Goal: Task Accomplishment & Management: Use online tool/utility

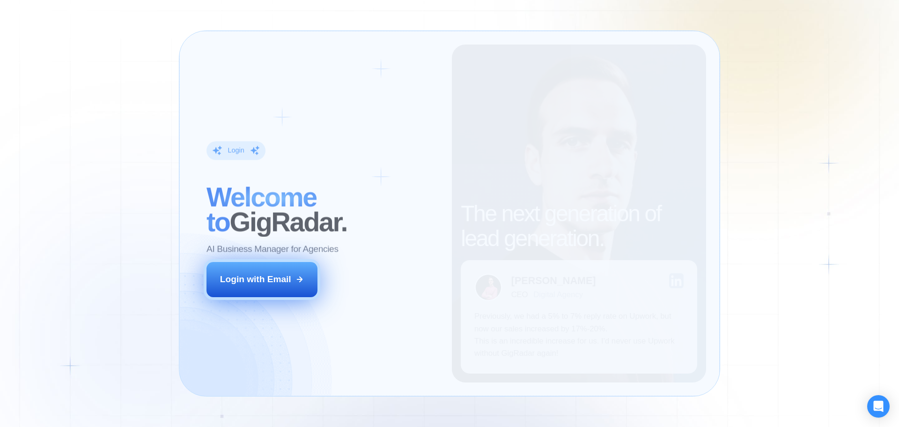
click at [297, 279] on icon at bounding box center [300, 279] width 8 height 8
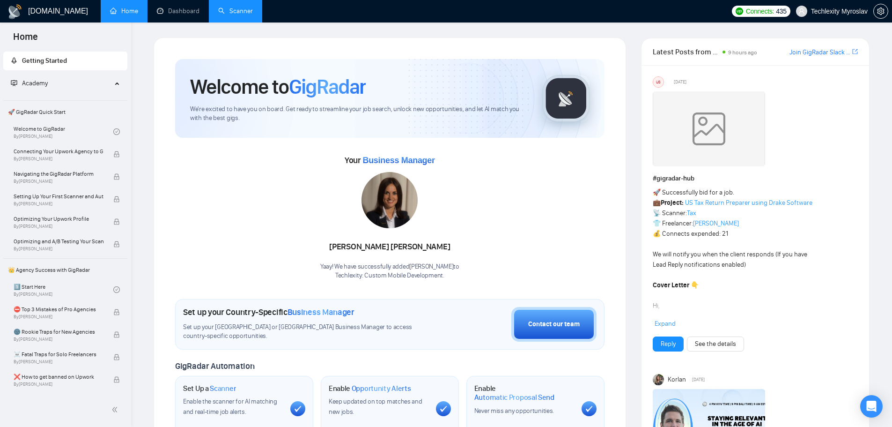
click at [240, 9] on link "Scanner" at bounding box center [235, 11] width 35 height 8
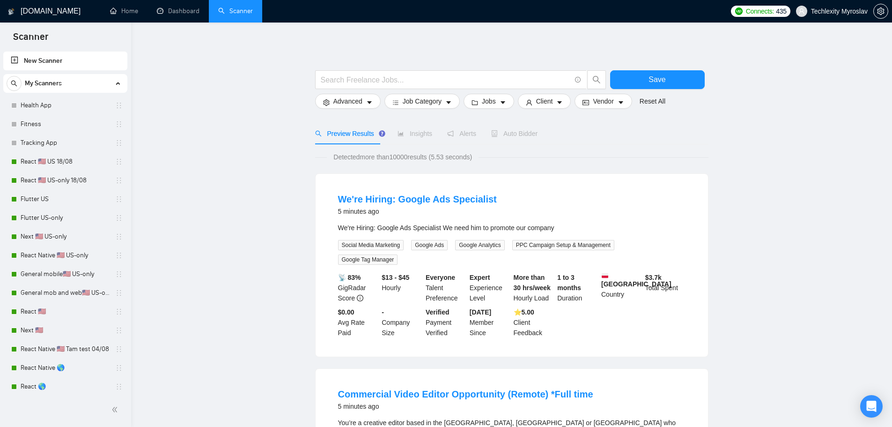
click at [44, 59] on link "New Scanner" at bounding box center [65, 61] width 109 height 19
click at [40, 58] on link "New Scanner" at bounding box center [65, 61] width 109 height 19
click at [404, 75] on input "text" at bounding box center [446, 80] width 250 height 12
paste input "Best Match"
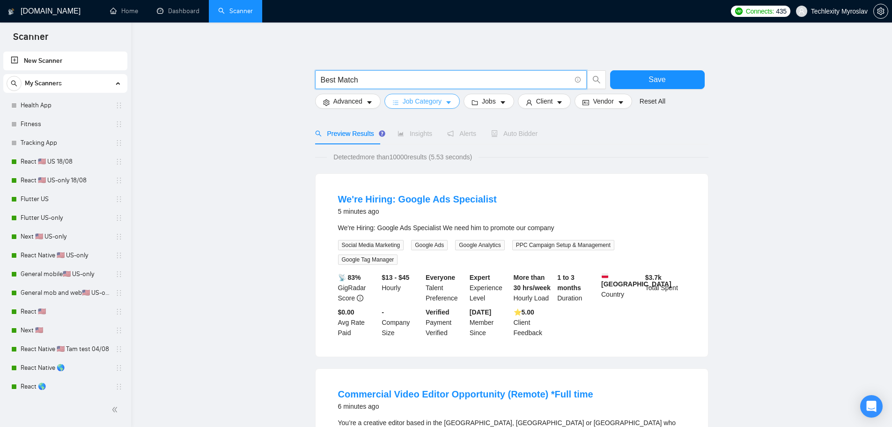
type input "Best Match"
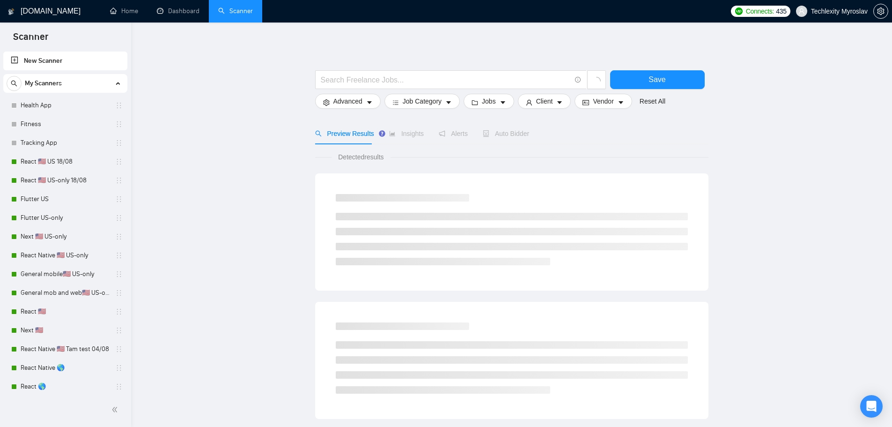
click at [55, 60] on link "New Scanner" at bounding box center [65, 61] width 109 height 19
click at [43, 140] on link "Tracking App" at bounding box center [65, 143] width 89 height 19
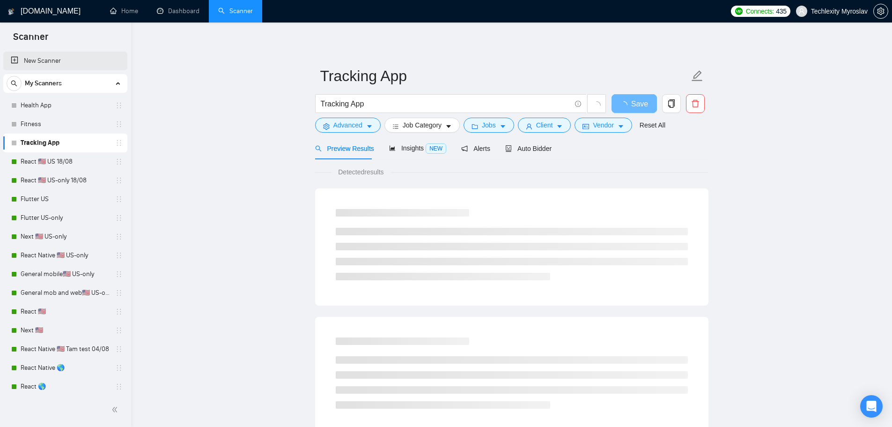
click at [48, 59] on link "New Scanner" at bounding box center [65, 61] width 109 height 19
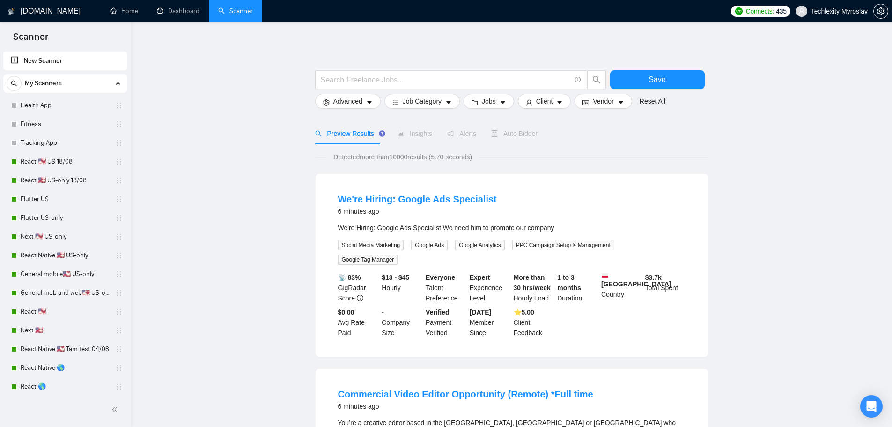
click at [82, 59] on link "New Scanner" at bounding box center [65, 61] width 109 height 19
click at [365, 73] on span at bounding box center [451, 79] width 272 height 19
paste input "Best Match"
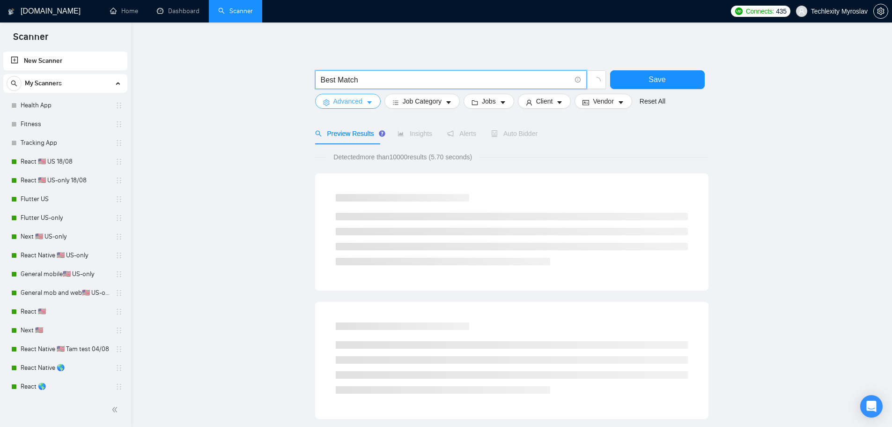
type input "Best Match"
click at [361, 101] on span "Advanced" at bounding box center [348, 101] width 29 height 10
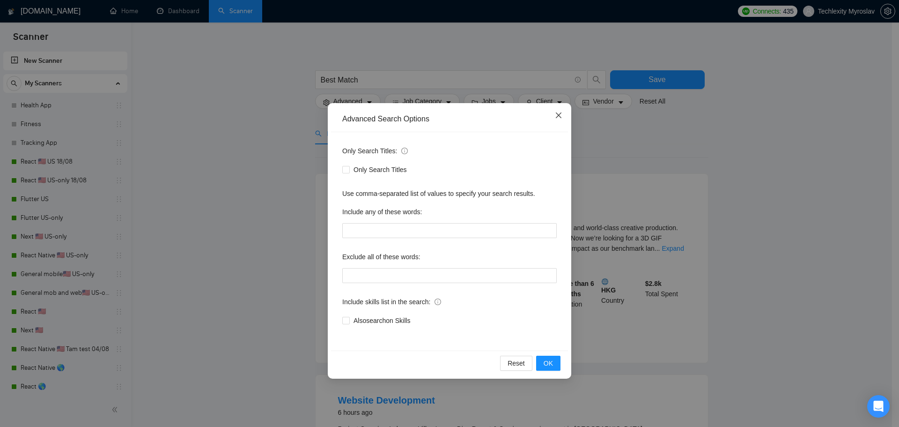
click at [561, 114] on icon "close" at bounding box center [559, 115] width 6 height 6
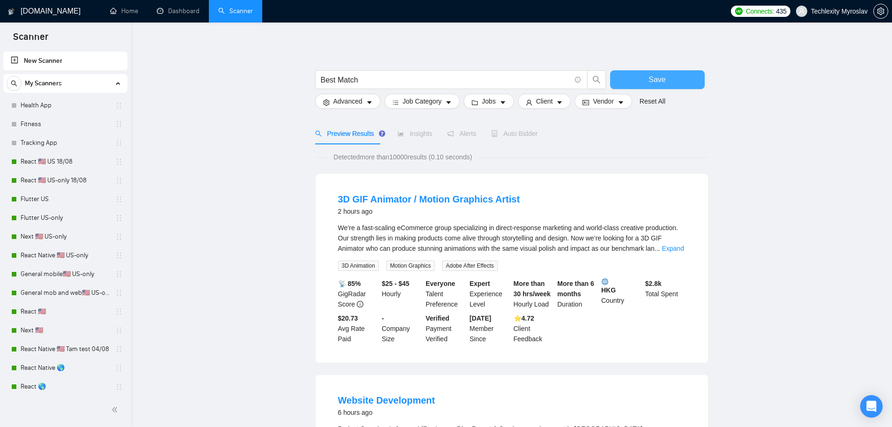
click at [650, 81] on span "Save" at bounding box center [657, 80] width 17 height 12
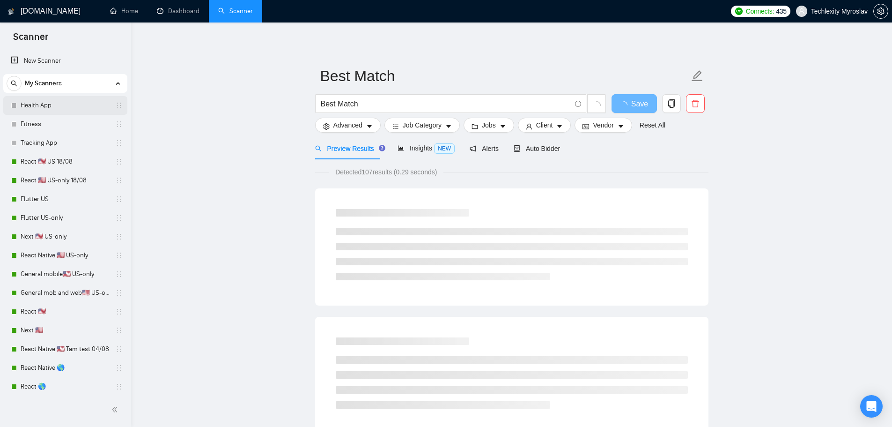
click at [44, 105] on link "Health App" at bounding box center [65, 105] width 89 height 19
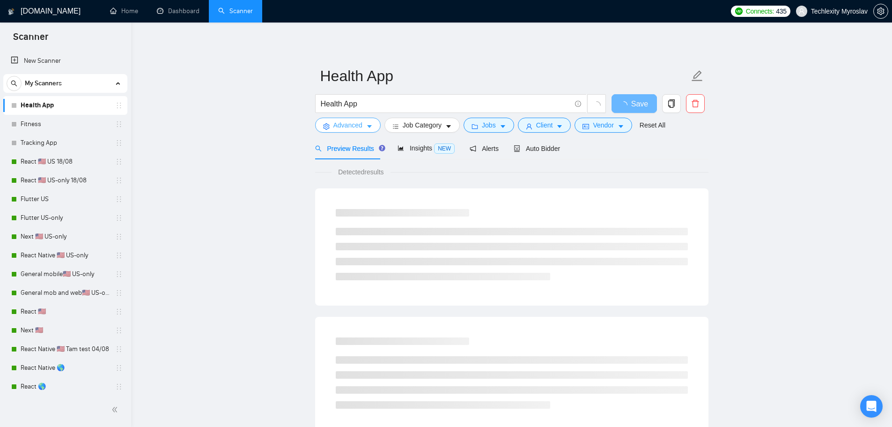
click at [358, 121] on span "Advanced" at bounding box center [348, 125] width 29 height 10
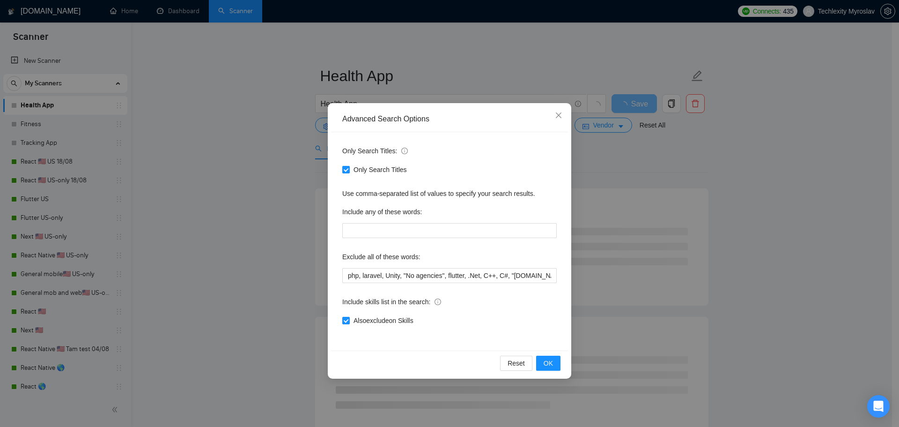
click at [274, 159] on div "Advanced Search Options Only Search Titles: Only Search Titles Use comma-separa…" at bounding box center [449, 213] width 899 height 427
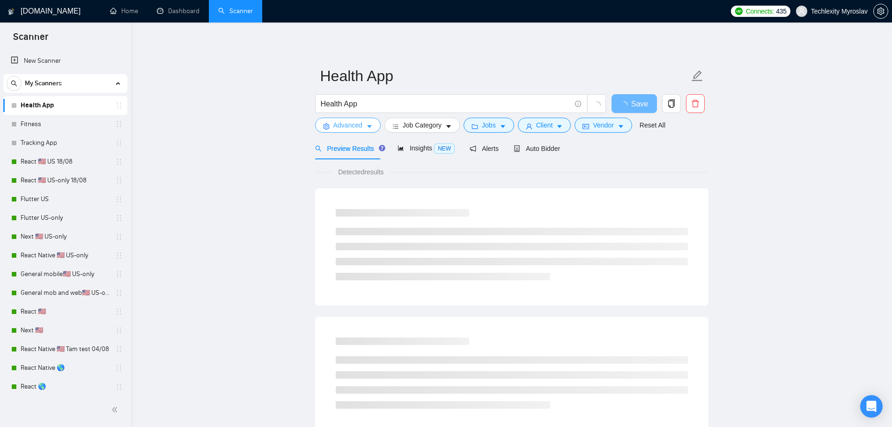
click at [359, 128] on span "Advanced" at bounding box center [348, 125] width 29 height 10
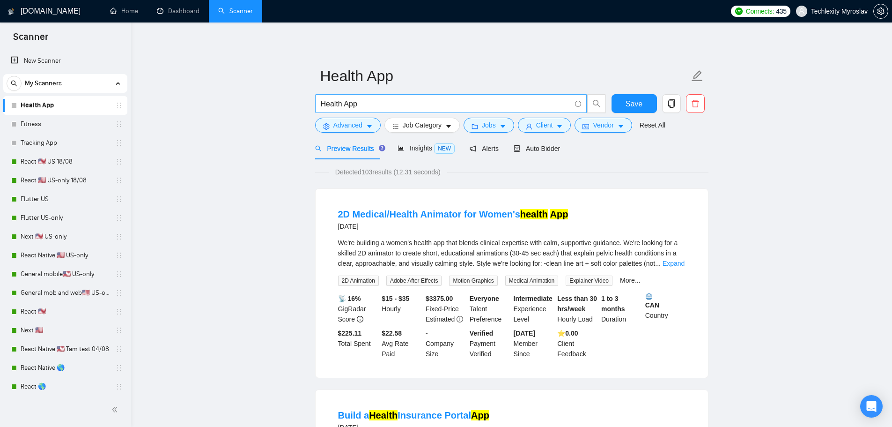
click at [377, 99] on input "Health App" at bounding box center [446, 104] width 250 height 12
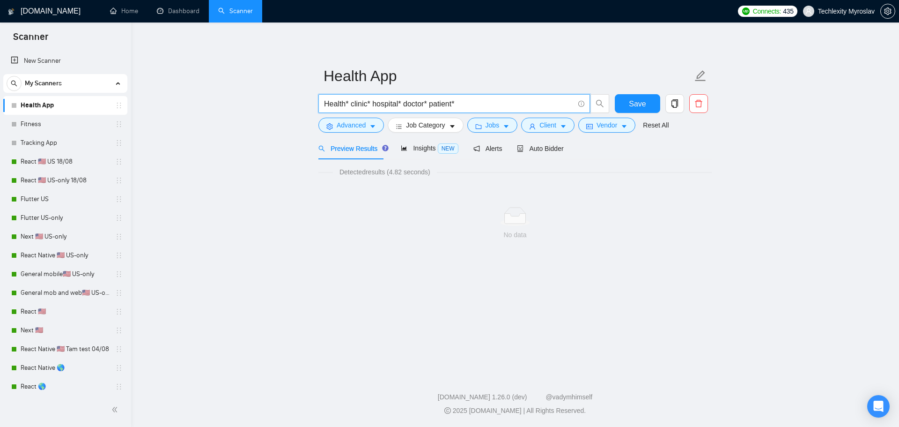
click at [443, 103] on input "Health* clinic* hospital* doctor* patient*" at bounding box center [449, 104] width 250 height 12
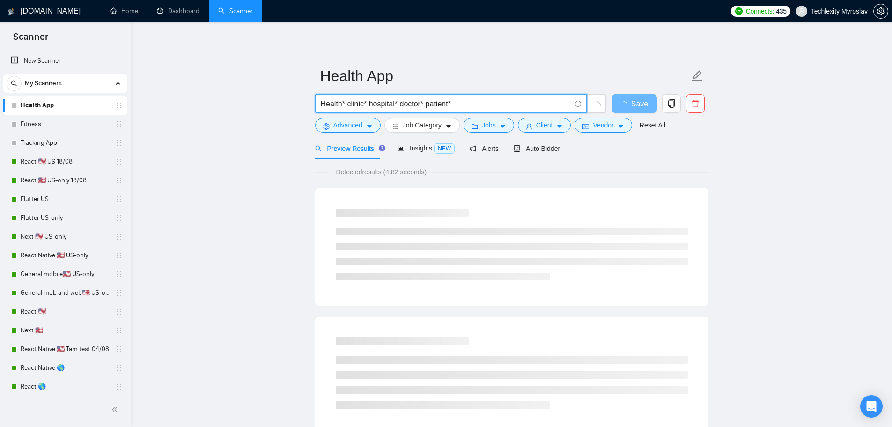
click at [443, 103] on input "Health* clinic* hospital* doctor* patient*" at bounding box center [446, 104] width 250 height 12
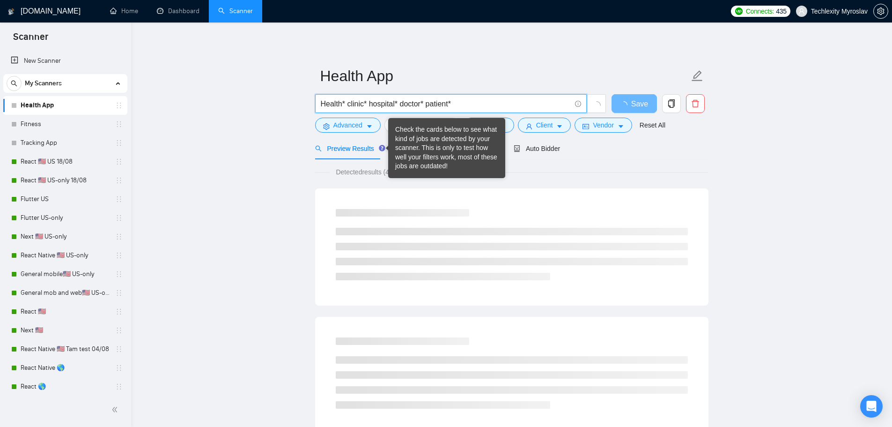
type input "Health* clinic* hospital* doctor* patient*"
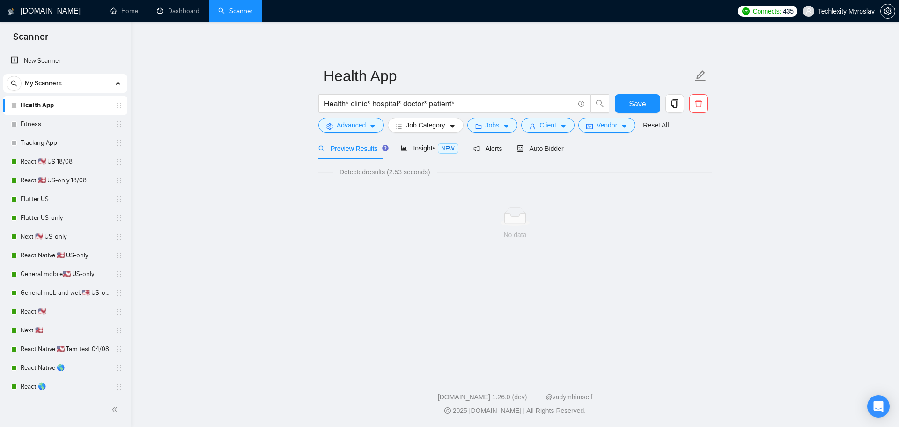
click at [640, 250] on div "No data" at bounding box center [516, 224] width 394 height 78
click at [366, 123] on button "Advanced" at bounding box center [352, 125] width 66 height 15
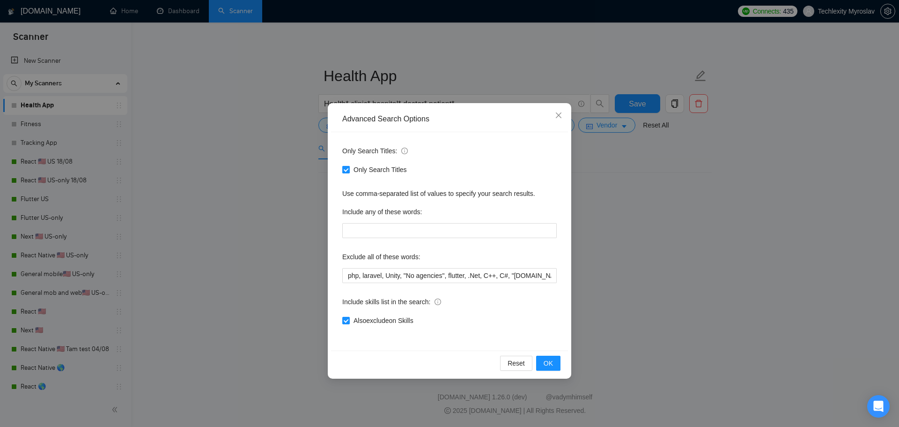
click at [368, 168] on span "Only Search Titles" at bounding box center [380, 169] width 61 height 10
click at [349, 168] on input "Only Search Titles" at bounding box center [345, 169] width 7 height 7
checkbox input "false"
click at [549, 364] on span "OK" at bounding box center [548, 363] width 9 height 10
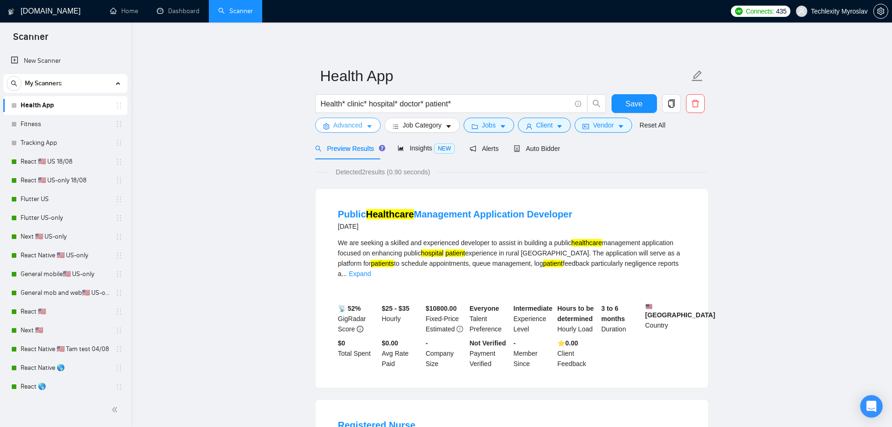
click at [350, 124] on span "Advanced" at bounding box center [348, 125] width 29 height 10
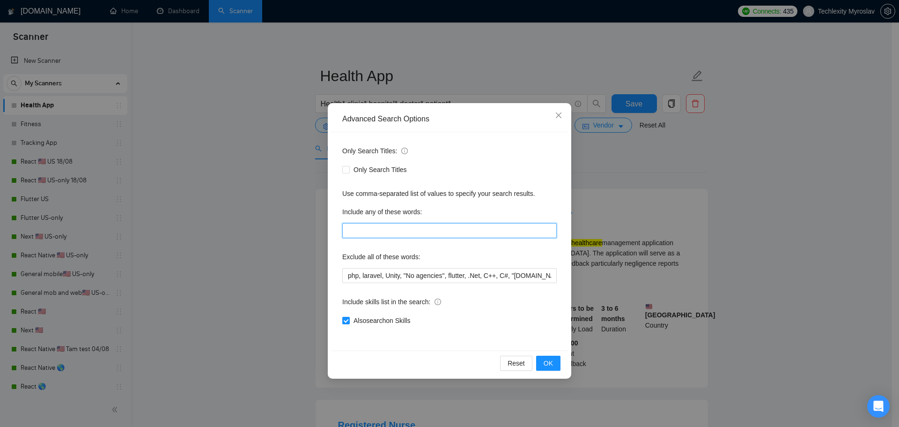
click at [405, 232] on input "text" at bounding box center [449, 230] width 215 height 15
click at [448, 209] on div "Include any of these words:" at bounding box center [449, 213] width 215 height 19
click at [554, 362] on button "OK" at bounding box center [548, 363] width 24 height 15
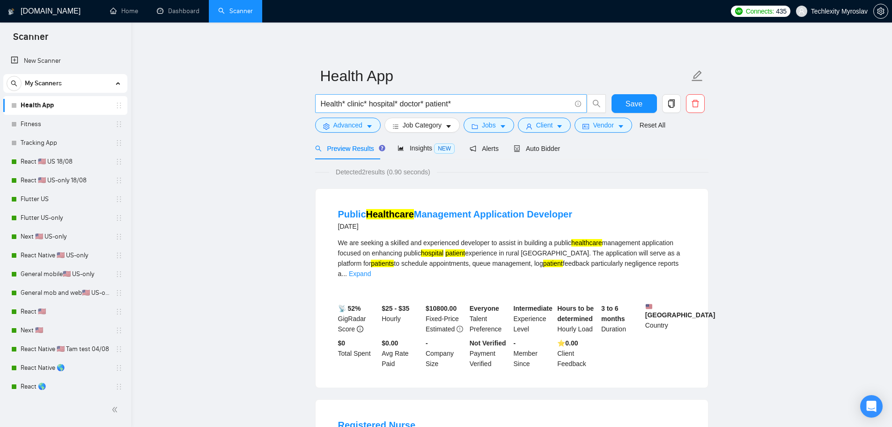
click at [467, 107] on input "Health* clinic* hospital* doctor* patient*" at bounding box center [446, 104] width 250 height 12
click at [359, 128] on span "Advanced" at bounding box center [348, 125] width 29 height 10
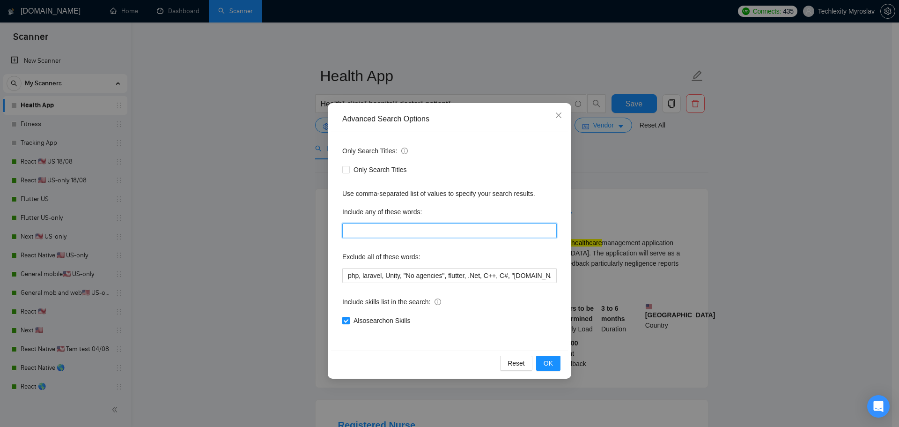
click at [401, 225] on input "text" at bounding box center [449, 230] width 215 height 15
paste input "Health* clinic* hospital* doctor* patient*"
type input "Health* clinic* hospital* doctor* patient*"
click at [554, 361] on button "OK" at bounding box center [548, 363] width 24 height 15
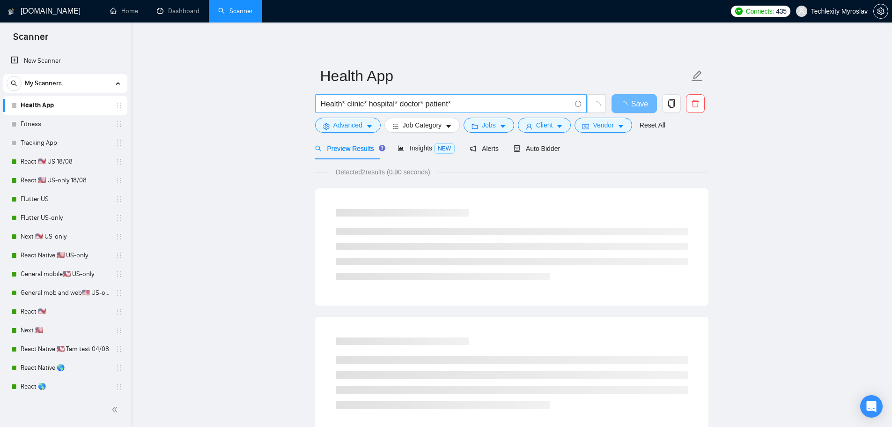
click at [461, 103] on input "Health* clinic* hospital* doctor* patient*" at bounding box center [446, 104] width 250 height 12
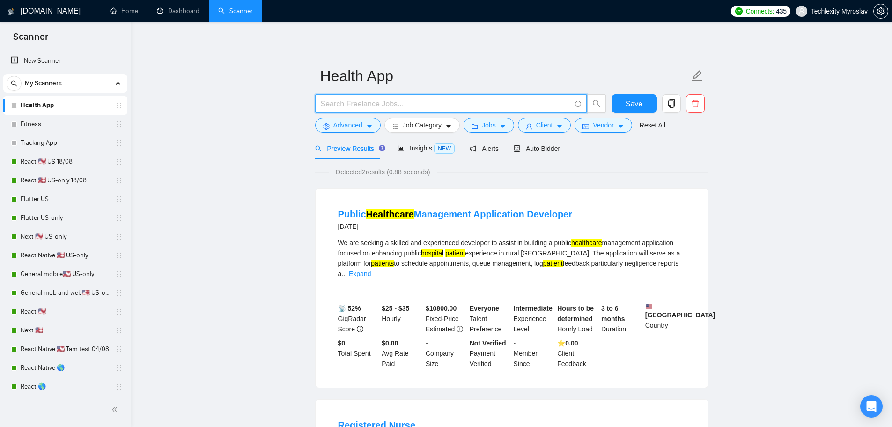
click at [709, 190] on main "Health App Save Advanced Job Category Jobs Client Vendor Reset All Preview Resu…" at bounding box center [511, 325] width 731 height 576
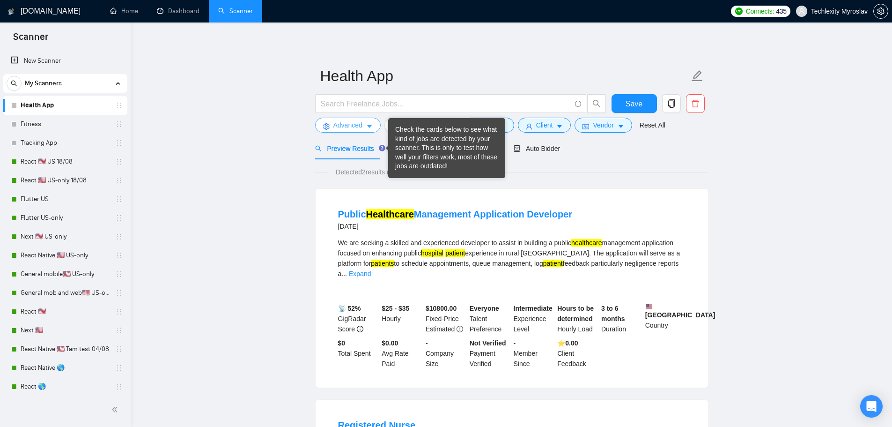
click at [342, 123] on span "Advanced" at bounding box center [348, 125] width 29 height 10
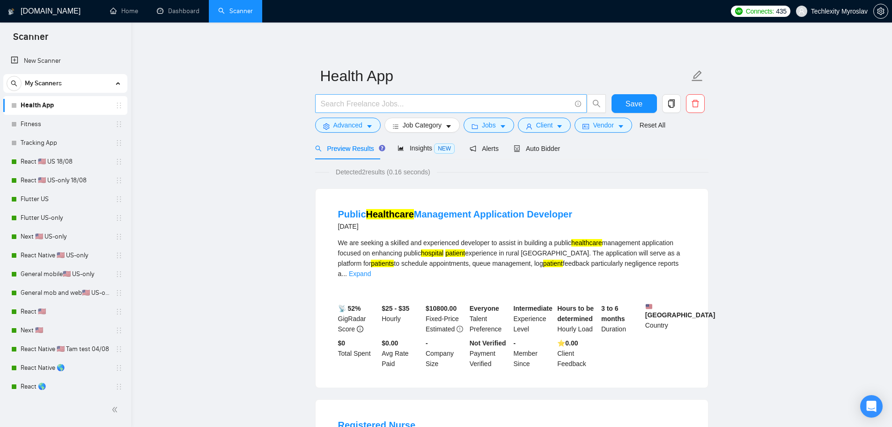
click at [351, 99] on input "text" at bounding box center [446, 104] width 250 height 12
paste input "Health* clinic* hospital* doctor* patient*"
click at [345, 103] on input "Health* clinic* hospital* doctor* patient*" at bounding box center [446, 104] width 250 height 12
type input "Health* | clinic* | hospital* | doctor* | patient*"
click at [351, 124] on span "Advanced" at bounding box center [348, 125] width 29 height 10
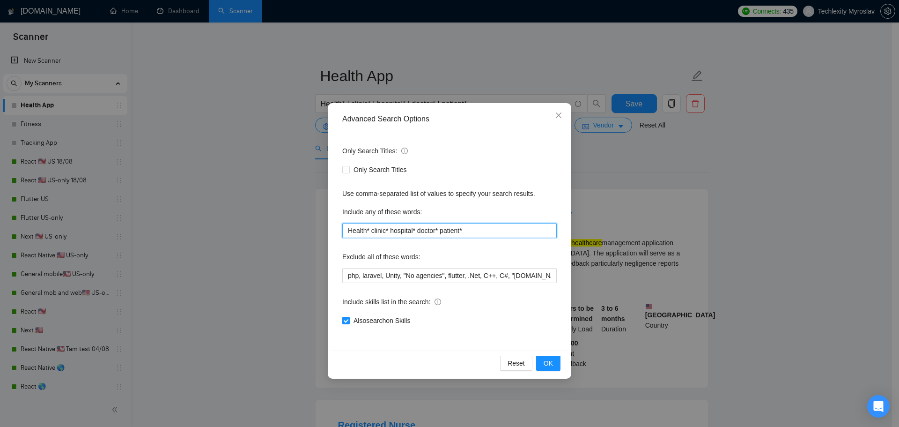
click at [480, 223] on input "Health* clinic* hospital* doctor* patient*" at bounding box center [449, 230] width 215 height 15
click at [554, 360] on button "OK" at bounding box center [548, 363] width 24 height 15
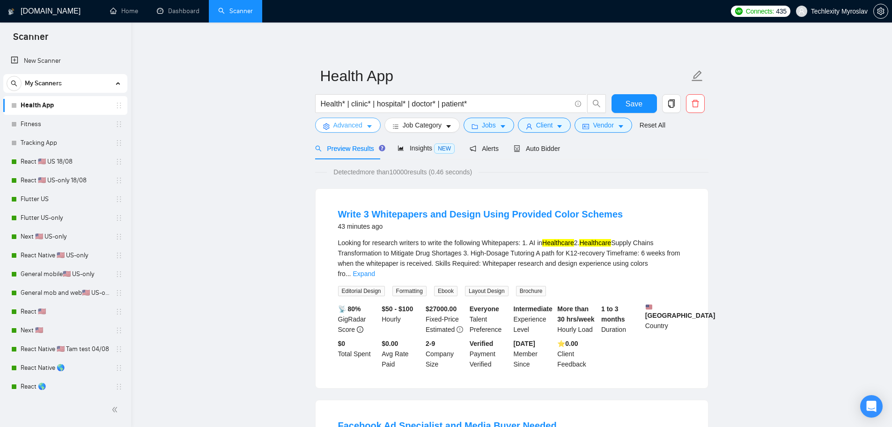
click at [348, 126] on span "Advanced" at bounding box center [348, 125] width 29 height 10
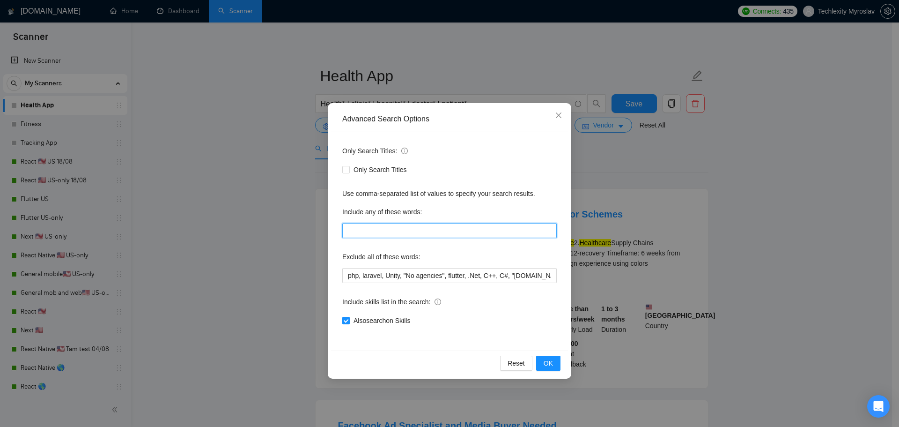
click at [394, 228] on input "text" at bounding box center [449, 230] width 215 height 15
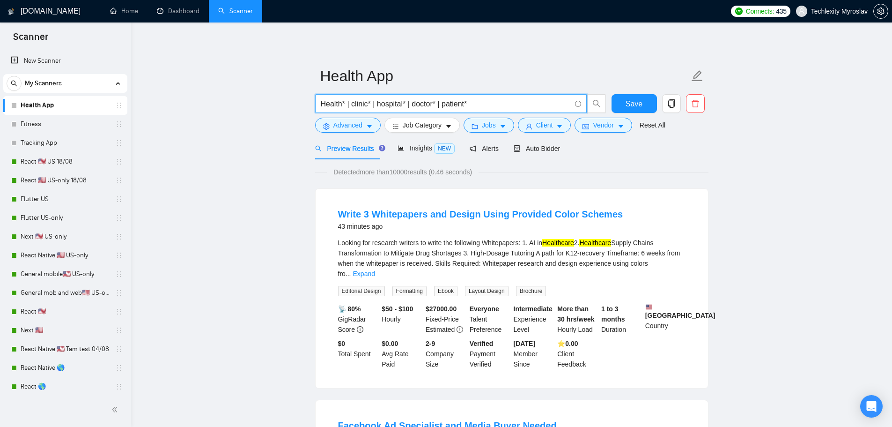
click at [483, 102] on input "Health* | clinic* | hospital* | doctor* | patient*" at bounding box center [446, 104] width 250 height 12
click at [345, 123] on span "Advanced" at bounding box center [348, 125] width 29 height 10
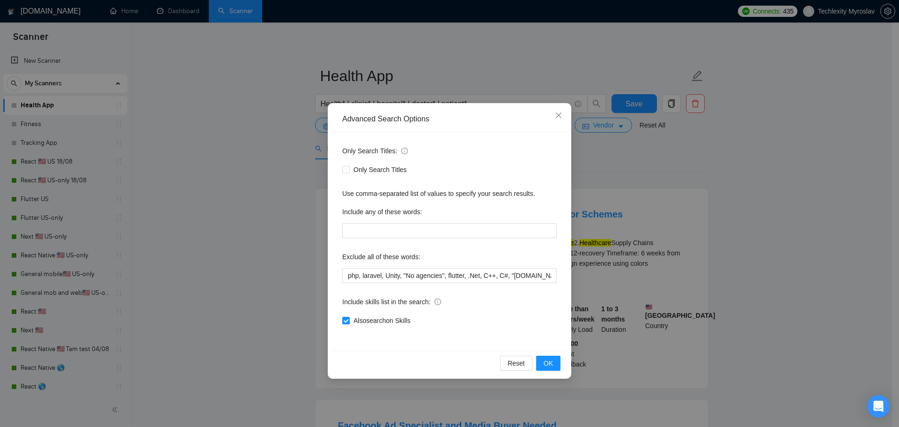
click at [413, 240] on div "Only Search Titles: Only Search Titles Use comma-separated list of values to sp…" at bounding box center [449, 241] width 237 height 218
click at [413, 232] on input "text" at bounding box center [449, 230] width 215 height 15
paste input "Health* | clinic* | hospital* | doctor* | patient*"
type input "Health* | clinic* | hospital* | doctor* | patient*"
click at [557, 361] on button "OK" at bounding box center [548, 363] width 24 height 15
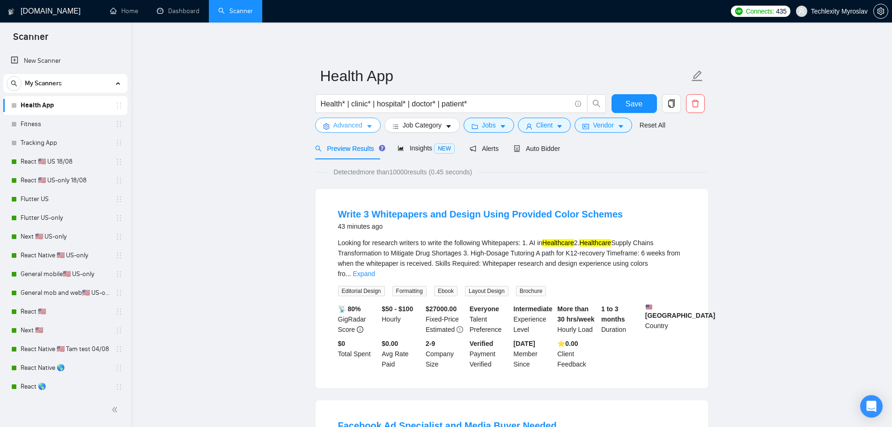
click at [351, 124] on span "Advanced" at bounding box center [348, 125] width 29 height 10
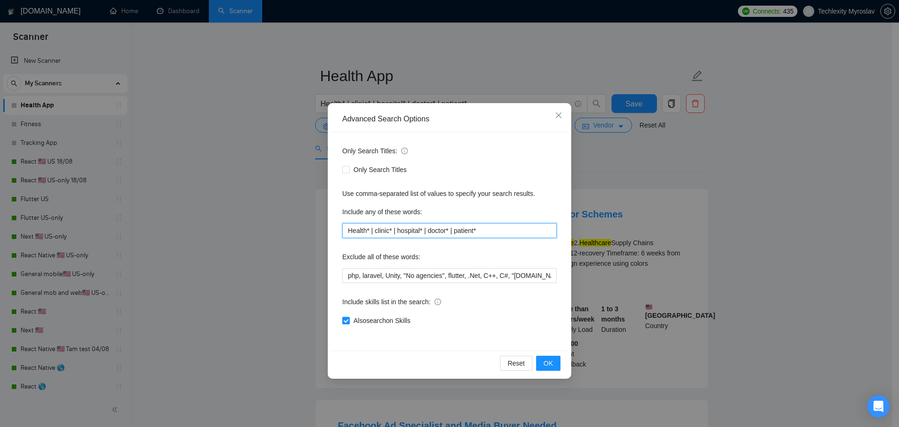
click at [503, 231] on input "Health* | clinic* | hospital* | doctor* | patient*" at bounding box center [449, 230] width 215 height 15
click at [503, 230] on input "Health* | clinic* | hospital* | doctor* | patient*" at bounding box center [449, 230] width 215 height 15
click at [550, 360] on span "OK" at bounding box center [548, 363] width 9 height 10
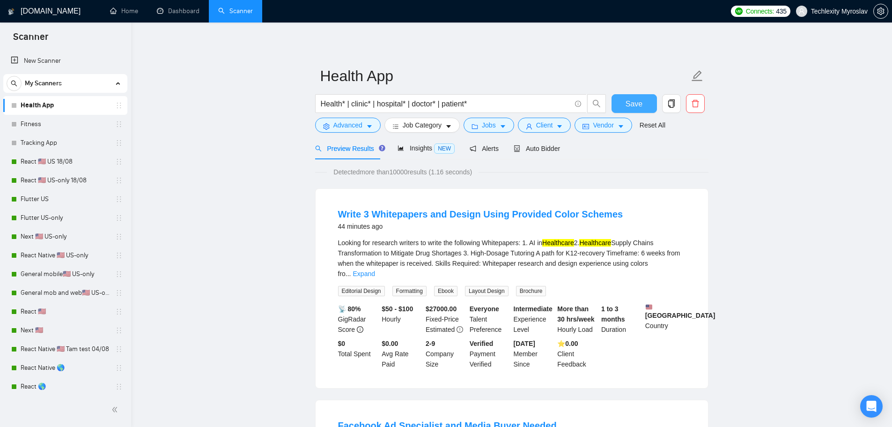
click at [631, 103] on span "Save" at bounding box center [634, 104] width 17 height 12
click at [53, 125] on link "Fitness" at bounding box center [65, 124] width 89 height 19
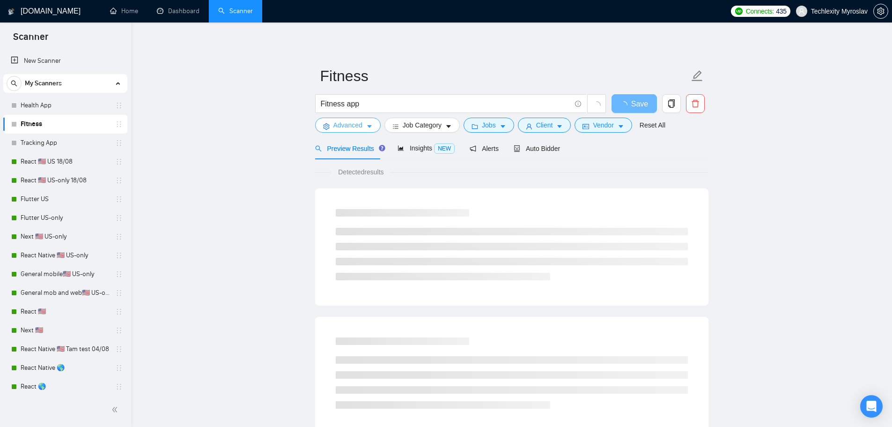
click at [355, 127] on span "Advanced" at bounding box center [348, 125] width 29 height 10
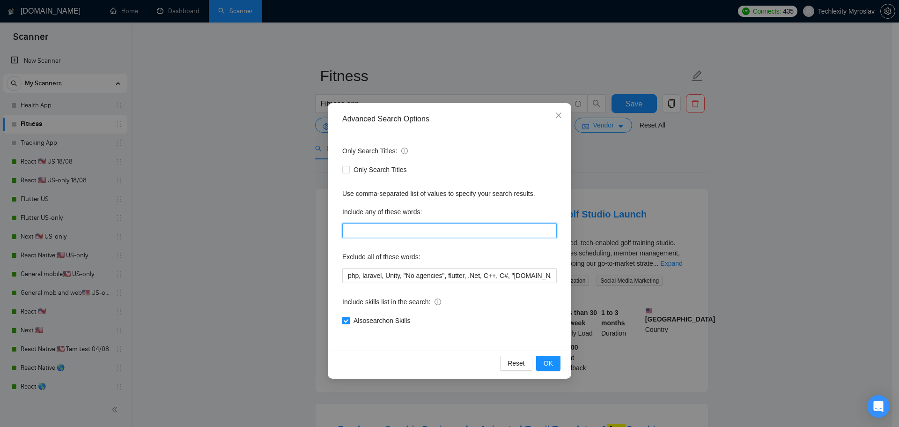
click at [390, 234] on input "text" at bounding box center [449, 230] width 215 height 15
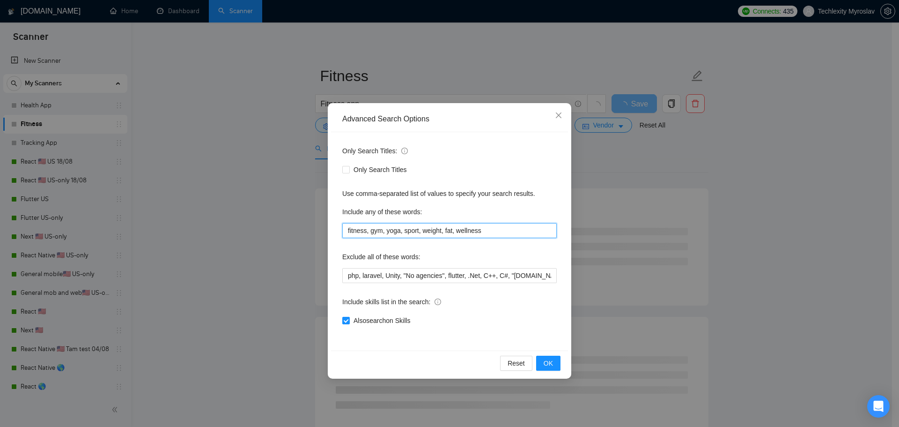
type input "fitness, gym, yoga, sport, weight, fat, wellness"
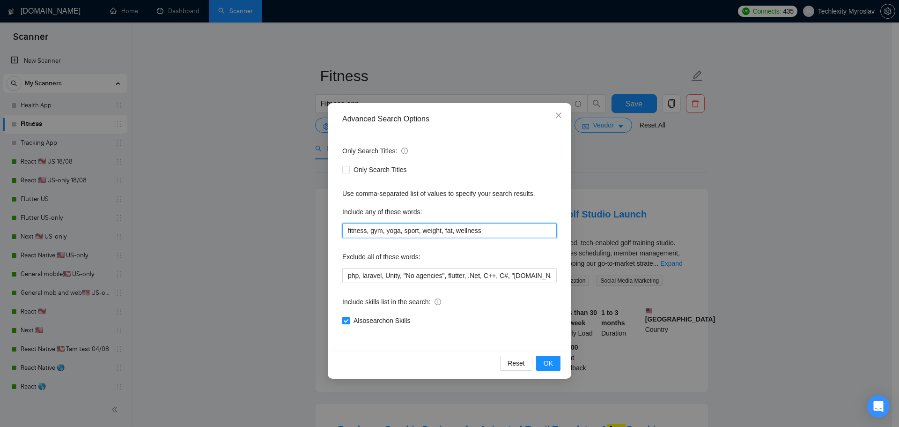
click at [473, 231] on input "fitness, gym, yoga, sport, weight, fat, wellness" at bounding box center [449, 230] width 215 height 15
click at [492, 230] on input "fitness, gym, yoga, sport, weight, fat, wellness" at bounding box center [449, 230] width 215 height 15
click at [505, 276] on input "php, laravel, Unity, "No agencies", flutter, .Net, C++, C#, "bubble.io", Bubble…" at bounding box center [449, 275] width 215 height 15
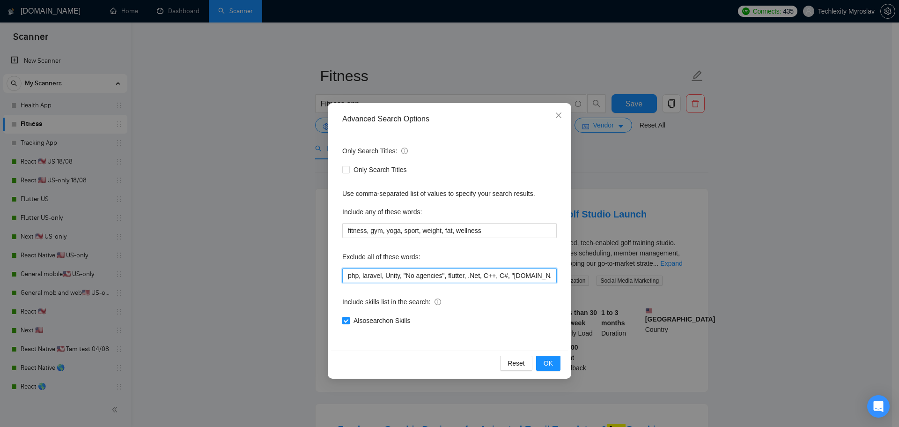
click at [505, 276] on input "php, laravel, Unity, "No agencies", flutter, .Net, C++, C#, "bubble.io", Bubble…" at bounding box center [449, 275] width 215 height 15
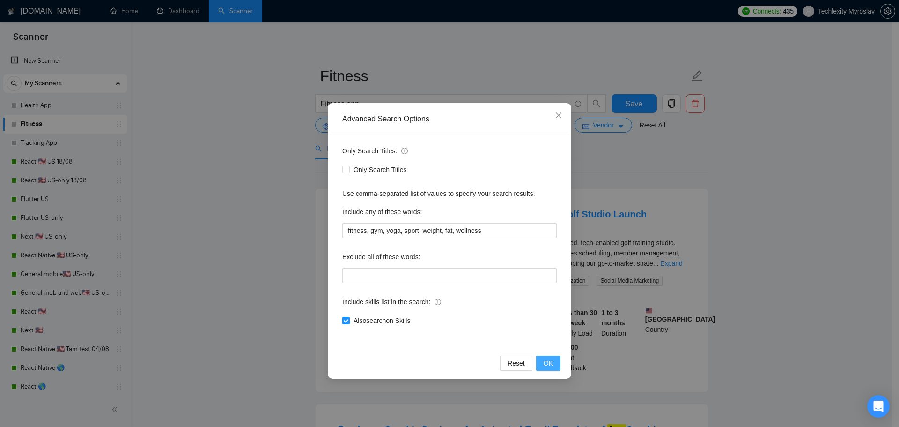
click at [549, 360] on span "OK" at bounding box center [548, 363] width 9 height 10
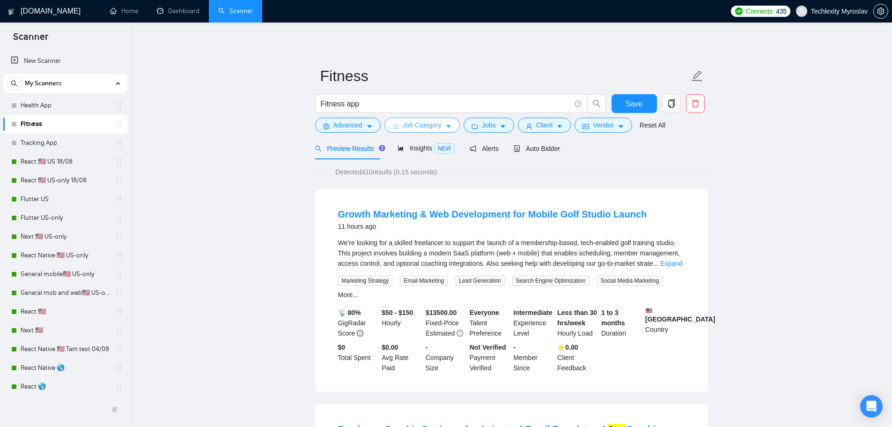
click at [414, 120] on span "Job Category" at bounding box center [422, 125] width 39 height 10
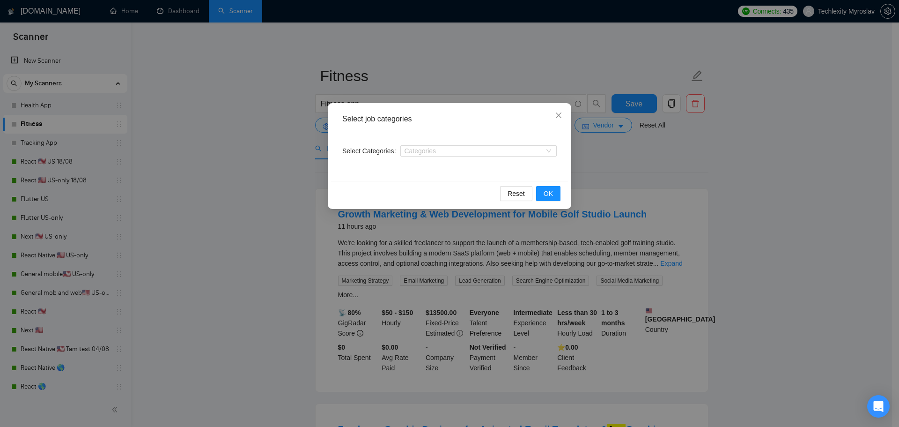
click at [432, 157] on div "Categories" at bounding box center [479, 150] width 156 height 15
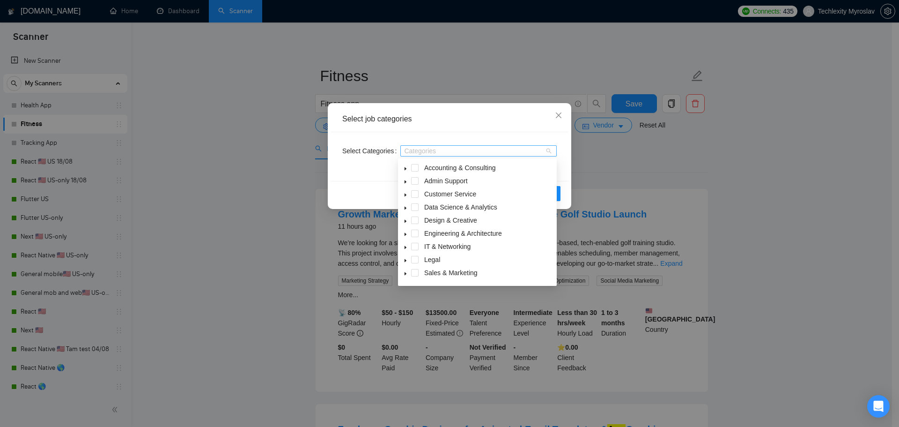
click at [435, 149] on div at bounding box center [474, 150] width 142 height 7
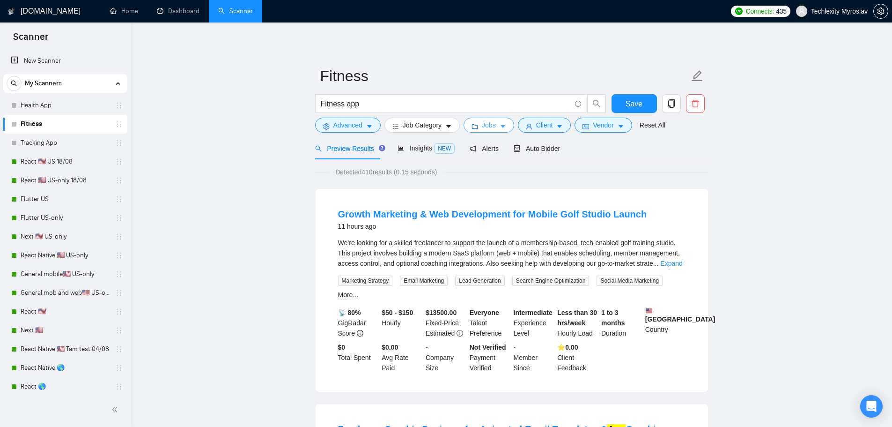
click at [482, 127] on span "Jobs" at bounding box center [489, 125] width 14 height 10
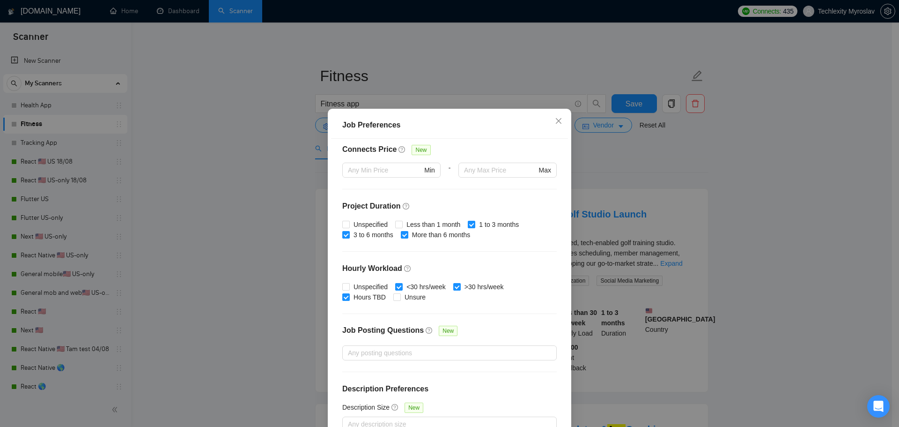
scroll to position [229, 0]
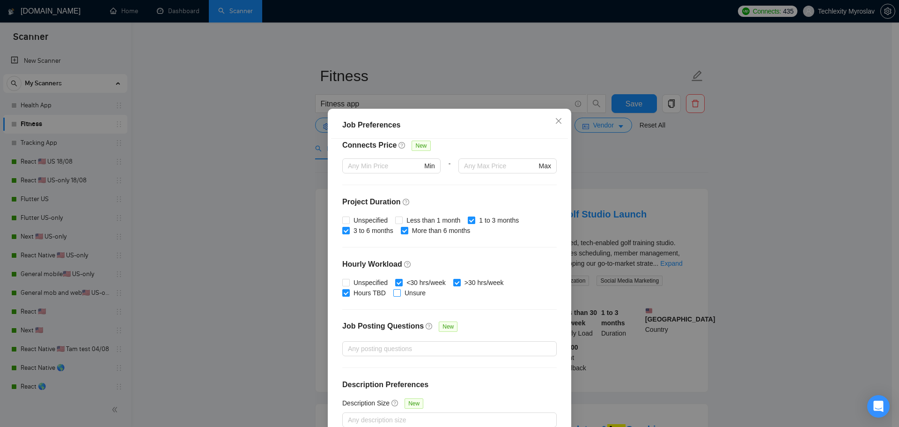
click at [401, 295] on span "Unsure" at bounding box center [415, 293] width 29 height 10
click at [397, 295] on input "Unsure" at bounding box center [397, 292] width 7 height 7
checkbox input "true"
click at [355, 281] on span "Unspecified" at bounding box center [371, 282] width 42 height 10
click at [349, 281] on input "Unspecified" at bounding box center [345, 282] width 7 height 7
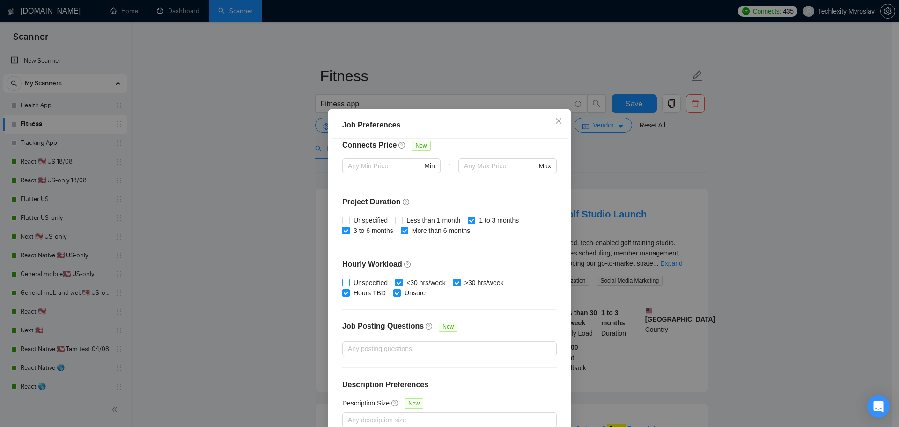
checkbox input "true"
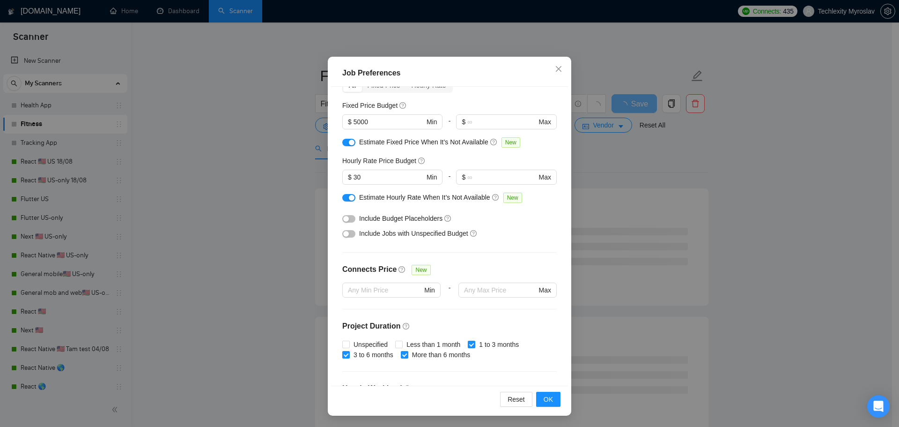
scroll to position [0, 0]
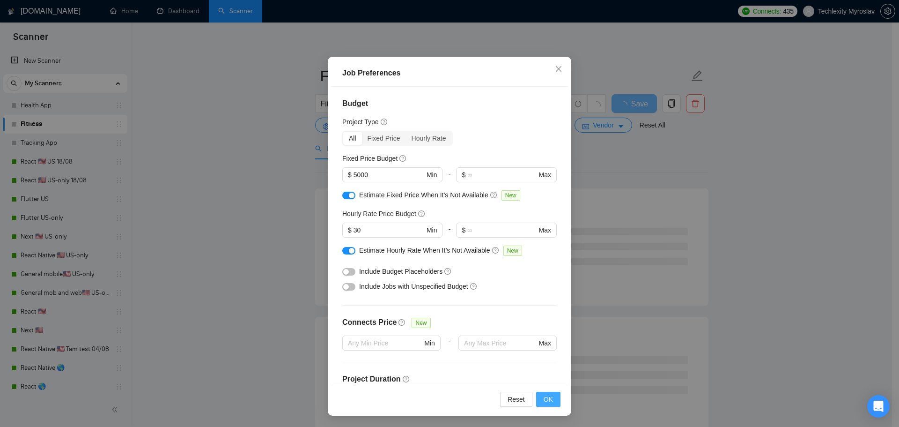
click at [544, 399] on span "OK" at bounding box center [548, 399] width 9 height 10
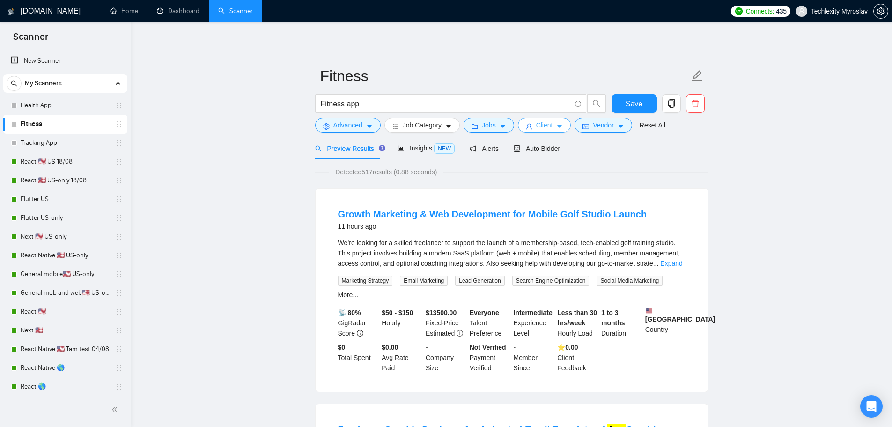
click at [538, 126] on span "Client" at bounding box center [544, 125] width 17 height 10
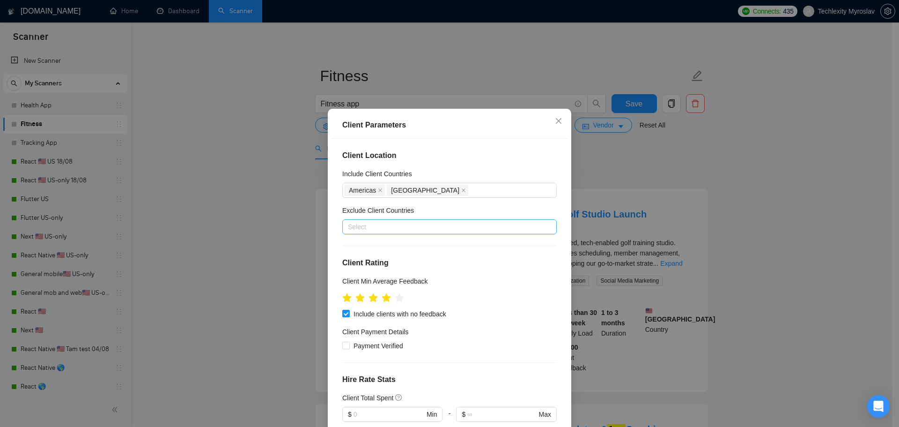
click at [433, 222] on div at bounding box center [445, 226] width 201 height 11
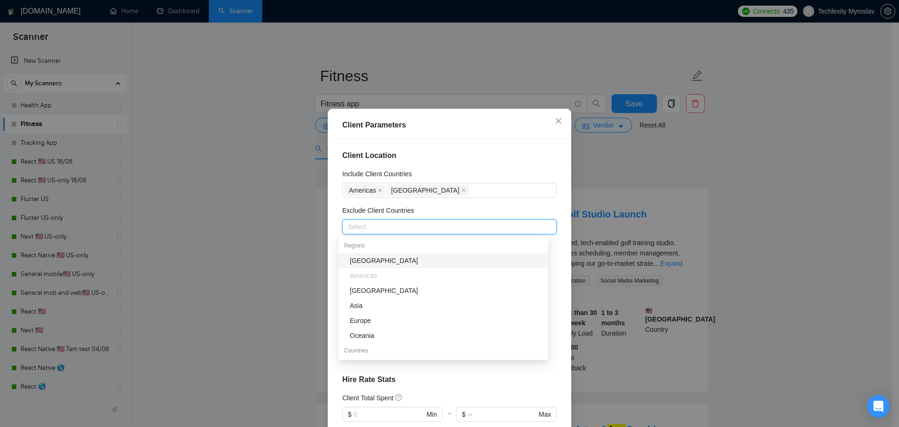
click at [432, 228] on div at bounding box center [445, 226] width 201 height 11
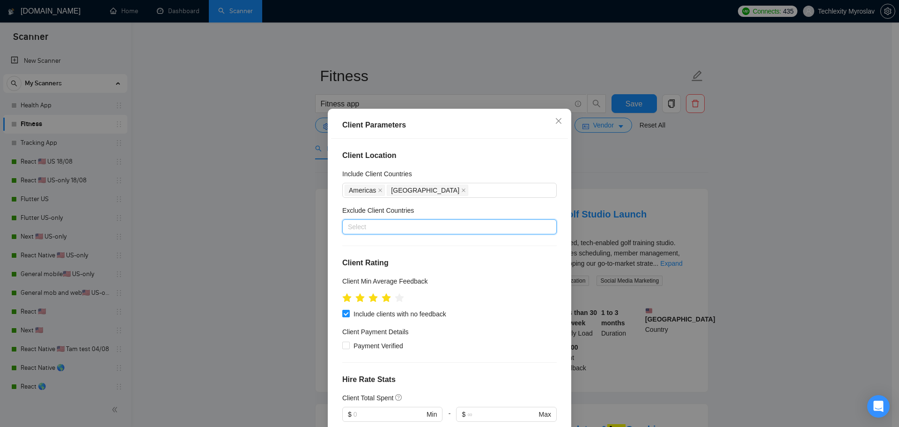
click at [384, 227] on div at bounding box center [445, 226] width 201 height 11
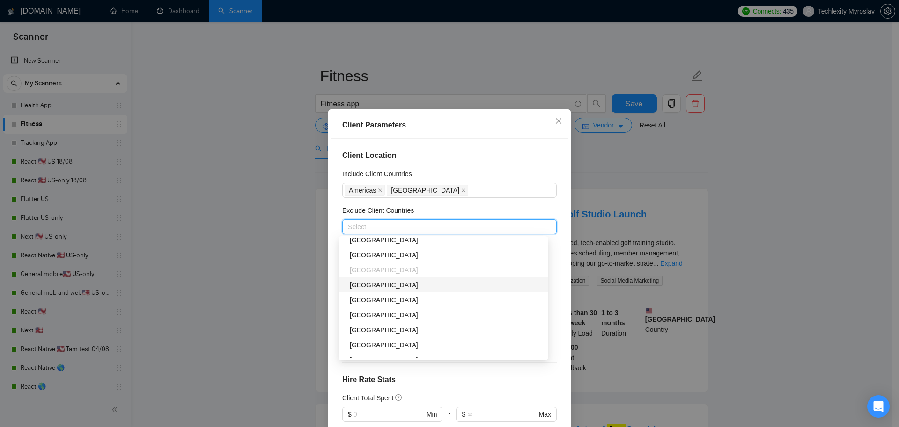
scroll to position [187, 0]
click at [375, 267] on div "[GEOGRAPHIC_DATA]" at bounding box center [446, 268] width 193 height 10
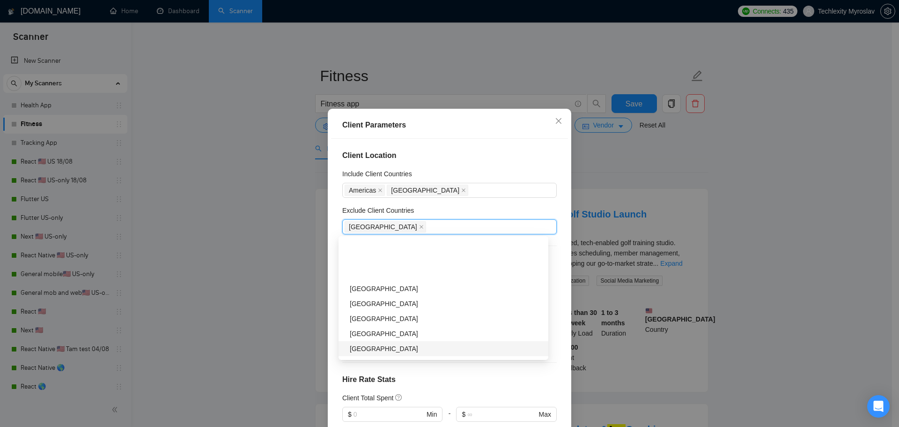
scroll to position [375, 0]
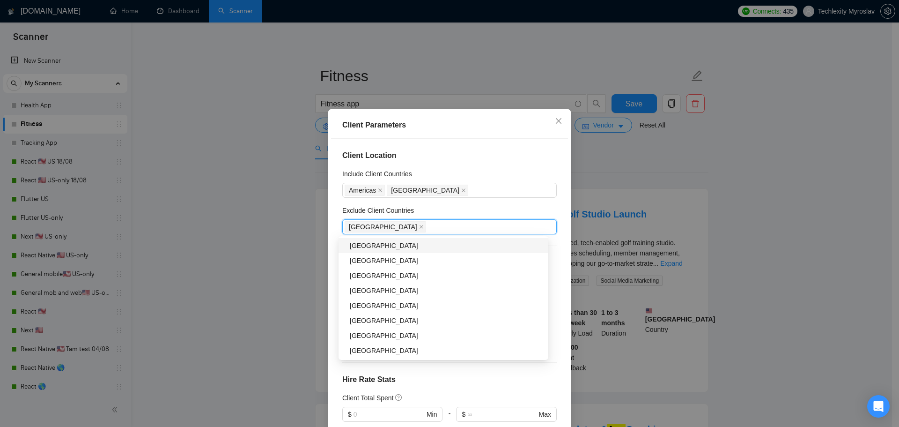
click at [390, 246] on div "[GEOGRAPHIC_DATA]" at bounding box center [446, 245] width 193 height 10
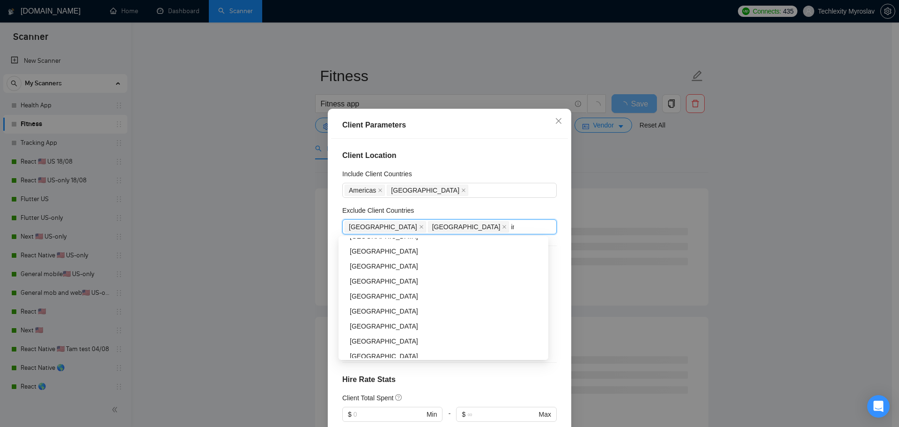
scroll to position [281, 0]
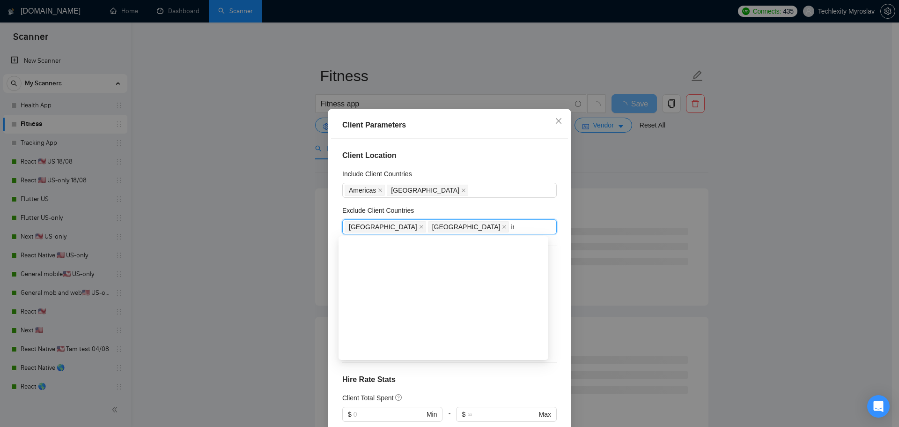
type input "ind"
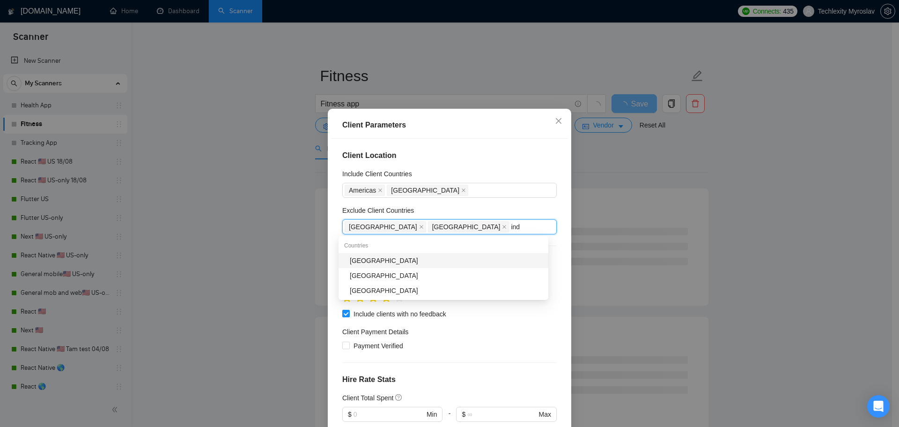
scroll to position [0, 0]
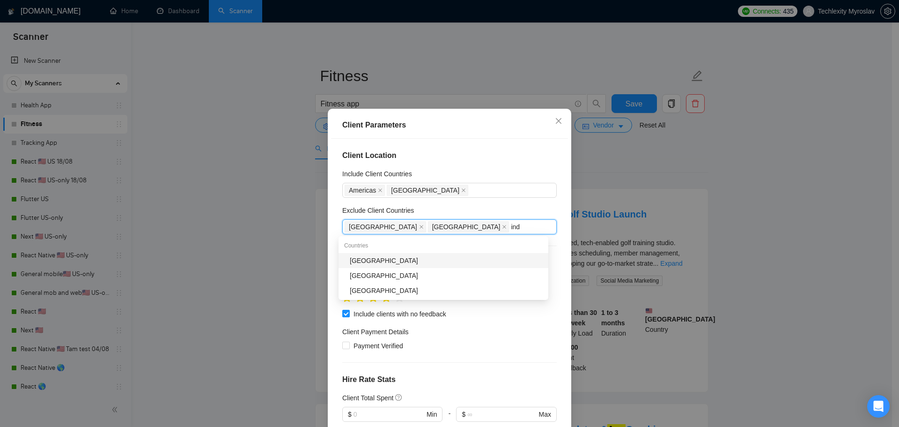
click at [370, 263] on div "[GEOGRAPHIC_DATA]" at bounding box center [446, 260] width 193 height 10
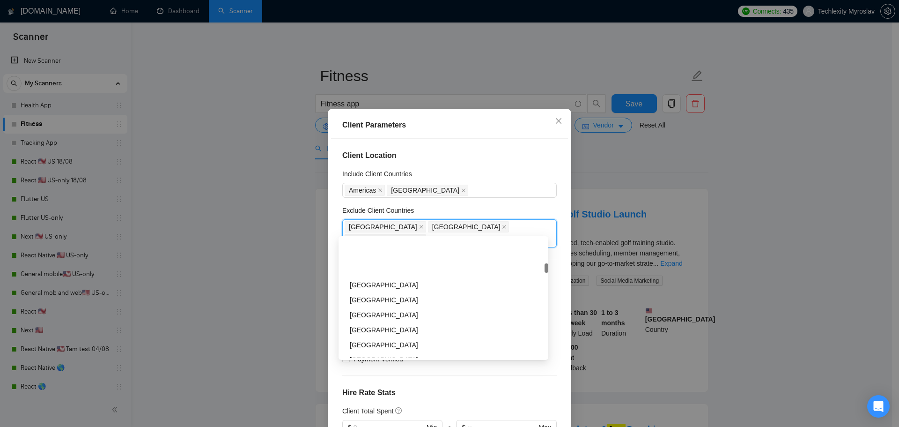
scroll to position [562, 0]
click at [422, 271] on div "[GEOGRAPHIC_DATA]" at bounding box center [446, 268] width 193 height 10
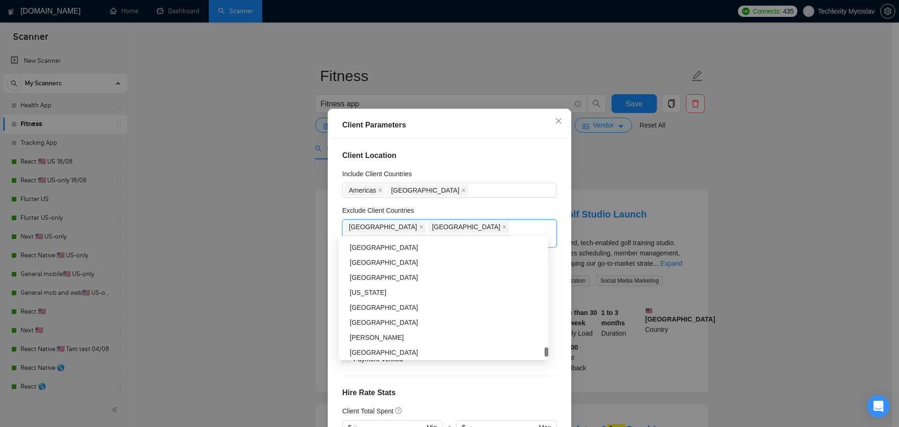
scroll to position [2998, 0]
click at [528, 191] on div "Americas Canada" at bounding box center [445, 190] width 201 height 13
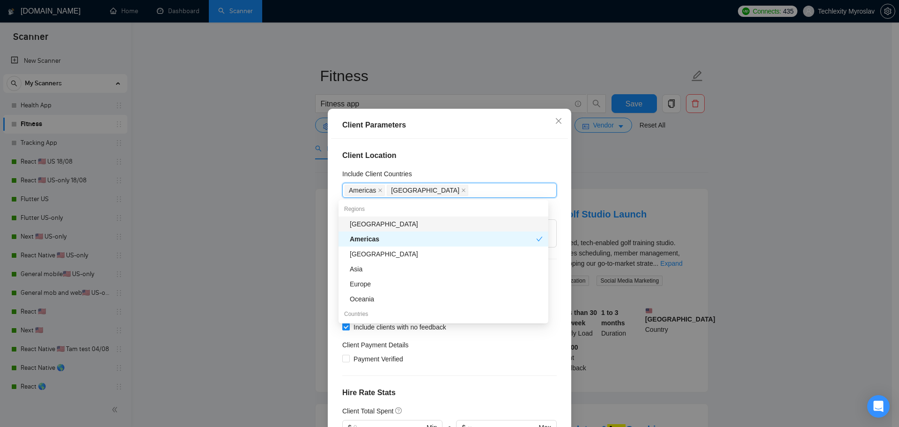
click at [517, 168] on div "Client Location Include Client Countries Americas Canada Exclude Client Countri…" at bounding box center [449, 288] width 237 height 299
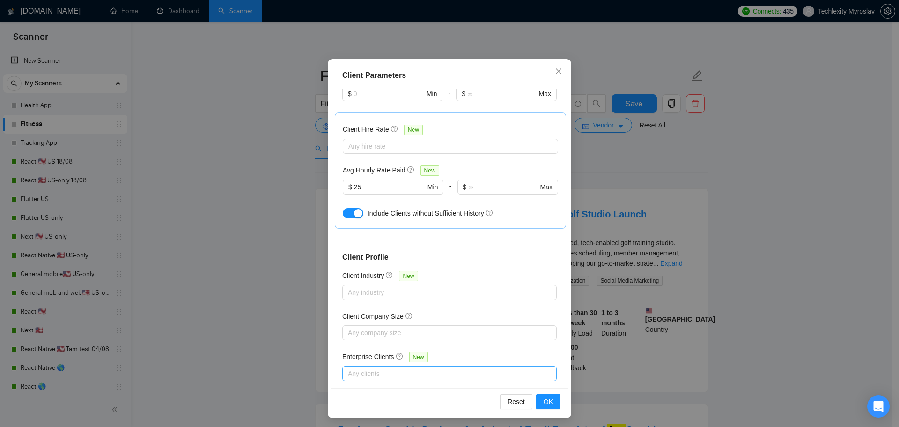
scroll to position [52, 0]
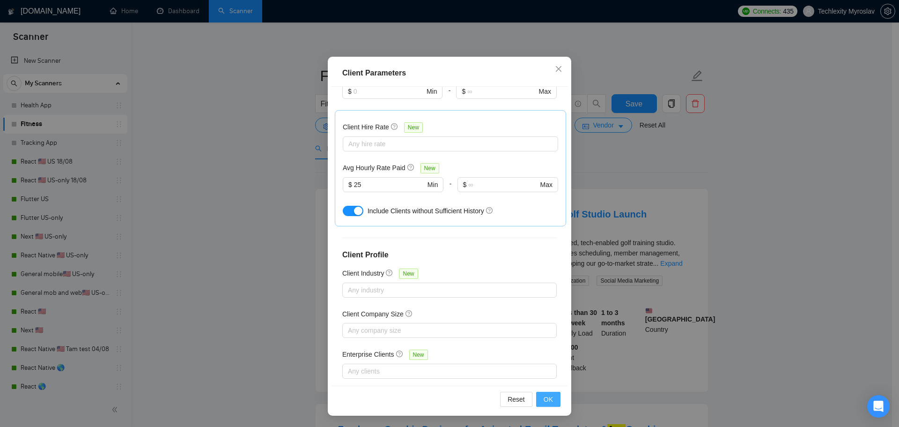
click at [552, 403] on button "OK" at bounding box center [548, 399] width 24 height 15
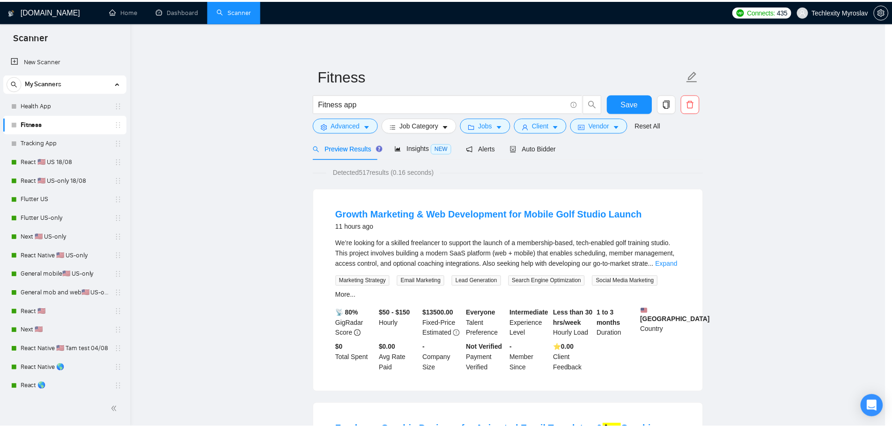
scroll to position [0, 0]
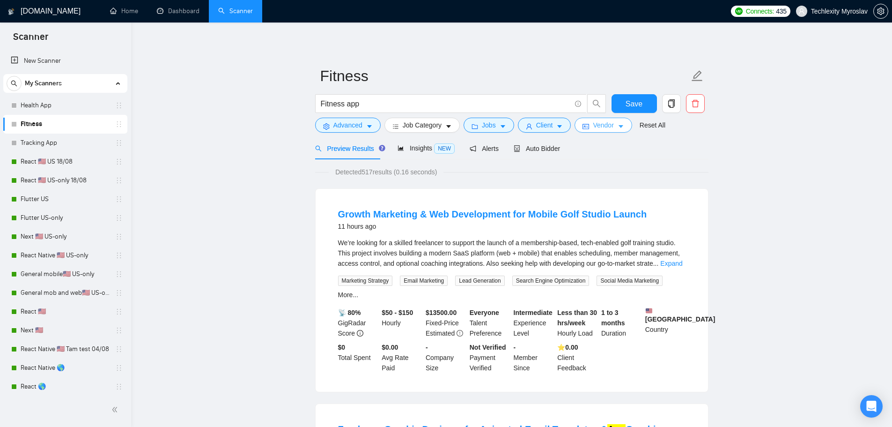
click at [596, 126] on span "Vendor" at bounding box center [603, 125] width 21 height 10
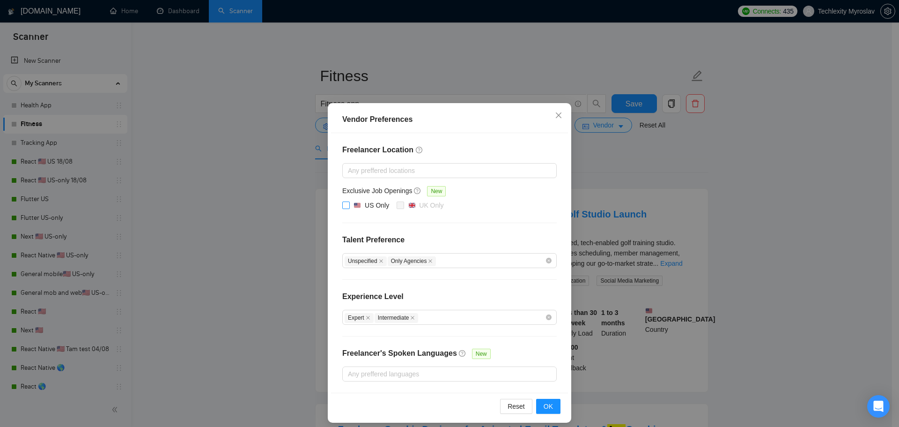
click at [344, 206] on input "US Only" at bounding box center [345, 204] width 7 height 7
checkbox input "false"
click at [551, 404] on button "OK" at bounding box center [548, 406] width 24 height 15
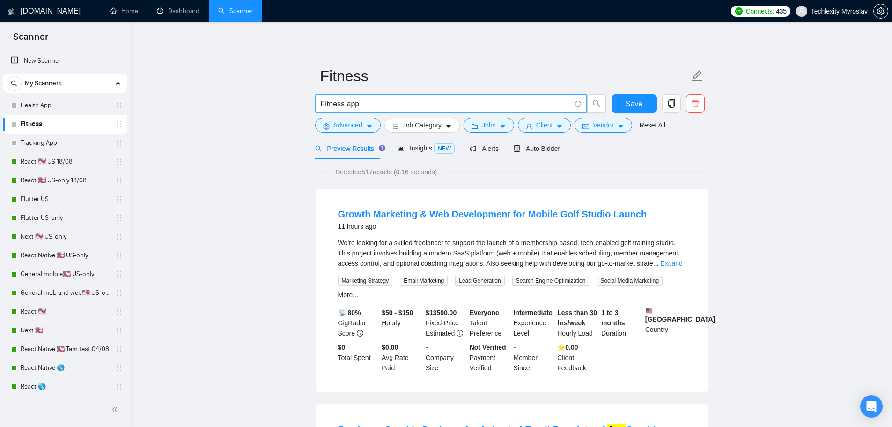
click at [356, 100] on input "Fitness app" at bounding box center [446, 104] width 250 height 12
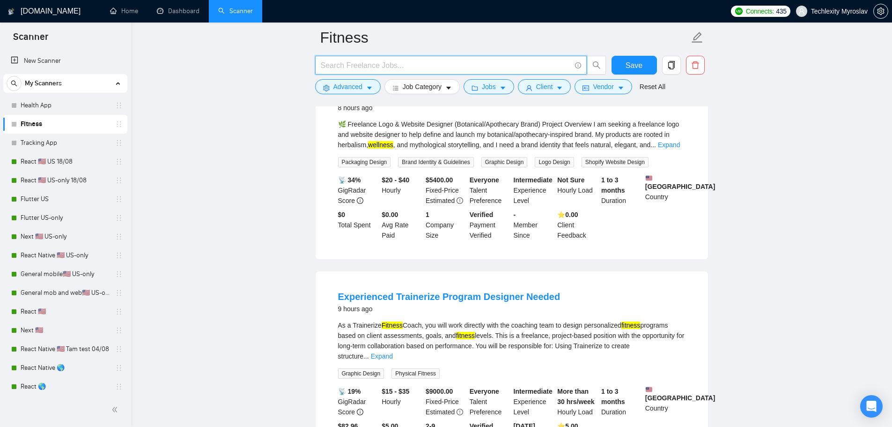
scroll to position [328, 0]
click at [355, 89] on button "Advanced" at bounding box center [348, 86] width 66 height 15
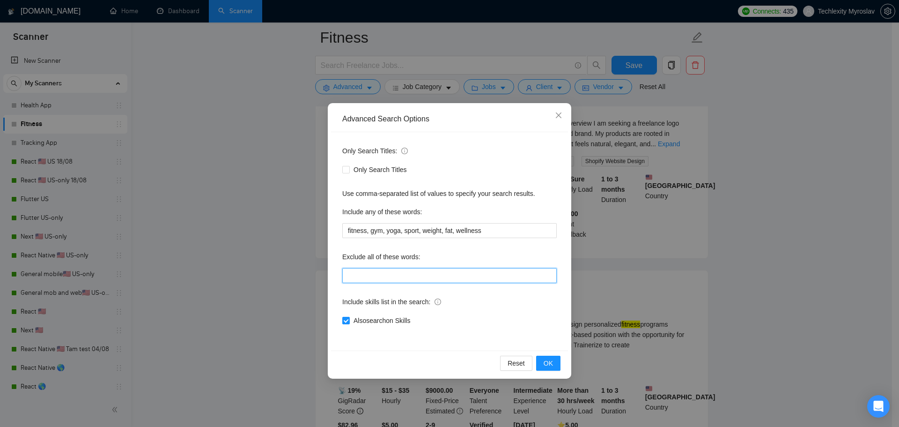
click at [403, 277] on input "text" at bounding box center [449, 275] width 215 height 15
type input "Freelance"
click at [542, 357] on button "OK" at bounding box center [548, 363] width 24 height 15
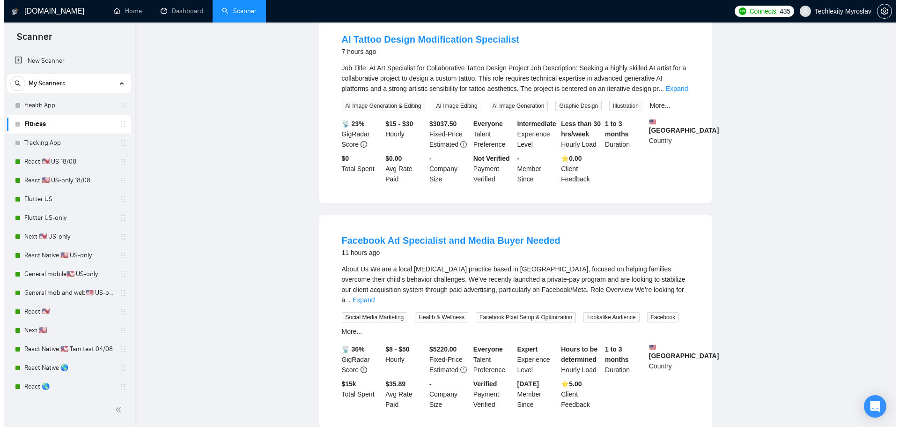
scroll to position [0, 0]
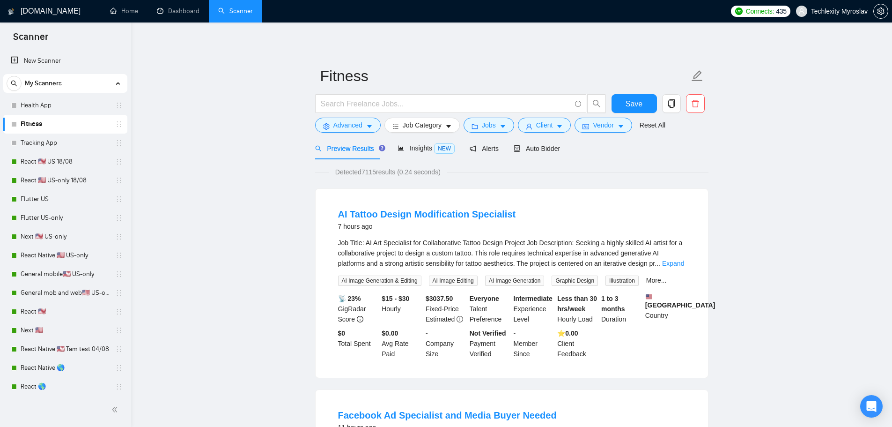
click at [424, 124] on span "Job Category" at bounding box center [422, 125] width 39 height 10
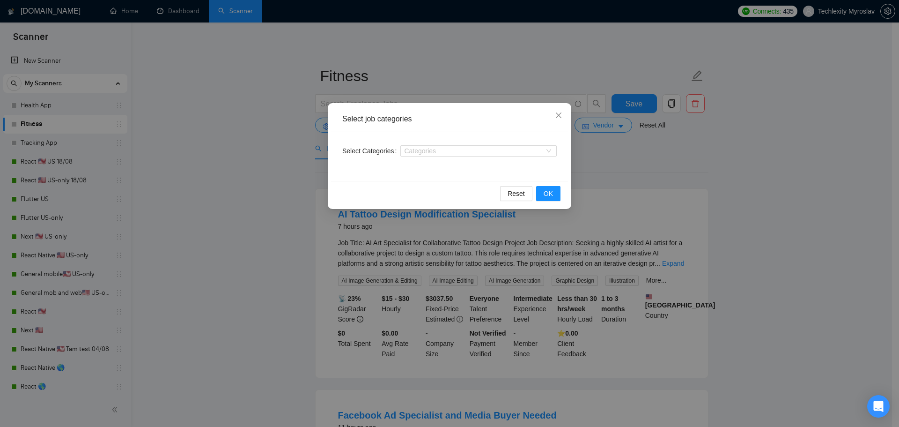
click at [432, 158] on div "Categories" at bounding box center [479, 150] width 156 height 15
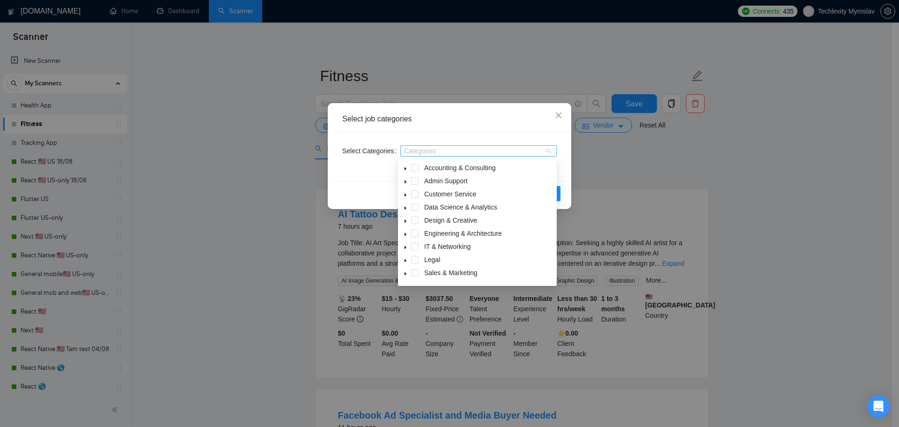
click at [432, 154] on div at bounding box center [474, 150] width 142 height 7
click at [472, 261] on span "Web, Mobile & Software Dev" at bounding box center [466, 261] width 84 height 7
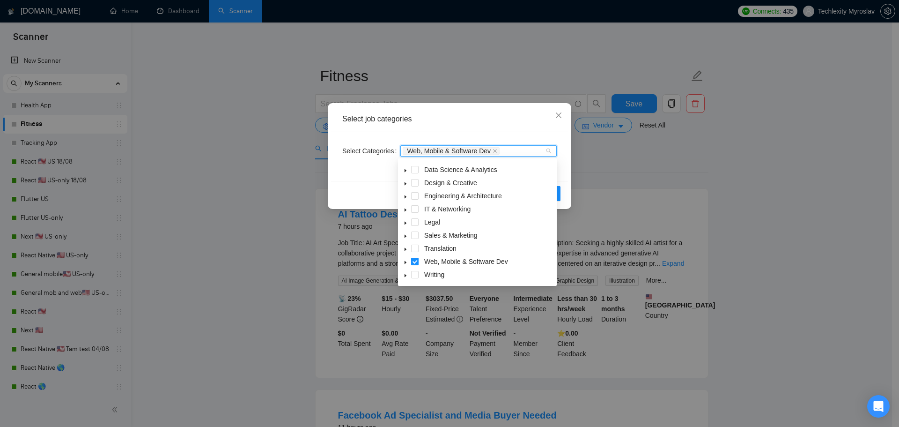
click at [412, 260] on span at bounding box center [414, 261] width 7 height 7
click at [404, 262] on icon "caret-down" at bounding box center [405, 262] width 5 height 5
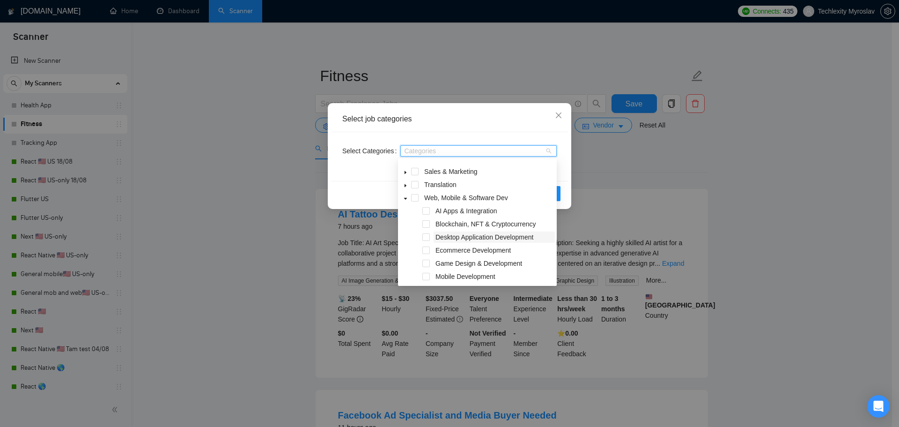
scroll to position [148, 0]
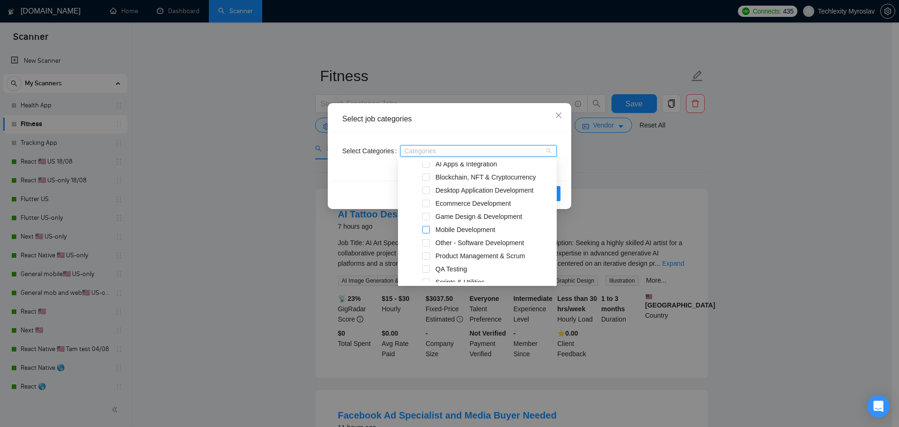
click at [426, 228] on span at bounding box center [426, 229] width 7 height 7
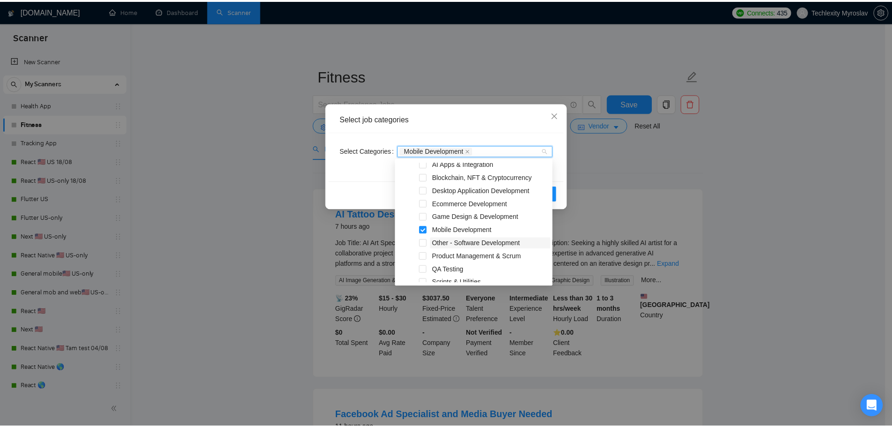
scroll to position [195, 0]
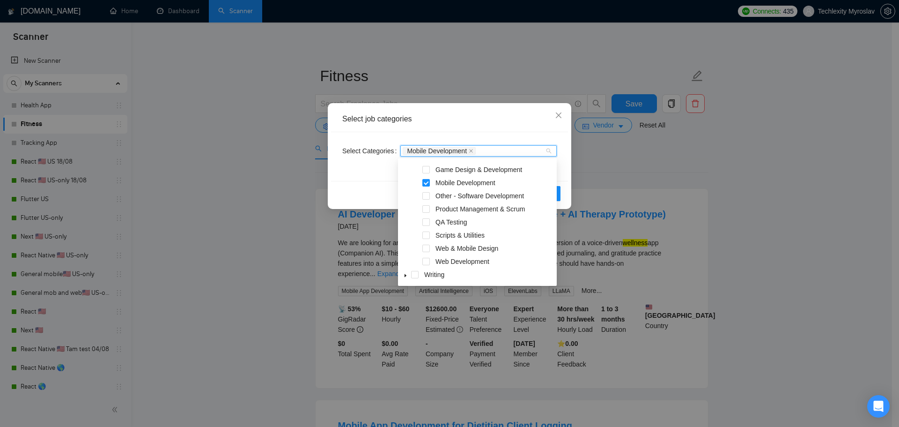
click at [783, 178] on div "Select job categories Select Categories Mobile Development Reset OK" at bounding box center [449, 213] width 899 height 427
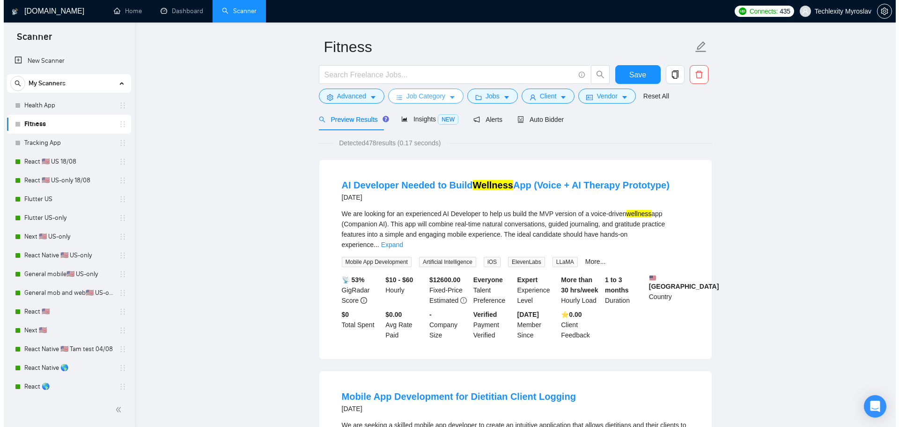
scroll to position [0, 0]
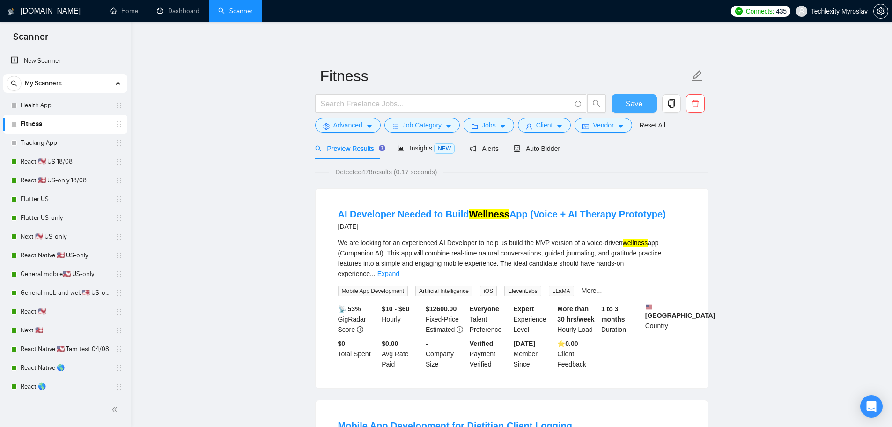
click at [634, 104] on span "Save" at bounding box center [634, 104] width 17 height 12
click at [55, 107] on link "Health App" at bounding box center [65, 105] width 89 height 19
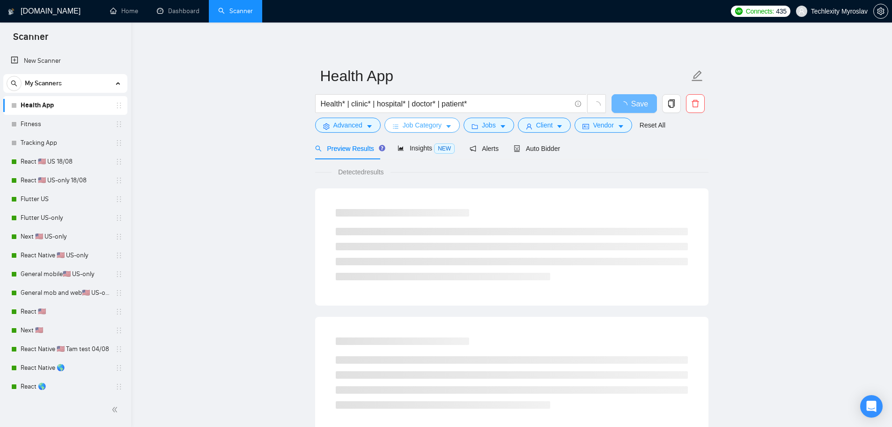
click at [424, 124] on span "Job Category" at bounding box center [422, 125] width 39 height 10
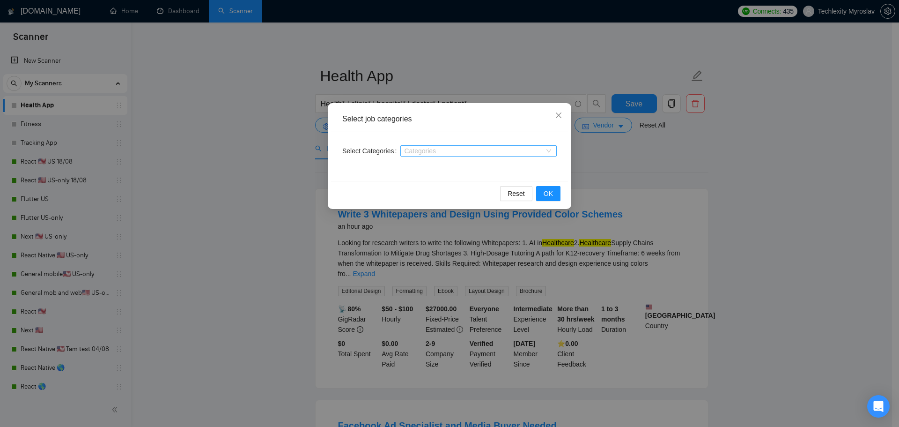
click at [415, 148] on div at bounding box center [474, 150] width 142 height 7
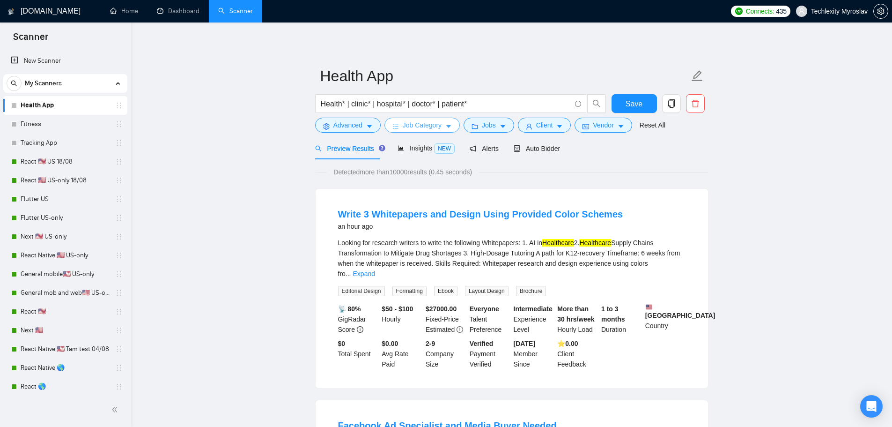
click at [422, 123] on span "Job Category" at bounding box center [422, 125] width 39 height 10
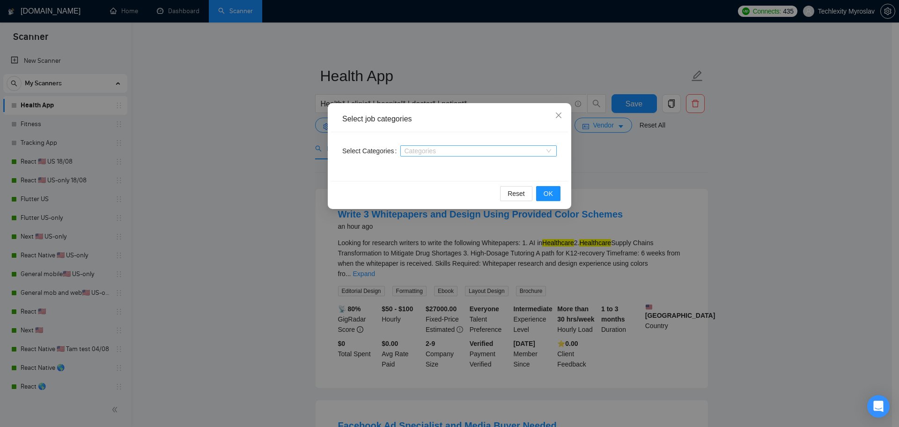
click at [417, 150] on div at bounding box center [474, 150] width 142 height 7
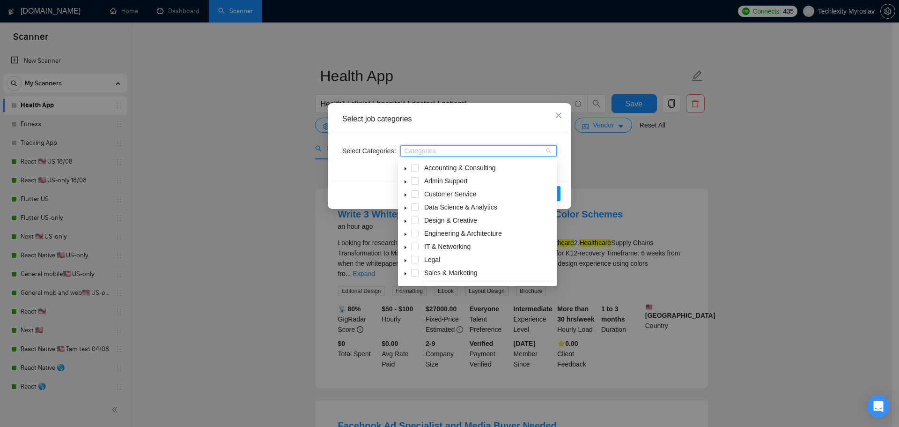
scroll to position [37, 0]
click at [405, 262] on icon "caret-down" at bounding box center [406, 262] width 2 height 3
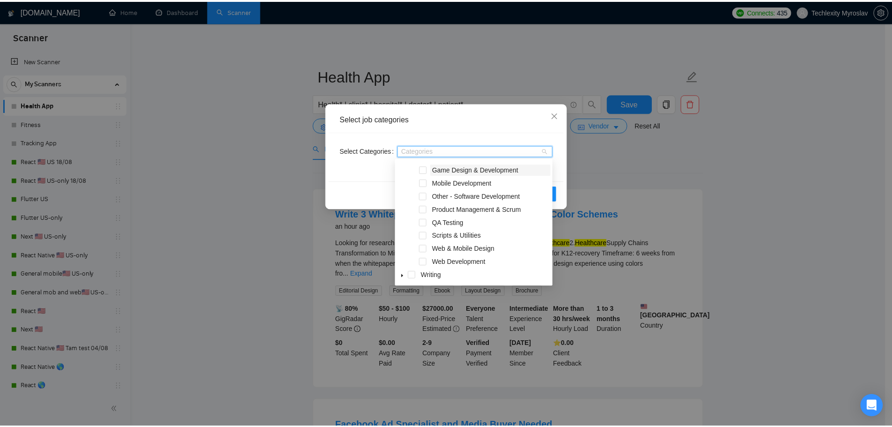
scroll to position [148, 0]
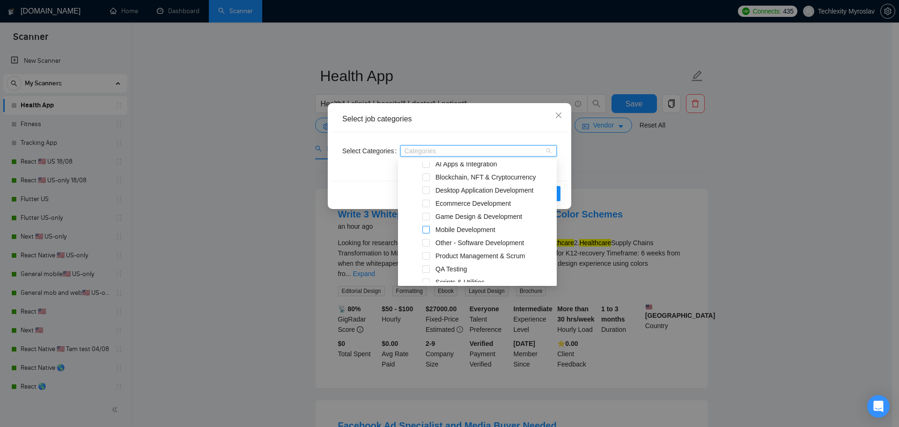
click at [427, 229] on span at bounding box center [426, 229] width 7 height 7
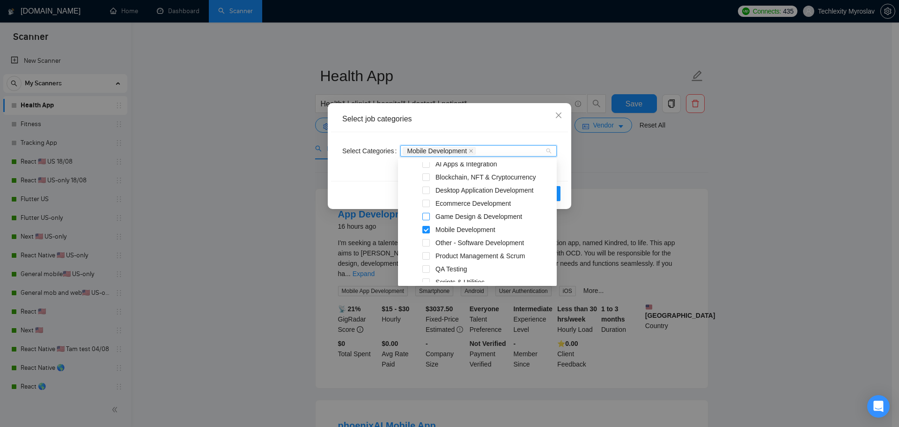
click at [427, 217] on span at bounding box center [426, 216] width 7 height 7
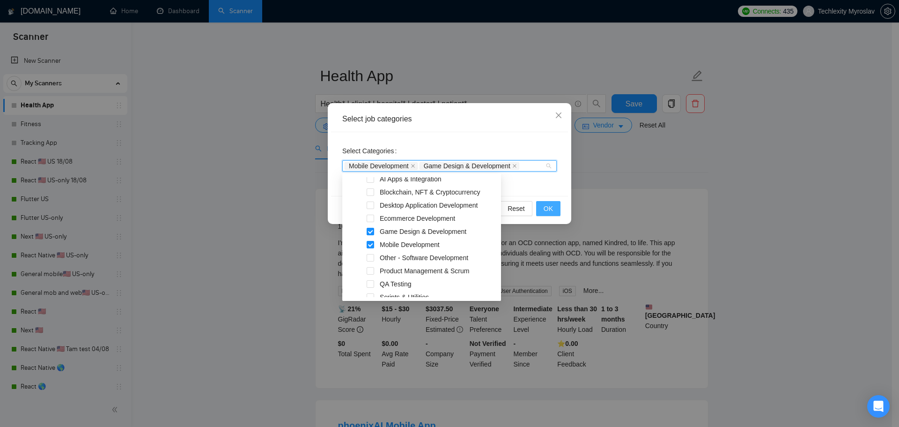
click at [547, 210] on span "OK" at bounding box center [548, 208] width 9 height 10
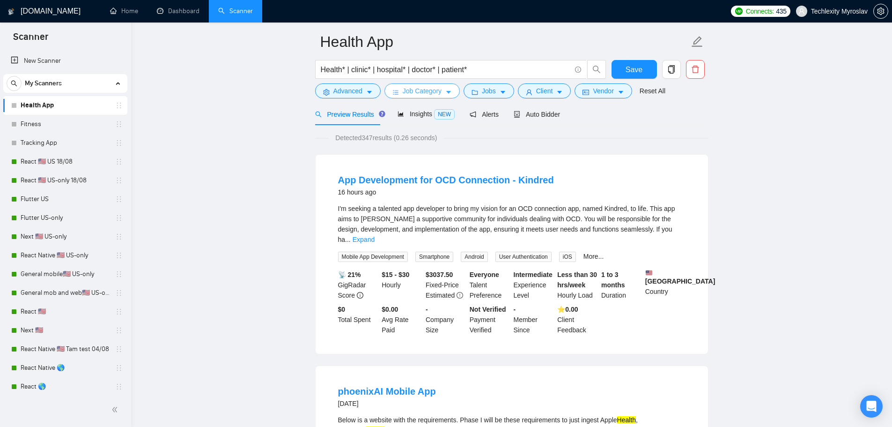
scroll to position [0, 0]
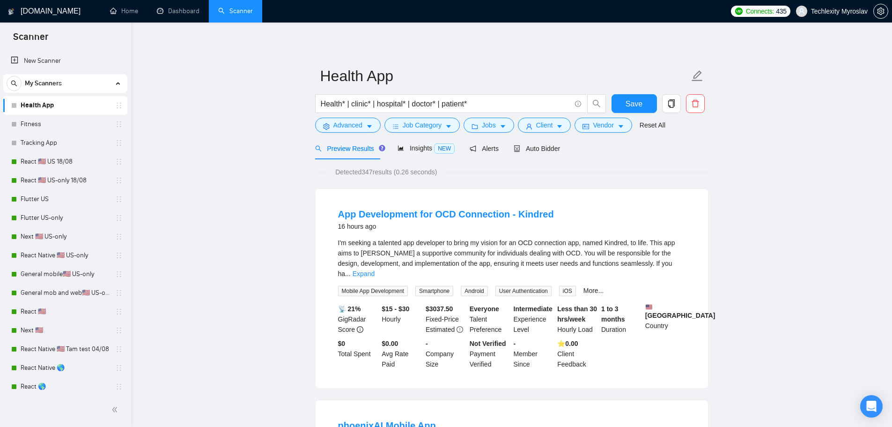
drag, startPoint x: 44, startPoint y: 58, endPoint x: 526, endPoint y: 41, distance: 482.3
click at [44, 58] on link "New Scanner" at bounding box center [65, 61] width 109 height 19
click at [635, 106] on span "Save" at bounding box center [634, 104] width 17 height 12
click at [53, 58] on link "New Scanner" at bounding box center [65, 61] width 109 height 19
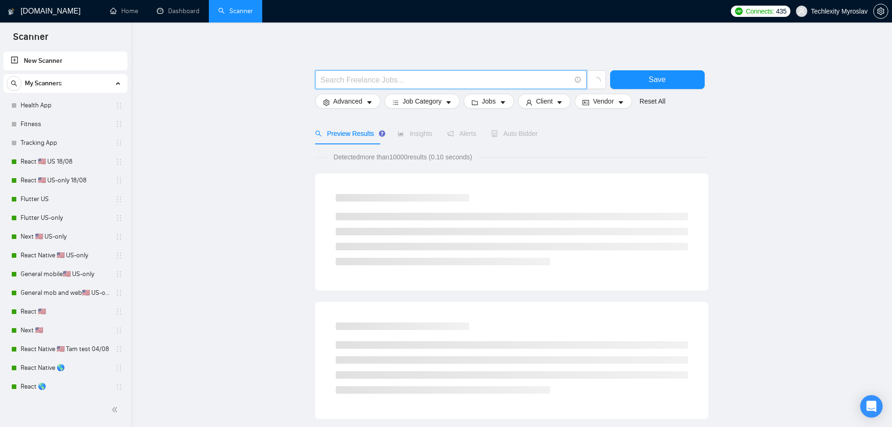
click at [354, 76] on input "text" at bounding box center [446, 80] width 250 height 12
type input "Best Match"
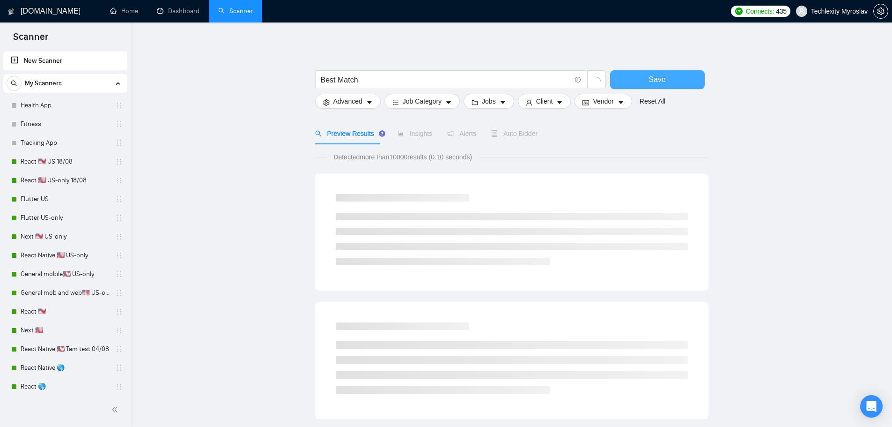
click at [662, 82] on span "Save" at bounding box center [657, 80] width 17 height 12
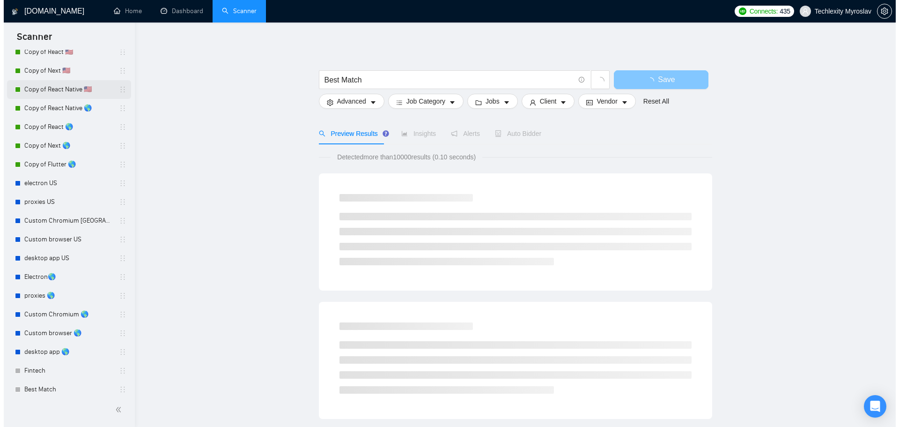
scroll to position [547, 0]
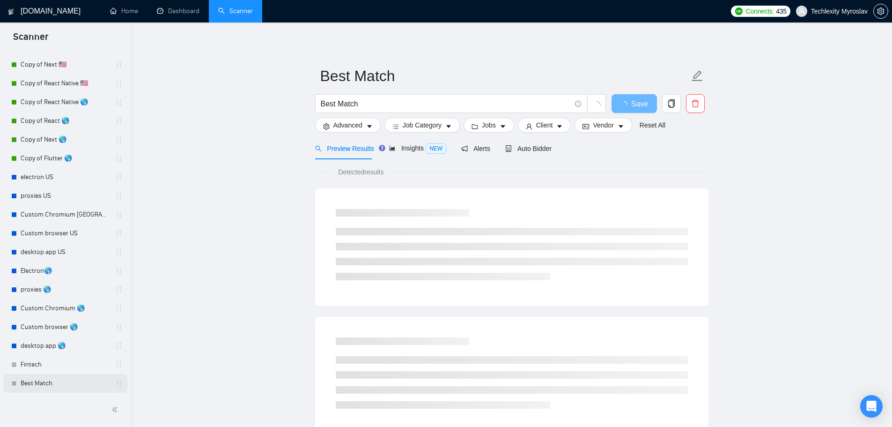
click at [39, 383] on link "Best Match" at bounding box center [65, 383] width 89 height 19
click at [356, 125] on span "Advanced" at bounding box center [348, 125] width 29 height 10
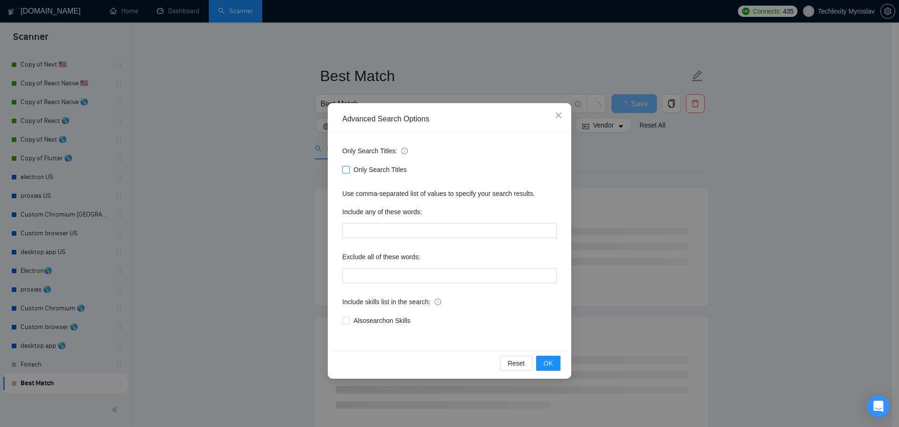
click at [370, 168] on span "Only Search Titles" at bounding box center [380, 169] width 61 height 10
click at [349, 168] on input "Only Search Titles" at bounding box center [345, 169] width 7 height 7
checkbox input "true"
click at [383, 229] on input "text" at bounding box center [449, 230] width 215 height 15
paste input "React Native application"
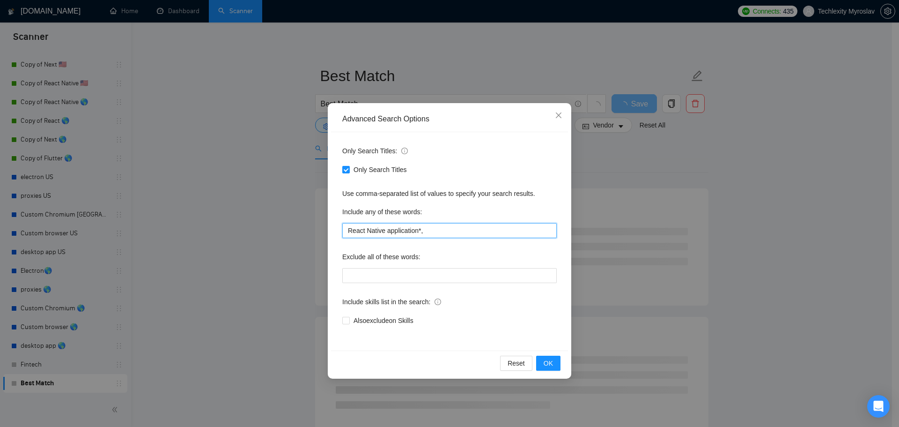
paste input "chapshop project"
paste input "Matchmaking App"
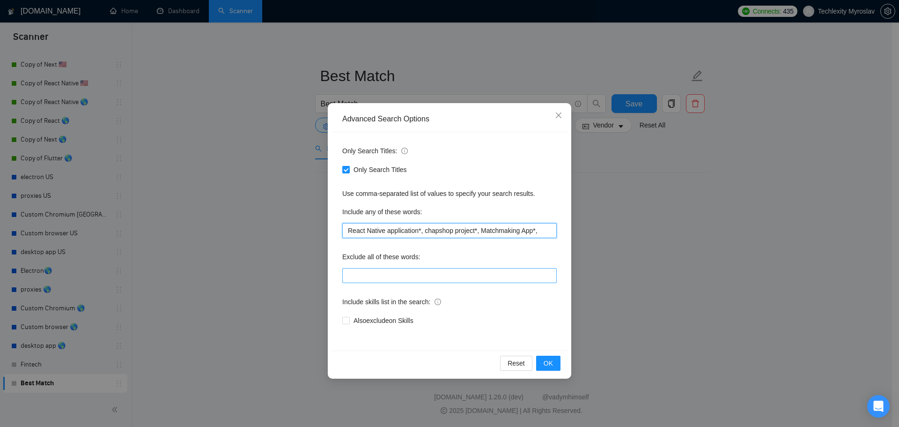
paste input "mobile calorie tracking app"
click at [512, 232] on input "React Native application*, chapshop project*, Matchmaking App*, mobile calorie …" at bounding box center [449, 230] width 215 height 15
drag, startPoint x: 553, startPoint y: 230, endPoint x: 573, endPoint y: 230, distance: 20.2
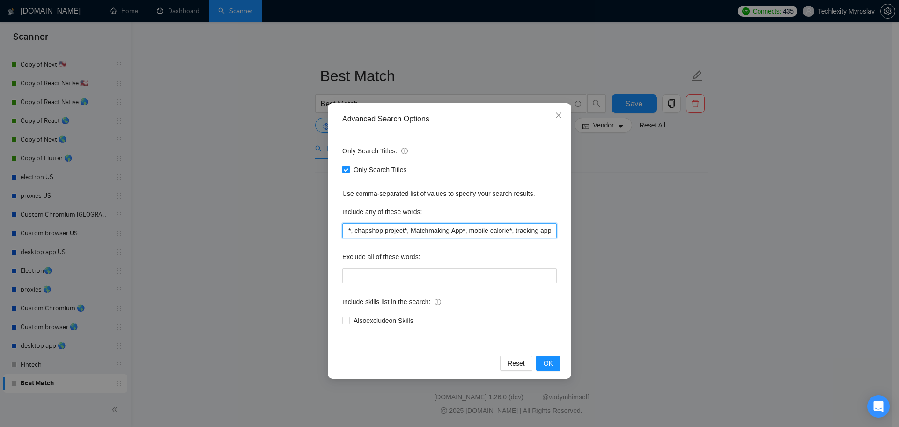
click at [573, 230] on div "Advanced Search Options Only Search Titles: Only Search Titles Use comma-separa…" at bounding box center [449, 213] width 899 height 427
click at [552, 232] on input "React Native application*, chapshop project*, Matchmaking App*, mobile calorie*…" at bounding box center [449, 230] width 215 height 15
drag, startPoint x: 551, startPoint y: 233, endPoint x: 586, endPoint y: 228, distance: 35.0
click at [586, 228] on div "Advanced Search Options Only Search Titles: Only Search Titles Use comma-separa…" at bounding box center [449, 213] width 899 height 427
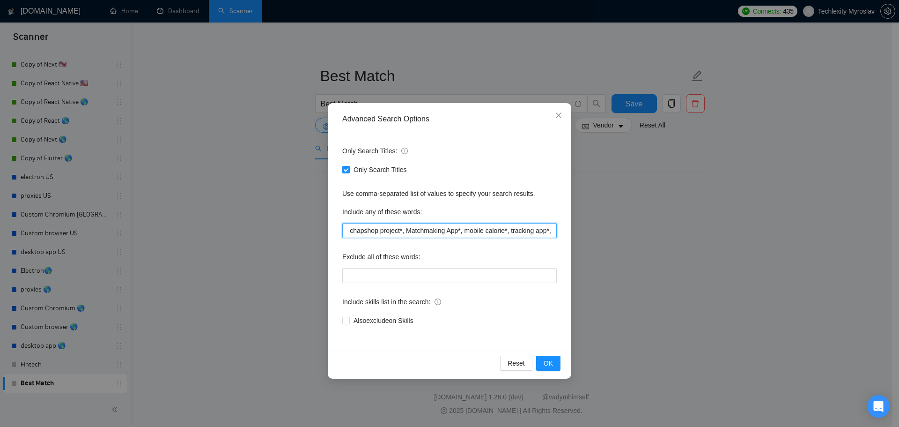
click at [552, 231] on input "React Native application*, chapshop project*, Matchmaking App*, mobile calorie*…" at bounding box center [449, 230] width 215 height 15
paste input "Electron JS Developer"
click at [520, 230] on input "React Native application*, chapshop project*, Matchmaking App*, mobile calorie*…" at bounding box center [449, 230] width 215 height 15
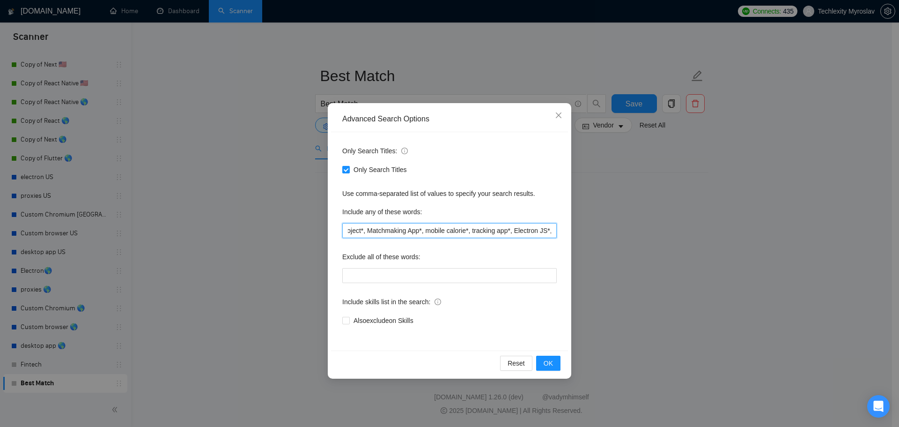
drag, startPoint x: 534, startPoint y: 231, endPoint x: 614, endPoint y: 228, distance: 79.7
click at [619, 228] on div "Advanced Search Options Only Search Titles: Only Search Titles Use comma-separa…" at bounding box center [449, 213] width 899 height 427
click at [551, 231] on input "React Native application*, chapshop project*, Matchmaking App*, mobile calorie*…" at bounding box center [449, 230] width 215 height 15
paste input "Mobile App"
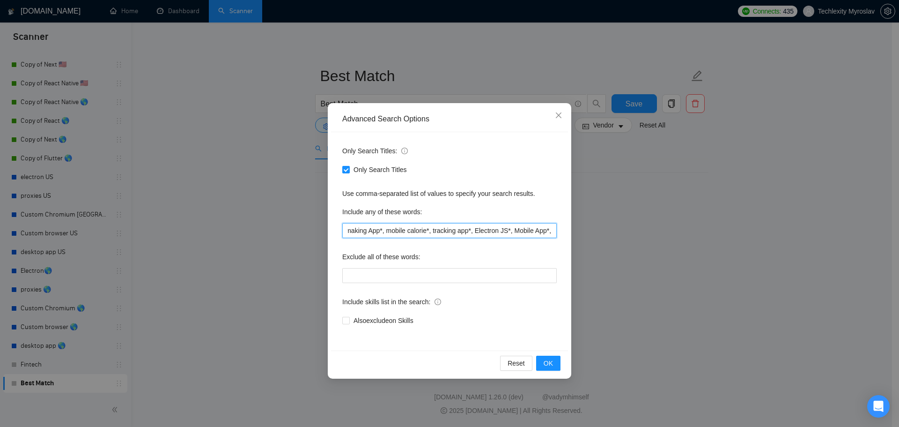
click at [571, 230] on div "Advanced Search Options Only Search Titles: Only Search Titles Use comma-separa…" at bounding box center [450, 240] width 244 height 275
click at [555, 231] on input "React Native application*, chapshop project*, Matchmaking App*, mobile calorie*…" at bounding box center [449, 230] width 215 height 15
paste input "Build a financial services app"
drag, startPoint x: 488, startPoint y: 232, endPoint x: 470, endPoint y: 231, distance: 18.3
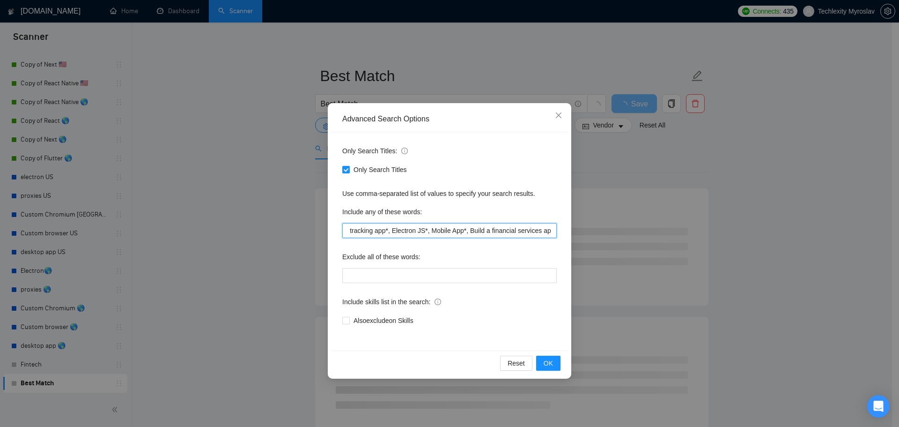
click at [470, 231] on input "React Native application*, chapshop project*, Matchmaking App*, mobile calorie*…" at bounding box center [449, 230] width 215 height 15
drag, startPoint x: 538, startPoint y: 231, endPoint x: 564, endPoint y: 232, distance: 25.8
click at [564, 232] on div "Only Search Titles: Only Search Titles Use comma-separated list of values to sp…" at bounding box center [449, 241] width 237 height 218
click at [550, 236] on input "React Native application*, chapshop project*, Matchmaking App*, mobile calorie*…" at bounding box center [449, 230] width 215 height 15
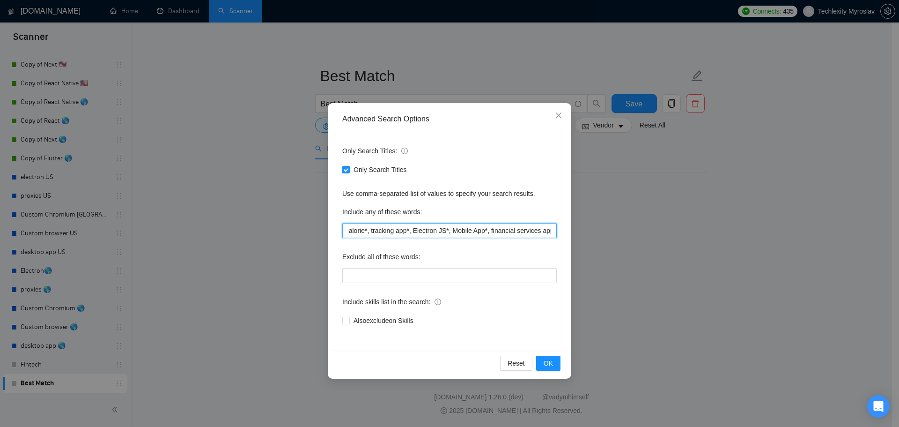
click at [554, 232] on input "React Native application*, chapshop project*, Matchmaking App*, mobile calorie*…" at bounding box center [449, 230] width 215 height 15
click at [551, 231] on input "React Native application*, chapshop project*, Matchmaking App*, mobile calorie*…" at bounding box center [449, 230] width 215 height 15
drag, startPoint x: 550, startPoint y: 231, endPoint x: 576, endPoint y: 230, distance: 25.8
click at [576, 230] on div "Advanced Search Options Only Search Titles: Only Search Titles Use comma-separa…" at bounding box center [449, 213] width 899 height 427
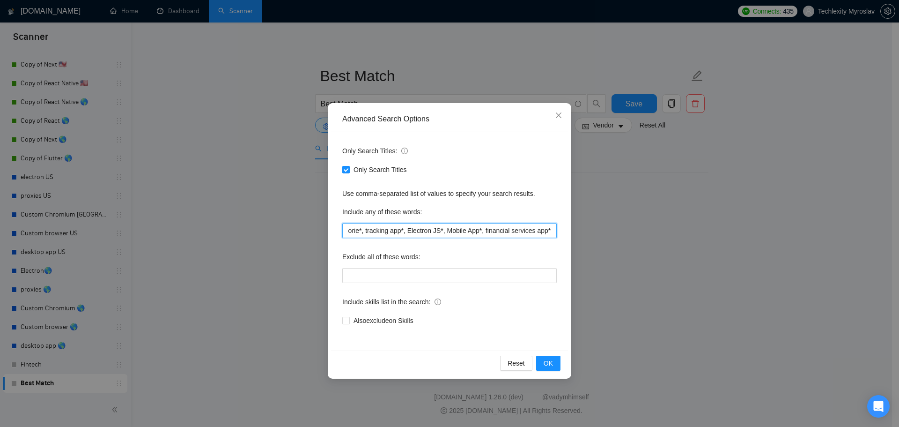
click at [551, 232] on input "React Native application*, chapshop project*, Matchmaking App*, mobile calorie*…" at bounding box center [449, 230] width 215 height 15
paste input "Progressive Web App"
drag, startPoint x: 524, startPoint y: 231, endPoint x: 562, endPoint y: 233, distance: 38.4
click at [562, 233] on div "Only Search Titles: Only Search Titles Use comma-separated list of values to sp…" at bounding box center [449, 241] width 237 height 218
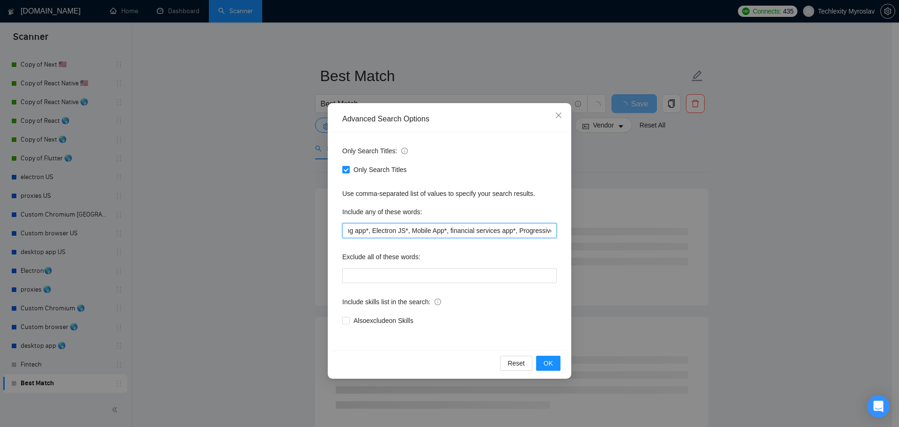
paste input "Web App"
click at [521, 230] on input "React Native application*, chapshop project*, Matchmaking App*, mobile calorie*…" at bounding box center [449, 230] width 215 height 15
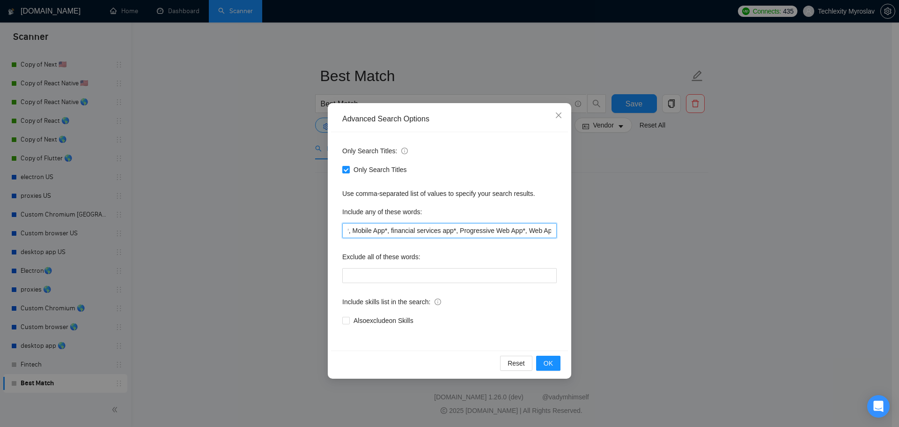
drag, startPoint x: 549, startPoint y: 231, endPoint x: 599, endPoint y: 230, distance: 50.6
click at [599, 230] on div "Advanced Search Options Only Search Titles: Only Search Titles Use comma-separa…" at bounding box center [449, 213] width 899 height 427
drag, startPoint x: 553, startPoint y: 231, endPoint x: 566, endPoint y: 237, distance: 14.1
click at [553, 232] on input "React Native application*, chapshop project*, Matchmaking App*, mobile calorie*…" at bounding box center [449, 230] width 215 height 15
click at [555, 233] on input "React Native application*, chapshop project*, Matchmaking App*, mobile calorie*…" at bounding box center [449, 230] width 215 height 15
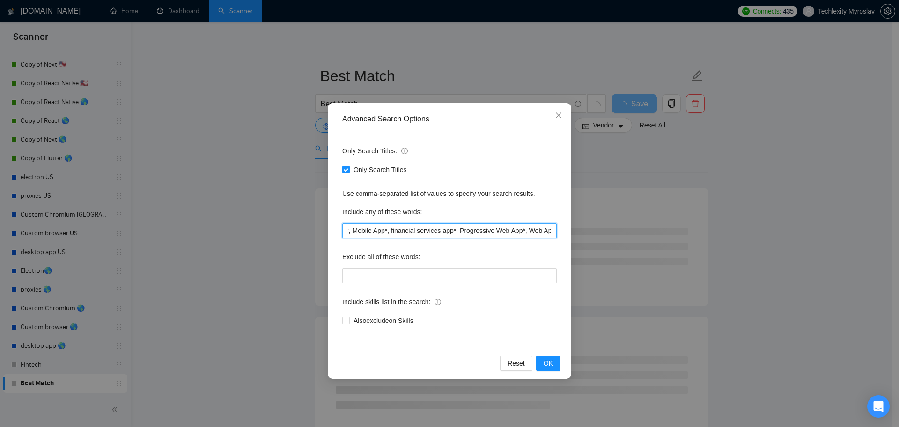
click at [551, 230] on input "React Native application*, chapshop project*, Matchmaking App*, mobile calorie*…" at bounding box center [449, 230] width 215 height 15
drag, startPoint x: 547, startPoint y: 228, endPoint x: 587, endPoint y: 227, distance: 40.3
click at [587, 227] on div "Advanced Search Options Only Search Titles: Only Search Titles Use comma-separa…" at bounding box center [449, 213] width 899 height 427
click at [547, 230] on input "React Native application*, chapshop project*, Matchmaking App*, mobile calorie*…" at bounding box center [449, 230] width 215 height 15
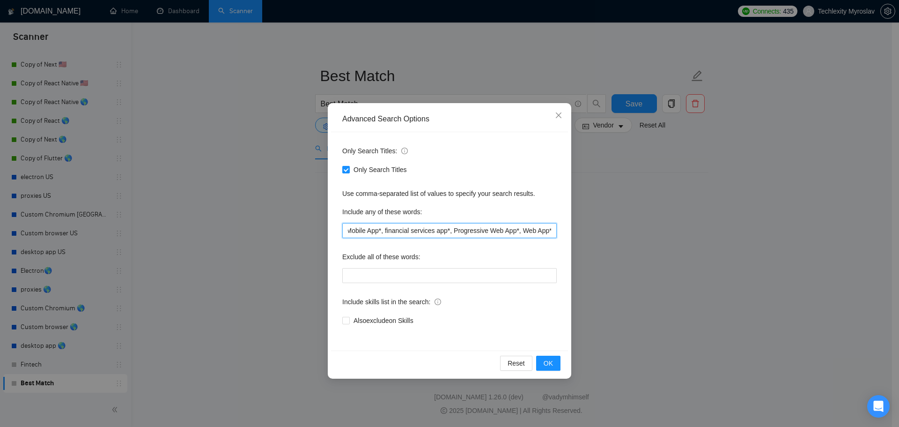
click at [551, 231] on input "React Native application*, chapshop project*, Matchmaking App*, mobile calorie*…" at bounding box center [449, 230] width 215 height 15
paste input "Mobile Health App"
drag, startPoint x: 520, startPoint y: 230, endPoint x: 574, endPoint y: 233, distance: 54.4
click at [574, 233] on div "Advanced Search Options Only Search Titles: Only Search Titles Use comma-separa…" at bounding box center [449, 213] width 899 height 427
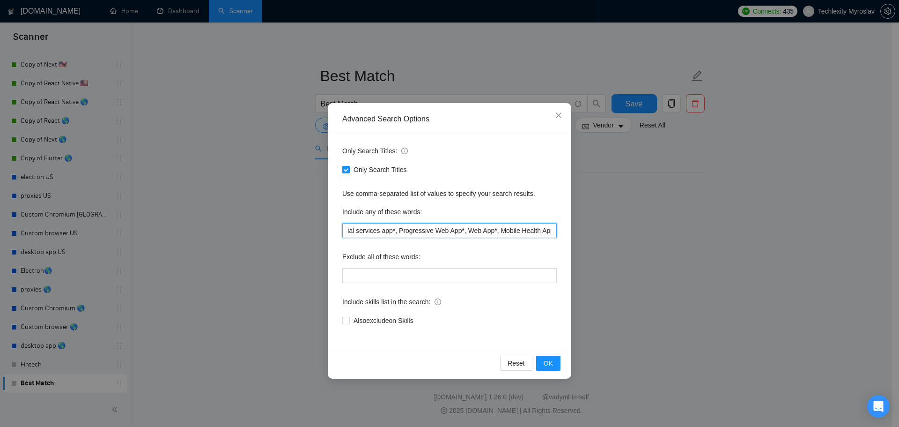
click at [554, 232] on input "React Native application*, chapshop project*, Matchmaking App*, mobile calorie*…" at bounding box center [449, 230] width 215 height 15
paste input "Health App"
drag, startPoint x: 552, startPoint y: 234, endPoint x: 581, endPoint y: 228, distance: 29.6
click at [587, 229] on div "Advanced Search Options Only Search Titles: Only Search Titles Use comma-separa…" at bounding box center [449, 213] width 899 height 427
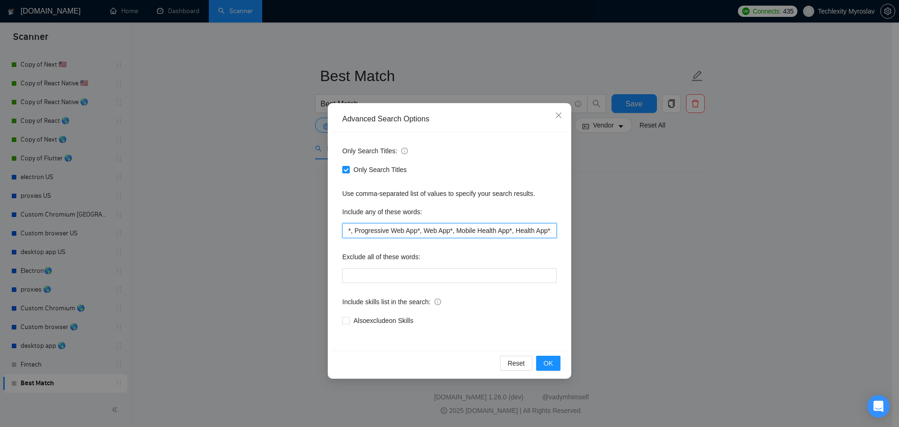
click at [553, 231] on input "React Native application*, chapshop project*, Matchmaking App*, mobile calorie*…" at bounding box center [449, 230] width 215 height 15
paste input "Fintech Dashboard"
drag, startPoint x: 519, startPoint y: 232, endPoint x: 567, endPoint y: 235, distance: 48.3
click at [567, 235] on div "Only Search Titles: Only Search Titles Use comma-separated list of values to sp…" at bounding box center [449, 241] width 237 height 218
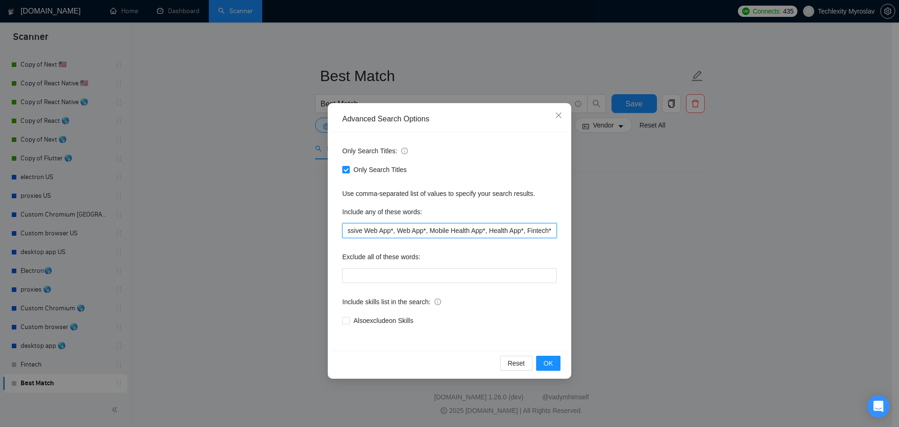
drag, startPoint x: 581, startPoint y: 235, endPoint x: 591, endPoint y: 233, distance: 10.4
click at [591, 233] on div "Advanced Search Options Only Search Titles: Only Search Titles Use comma-separa…" at bounding box center [449, 213] width 899 height 427
click at [551, 232] on input "React Native application*, chapshop project*, Matchmaking App*, mobile calorie*…" at bounding box center [449, 230] width 215 height 15
paste input "MERN stack"
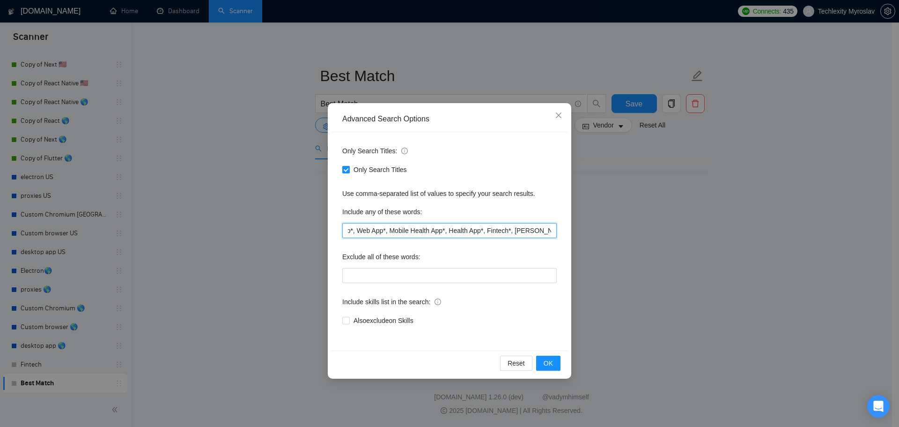
drag, startPoint x: 553, startPoint y: 235, endPoint x: 570, endPoint y: 231, distance: 17.6
click at [570, 231] on div "Advanced Search Options Only Search Titles: Only Search Titles Use comma-separa…" at bounding box center [450, 240] width 244 height 275
click at [554, 233] on input "React Native application*, chapshop project*, Matchmaking App*, mobile calorie*…" at bounding box center [449, 230] width 215 height 15
paste input "web project"
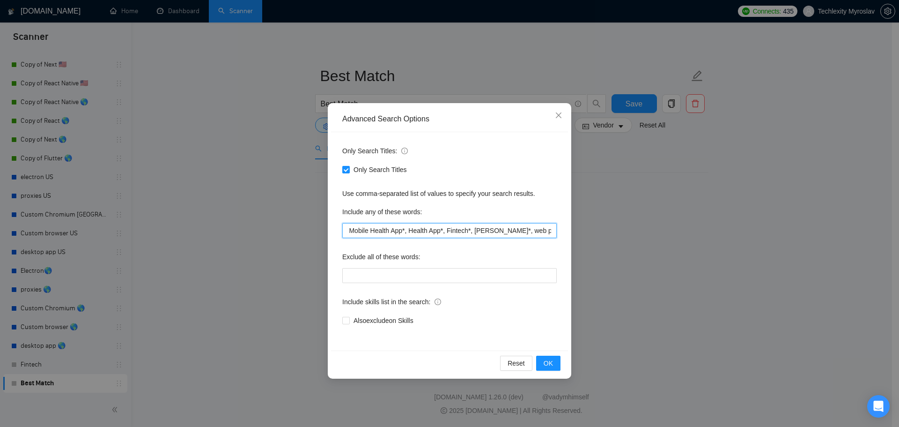
drag, startPoint x: 552, startPoint y: 230, endPoint x: 601, endPoint y: 230, distance: 49.2
click at [601, 230] on div "Advanced Search Options Only Search Titles: Only Search Titles Use comma-separa…" at bounding box center [449, 213] width 899 height 427
click at [554, 230] on input "React Native application*, chapshop project*, Matchmaking App*, mobile calorie*…" at bounding box center [449, 230] width 215 height 15
paste input "React.JS"
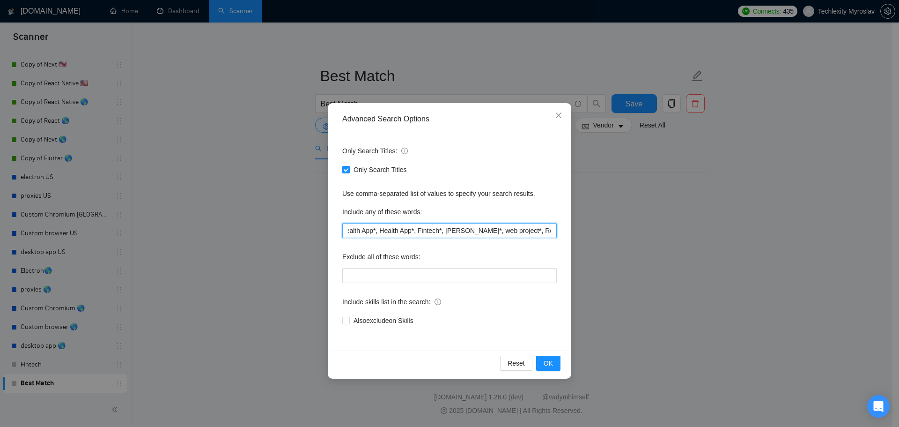
drag, startPoint x: 551, startPoint y: 225, endPoint x: 584, endPoint y: 231, distance: 33.9
click at [594, 229] on div "Advanced Search Options Only Search Titles: Only Search Titles Use comma-separa…" at bounding box center [449, 213] width 899 height 427
click at [553, 230] on input "React Native application*, chapshop project*, Matchmaking App*, mobile calorie*…" at bounding box center [449, 230] width 215 height 15
click at [554, 232] on input "React Native application*, chapshop project*, Matchmaking App*, mobile calorie*…" at bounding box center [449, 230] width 215 height 15
paste input "Crossplatform"
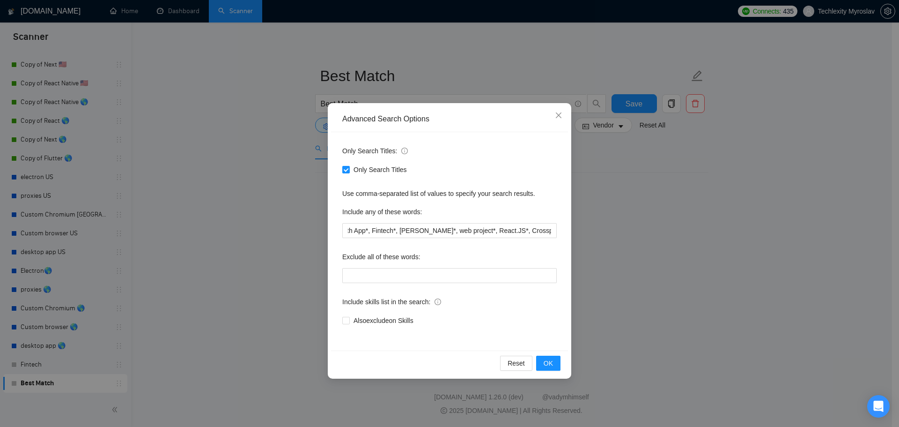
scroll to position [0, 0]
click at [542, 234] on input "React Native application*, chapshop project*, Matchmaking App*, mobile calorie*…" at bounding box center [449, 230] width 215 height 15
drag, startPoint x: 549, startPoint y: 229, endPoint x: 622, endPoint y: 230, distance: 73.1
click at [622, 230] on div "Advanced Search Options Only Search Titles: Only Search Titles Use comma-separa…" at bounding box center [449, 213] width 899 height 427
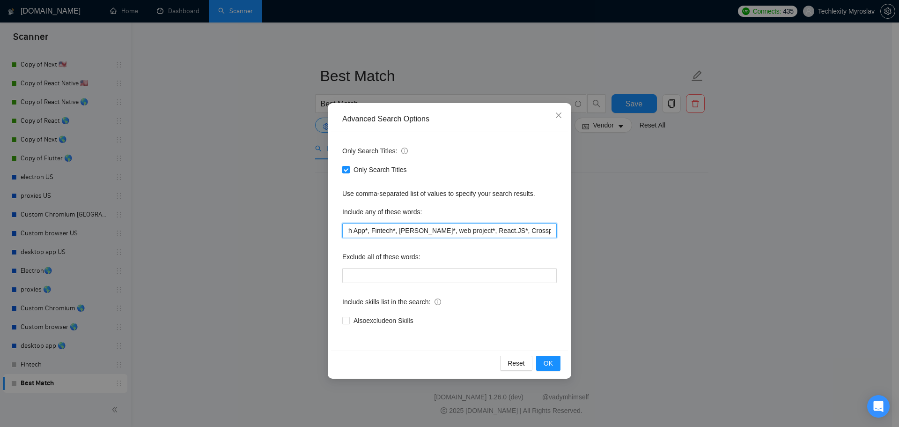
click at [544, 231] on input "React Native application*, chapshop project*, Matchmaking App*, mobile calorie*…" at bounding box center [449, 230] width 215 height 15
click at [553, 230] on input "React Native application*, chapshop project*, Matchmaking App*, mobile calorie*…" at bounding box center [449, 230] width 215 height 15
paste input "Crossplatform"
click at [527, 230] on input "React Native application*, chapshop project*, Matchmaking App*, mobile calorie*…" at bounding box center [449, 230] width 215 height 15
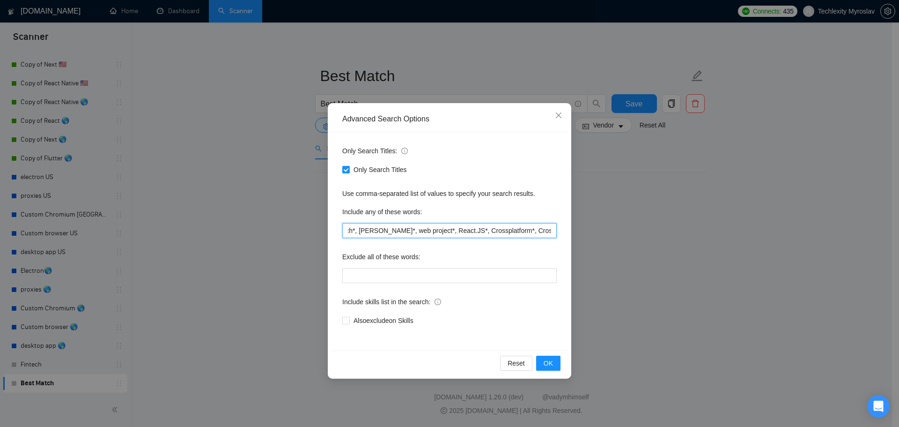
scroll to position [0, 646]
drag, startPoint x: 548, startPoint y: 228, endPoint x: 577, endPoint y: 227, distance: 29.1
click at [577, 227] on div "Advanced Search Options Only Search Titles: Only Search Titles Use comma-separa…" at bounding box center [449, 213] width 899 height 427
click at [557, 229] on input "React Native application*, chapshop project*, Matchmaking App*, mobile calorie*…" at bounding box center [449, 230] width 215 height 15
paste input "Crossplatform"
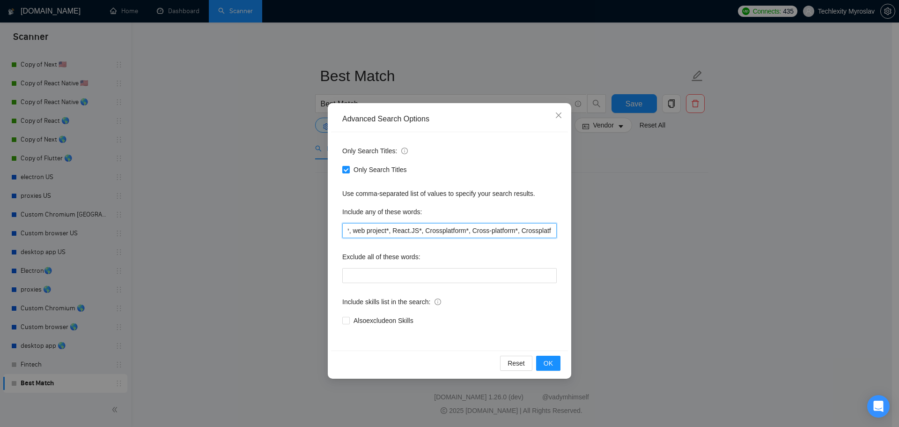
scroll to position [0, 714]
click at [504, 230] on input "React Native application*, chapshop project*, Matchmaking App*, mobile calorie*…" at bounding box center [449, 230] width 215 height 15
click at [553, 229] on input "React Native application*, chapshop project*, Matchmaking App*, mobile calorie*…" at bounding box center [449, 230] width 215 height 15
drag, startPoint x: 560, startPoint y: 230, endPoint x: 587, endPoint y: 230, distance: 26.2
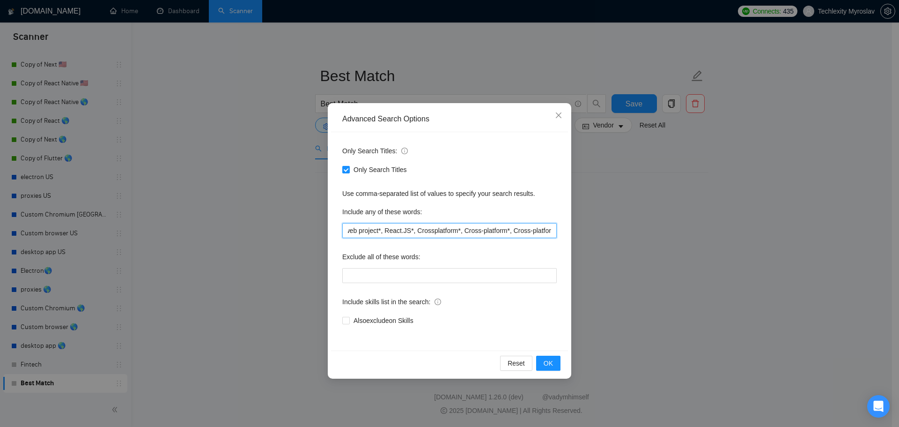
click at [587, 230] on div "Advanced Search Options Only Search Titles: Only Search Titles Use comma-separa…" at bounding box center [449, 213] width 899 height 427
click at [551, 231] on input "React Native application*, chapshop project*, Matchmaking App*, mobile calorie*…" at bounding box center [449, 230] width 215 height 15
click at [550, 230] on input "React Native application*, chapshop project*, Matchmaking App*, mobile calorie*…" at bounding box center [449, 230] width 215 height 15
drag, startPoint x: 554, startPoint y: 231, endPoint x: 609, endPoint y: 231, distance: 55.3
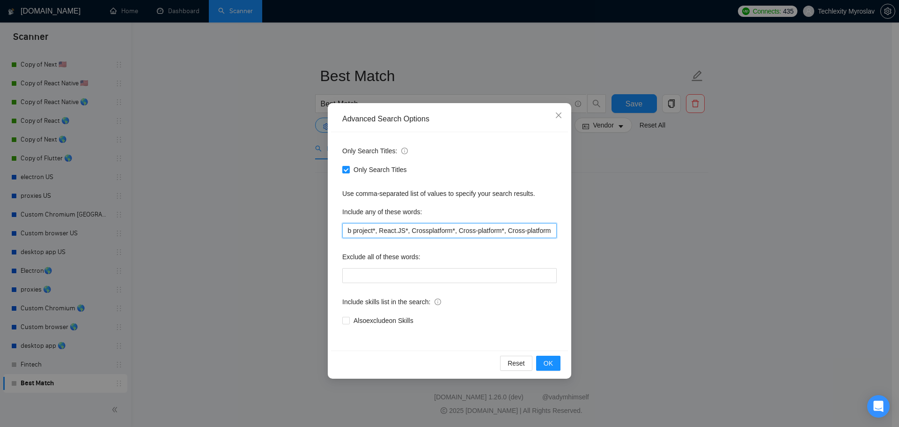
click at [609, 231] on div "Advanced Search Options Only Search Titles: Only Search Titles Use comma-separa…" at bounding box center [449, 213] width 899 height 427
click at [552, 229] on input "React Native application*, chapshop project*, Matchmaking App*, mobile calorie*…" at bounding box center [449, 230] width 215 height 15
paste input "React Native mobile app"
drag, startPoint x: 550, startPoint y: 232, endPoint x: 603, endPoint y: 229, distance: 53.0
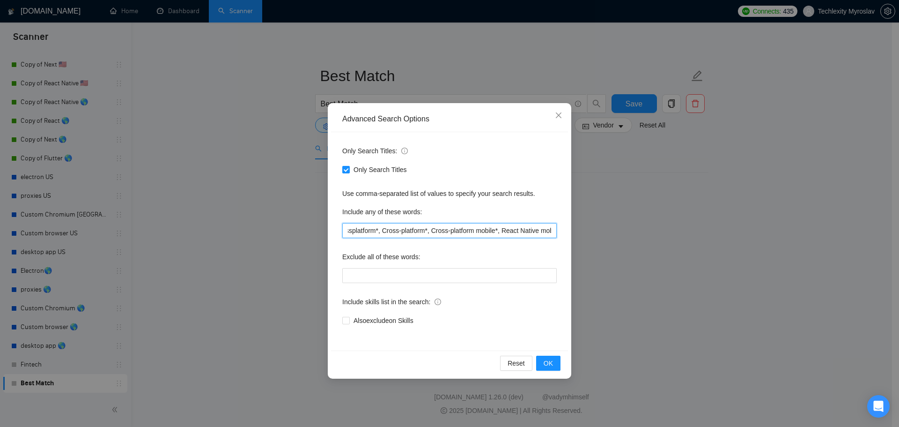
click at [608, 229] on div "Advanced Search Options Only Search Titles: Only Search Titles Use comma-separa…" at bounding box center [449, 213] width 899 height 427
click at [551, 229] on input "React Native application*, chapshop project*, Matchmaking App*, mobile calorie*…" at bounding box center [449, 230] width 215 height 15
paste input "Cross-platform mobile app"
drag, startPoint x: 569, startPoint y: 228, endPoint x: 604, endPoint y: 228, distance: 35.6
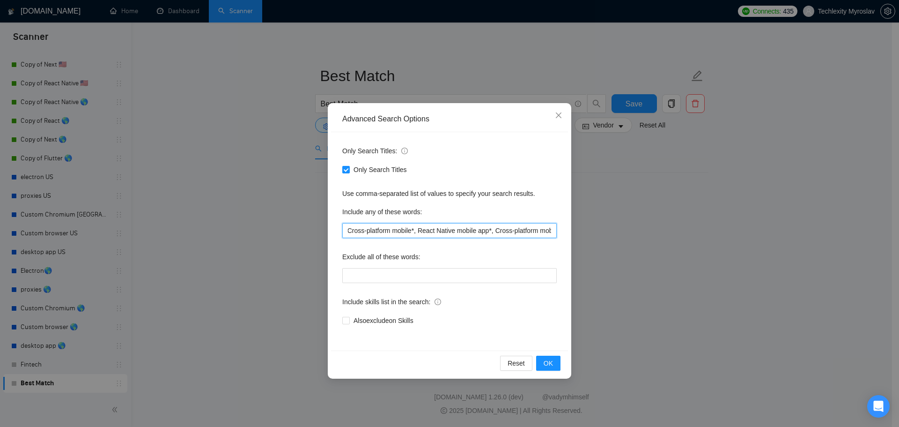
click at [604, 228] on div "Advanced Search Options Only Search Titles: Only Search Titles Use comma-separa…" at bounding box center [449, 213] width 899 height 427
click at [546, 229] on input "React Native application*, chapshop project*, Matchmaking App*, mobile calorie*…" at bounding box center [449, 230] width 215 height 15
click at [554, 230] on input "React Native application*, chapshop project*, Matchmaking App*, mobile calorie*…" at bounding box center [449, 230] width 215 height 15
paste input "Reactjs developer"
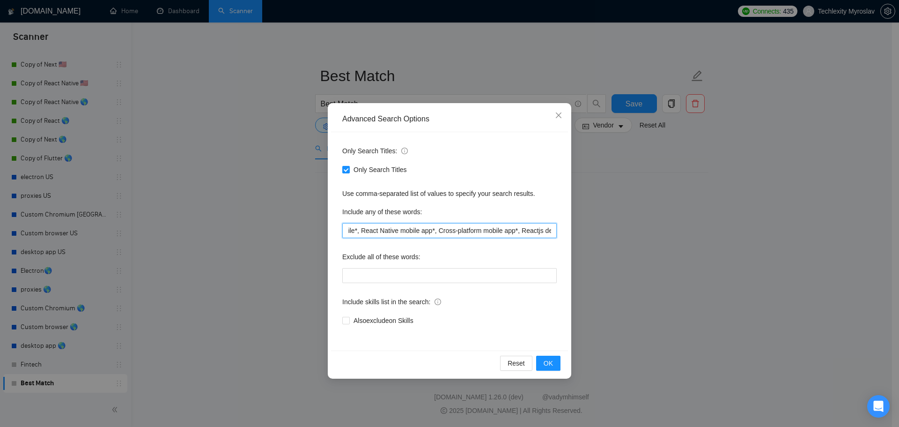
drag, startPoint x: 549, startPoint y: 234, endPoint x: 607, endPoint y: 233, distance: 58.1
click at [607, 233] on div "Advanced Search Options Only Search Titles: Only Search Titles Use comma-separa…" at bounding box center [449, 213] width 899 height 427
click at [552, 230] on input "React Native application*, chapshop project*, Matchmaking App*, mobile calorie*…" at bounding box center [449, 230] width 215 height 15
paste input "IOS/Android Dev"
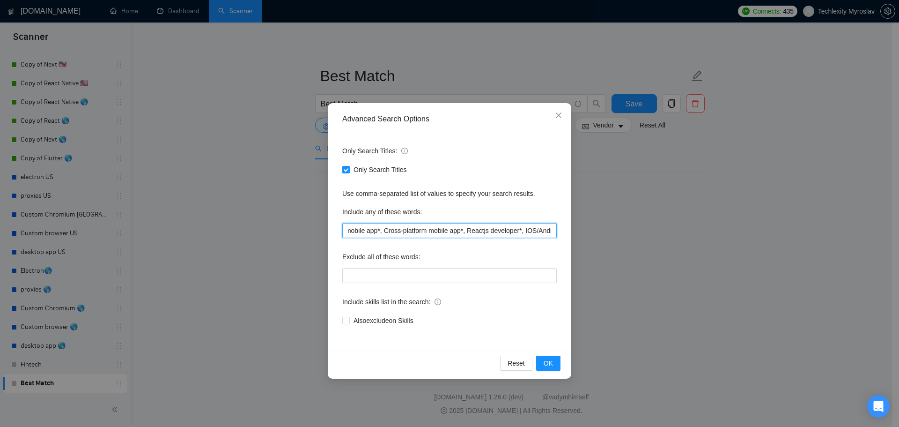
drag, startPoint x: 591, startPoint y: 228, endPoint x: 634, endPoint y: 230, distance: 43.1
click at [634, 230] on div "Advanced Search Options Only Search Titles: Only Search Titles Use comma-separa…" at bounding box center [449, 213] width 899 height 427
click at [552, 230] on input "React Native application*, chapshop project*, Matchmaking App*, mobile calorie*…" at bounding box center [449, 230] width 215 height 15
drag, startPoint x: 496, startPoint y: 230, endPoint x: 532, endPoint y: 230, distance: 36.5
click at [532, 230] on input "React Native application*, chapshop project*, Matchmaking App*, mobile calorie*…" at bounding box center [449, 230] width 215 height 15
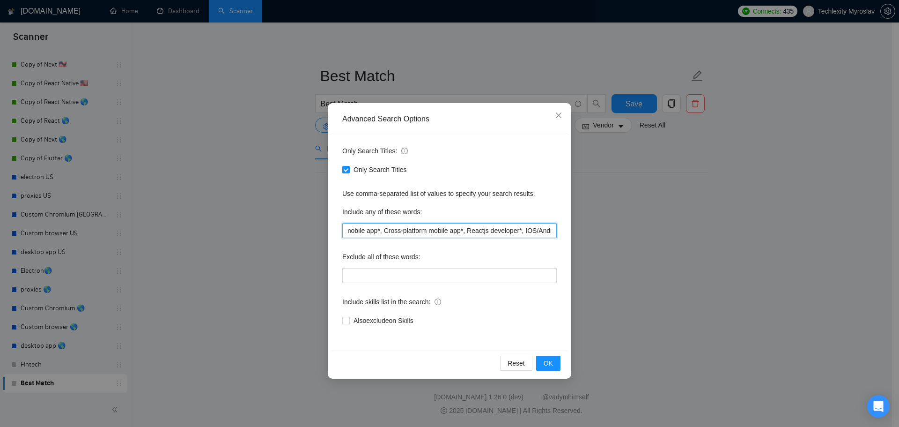
click at [553, 233] on input "React Native application*, chapshop project*, Matchmaking App*, mobile calorie*…" at bounding box center [449, 230] width 215 height 15
paste input "IOS/Android"
drag, startPoint x: 551, startPoint y: 230, endPoint x: 588, endPoint y: 230, distance: 37.0
click at [588, 230] on div "Advanced Search Options Only Search Titles: Only Search Titles Use comma-separa…" at bounding box center [449, 213] width 899 height 427
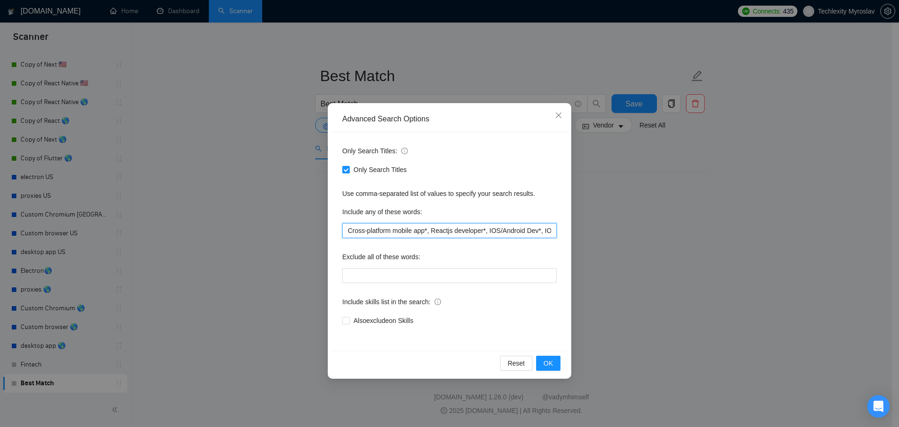
click at [531, 233] on input "React Native application*, chapshop project*, Matchmaking App*, mobile calorie*…" at bounding box center [449, 230] width 215 height 15
click at [526, 233] on input "React Native application*, chapshop project*, Matchmaking App*, mobile calorie*…" at bounding box center [449, 230] width 215 height 15
drag, startPoint x: 540, startPoint y: 229, endPoint x: 646, endPoint y: 229, distance: 106.3
click at [646, 229] on div "Advanced Search Options Only Search Titles: Only Search Titles Use comma-separa…" at bounding box center [449, 213] width 899 height 427
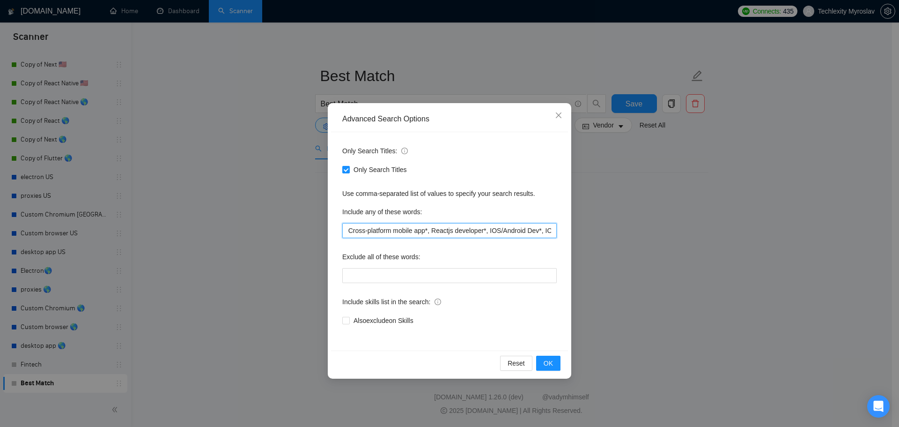
click at [552, 230] on input "React Native application*, chapshop project*, Matchmaking App*, mobile calorie*…" at bounding box center [449, 230] width 215 height 15
drag, startPoint x: 536, startPoint y: 224, endPoint x: 540, endPoint y: 229, distance: 6.4
click at [537, 224] on input "React Native application*, chapshop project*, Matchmaking App*, mobile calorie*…" at bounding box center [449, 230] width 215 height 15
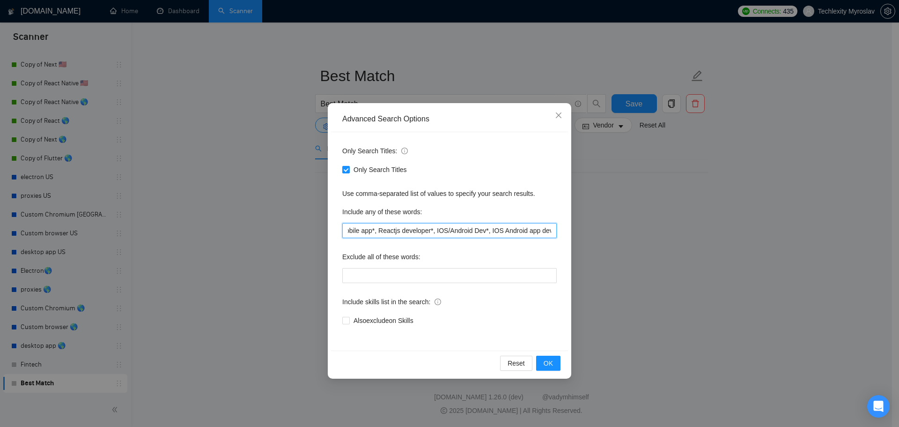
drag, startPoint x: 540, startPoint y: 230, endPoint x: 680, endPoint y: 227, distance: 140.6
click at [683, 226] on div "Advanced Search Options Only Search Titles: Only Search Titles Use comma-separa…" at bounding box center [449, 213] width 899 height 427
click at [542, 233] on input "React Native application*, chapshop project*, Matchmaking App*, mobile calorie*…" at bounding box center [449, 230] width 215 height 15
click at [547, 366] on span "OK" at bounding box center [548, 363] width 9 height 10
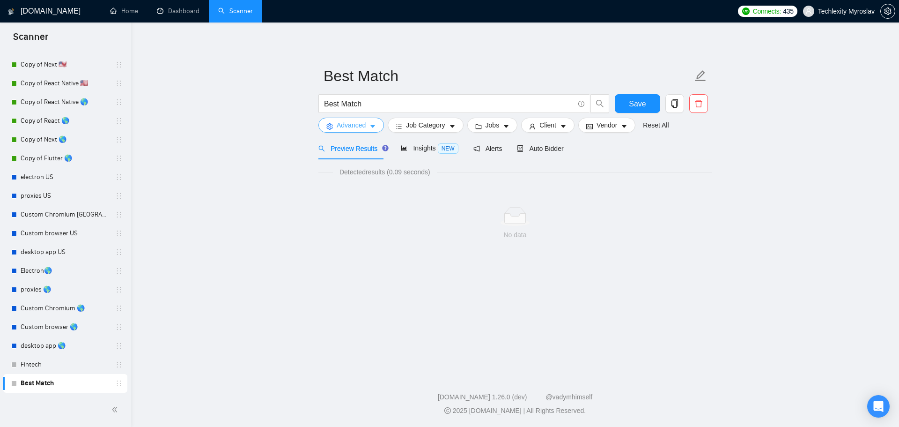
click at [364, 124] on span "Advanced" at bounding box center [351, 125] width 29 height 10
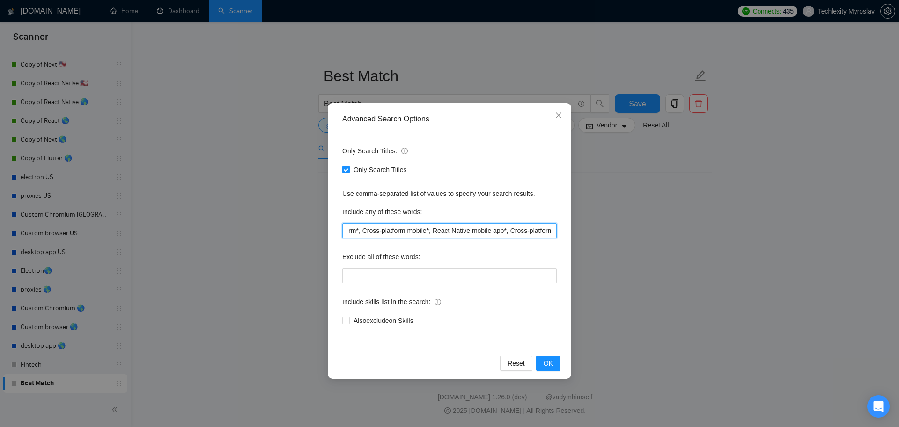
scroll to position [0, 1084]
drag, startPoint x: 480, startPoint y: 231, endPoint x: 624, endPoint y: 230, distance: 143.8
click at [624, 230] on div "Advanced Search Options Only Search Titles: Only Search Titles Use comma-separa…" at bounding box center [449, 213] width 899 height 427
click at [547, 237] on input "React Native application*, chapshop project*, Matchmaking App*, mobile calorie*…" at bounding box center [449, 230] width 215 height 15
drag, startPoint x: 463, startPoint y: 230, endPoint x: 619, endPoint y: 227, distance: 156.0
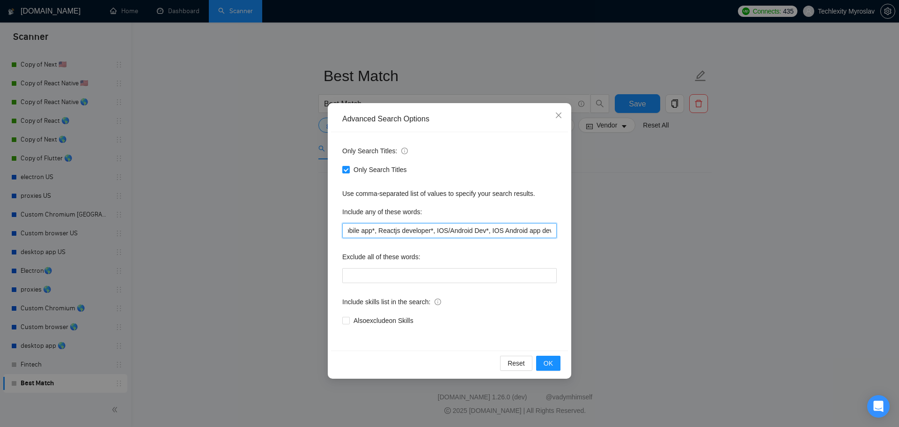
click at [619, 227] on div "Advanced Search Options Only Search Titles: Only Search Titles Use comma-separa…" at bounding box center [449, 213] width 899 height 427
click at [552, 361] on span "OK" at bounding box center [548, 363] width 9 height 10
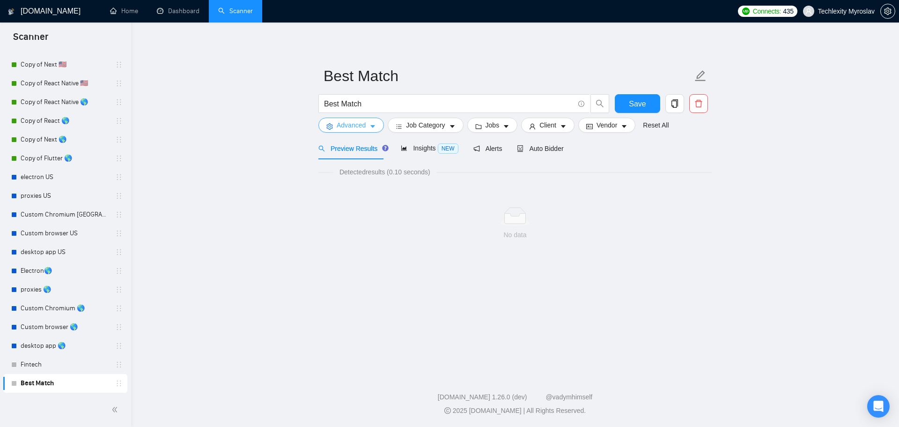
click at [368, 125] on button "Advanced" at bounding box center [352, 125] width 66 height 15
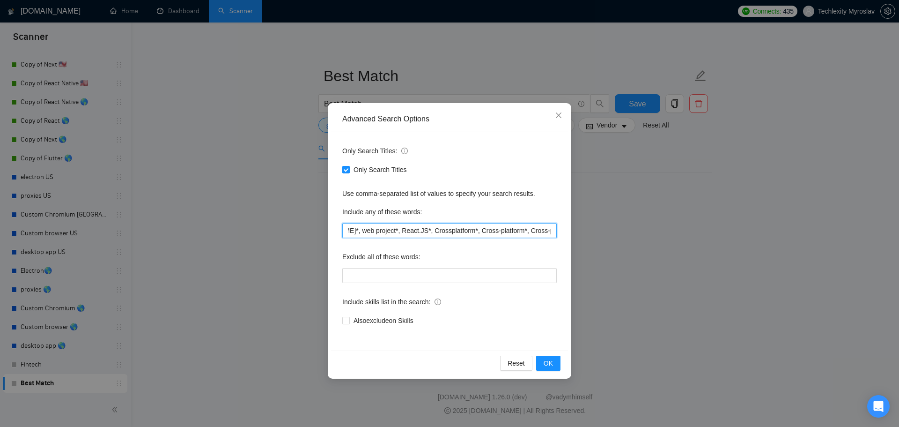
scroll to position [0, 995]
drag, startPoint x: 549, startPoint y: 229, endPoint x: 633, endPoint y: 230, distance: 84.3
click at [633, 230] on div "Advanced Search Options Only Search Titles: Only Search Titles Use comma-separa…" at bounding box center [449, 213] width 899 height 427
click at [556, 229] on input "React Native application*, chapshop project*, Matchmaking App*, mobile calorie*…" at bounding box center [449, 230] width 215 height 15
paste input "IOS Android app development"
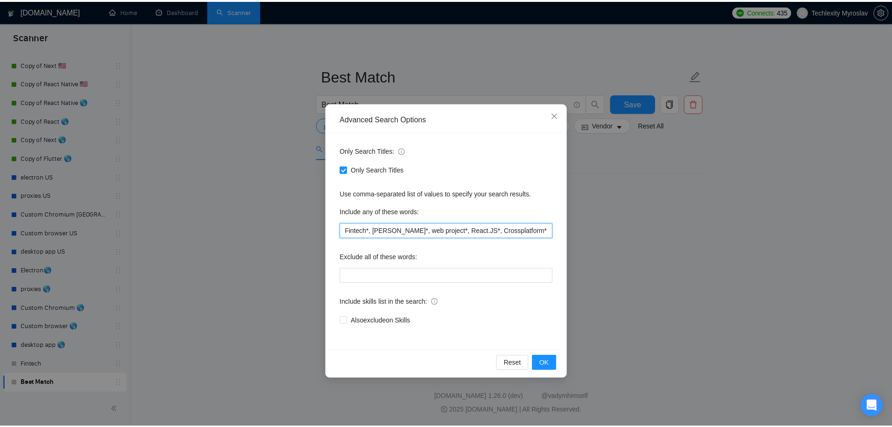
scroll to position [0, 0]
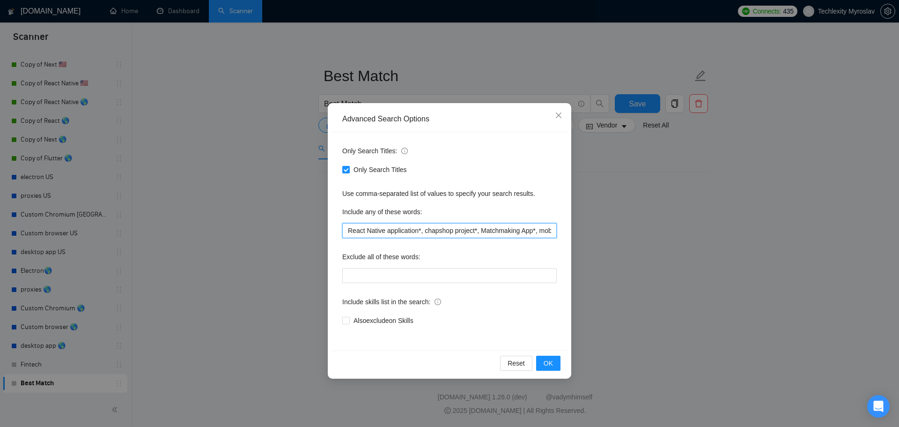
drag, startPoint x: 373, startPoint y: 230, endPoint x: 271, endPoint y: 230, distance: 102.1
click at [271, 230] on div "Advanced Search Options Only Search Titles: Only Search Titles Use comma-separa…" at bounding box center [449, 213] width 899 height 427
click at [379, 238] on input "React Native application*, chapshop project*, Matchmaking App*, mobile calorie*…" at bounding box center [449, 230] width 215 height 15
click at [423, 231] on input "React Native application*, chapshop project*, Matchmaking App*, mobile calorie*…" at bounding box center [449, 230] width 215 height 15
click at [420, 230] on input "React Native application*, chapshop project*, Matchmaking App*, mobile calorie*…" at bounding box center [449, 230] width 215 height 15
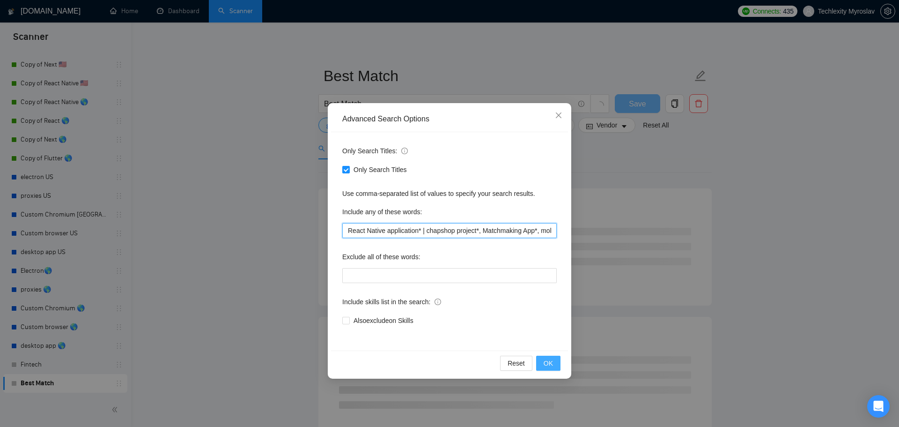
type input "React Native application* | chapshop project*, Matchmaking App*, mobile calorie…"
click at [553, 363] on button "OK" at bounding box center [548, 363] width 24 height 15
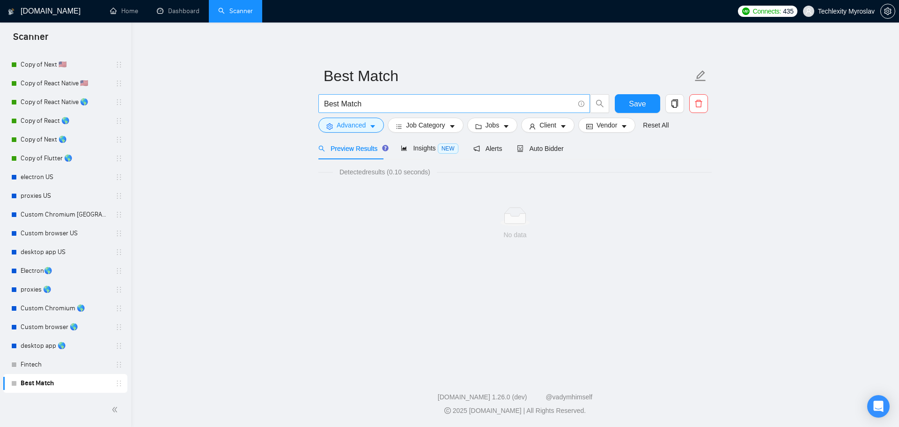
click at [386, 103] on input "Best Match" at bounding box center [449, 104] width 250 height 12
paste input "React/React native"
click at [346, 106] on input "React/React native" at bounding box center [449, 104] width 250 height 12
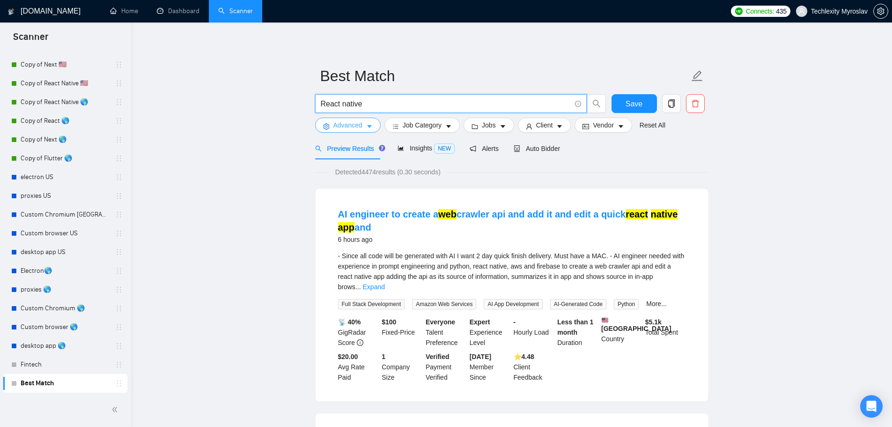
type input "React native"
click at [347, 127] on span "Advanced" at bounding box center [348, 125] width 29 height 10
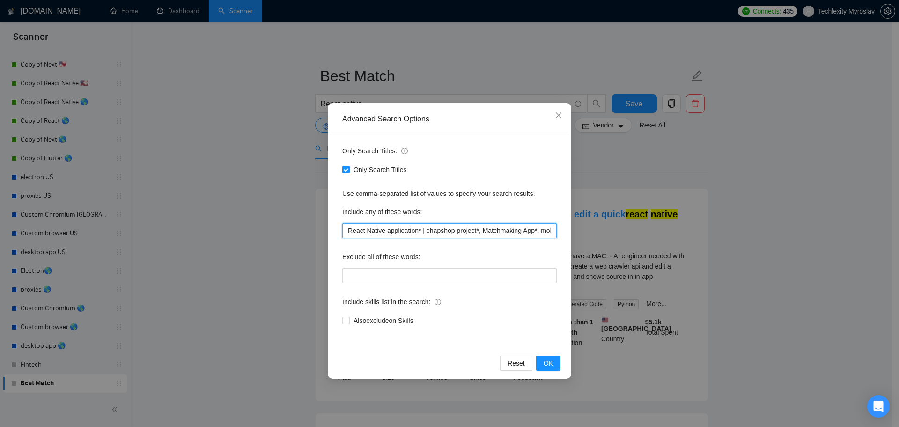
click at [421, 233] on input "React Native application* | chapshop project*, Matchmaking App*, mobile calorie…" at bounding box center [449, 230] width 215 height 15
type input "React Native application*, chapshop project*, Matchmaking App*, mobile calorie*…"
click at [776, 301] on div "Advanced Search Options Only Search Titles: Only Search Titles Use comma-separa…" at bounding box center [449, 213] width 899 height 427
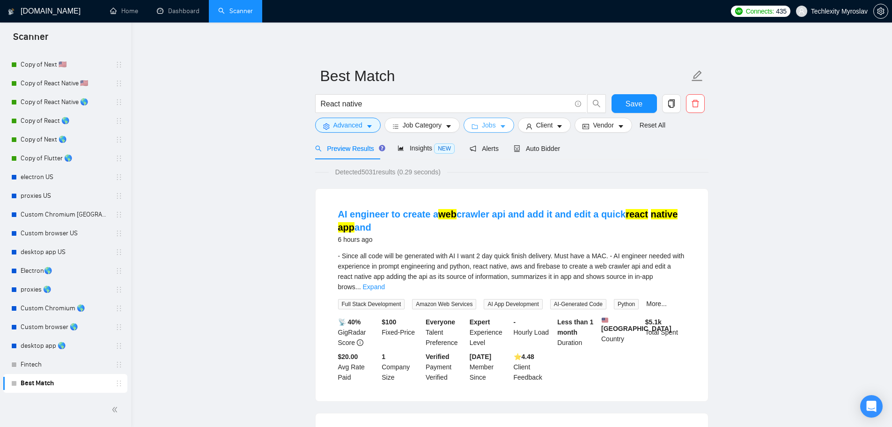
click at [478, 121] on button "Jobs" at bounding box center [489, 125] width 51 height 15
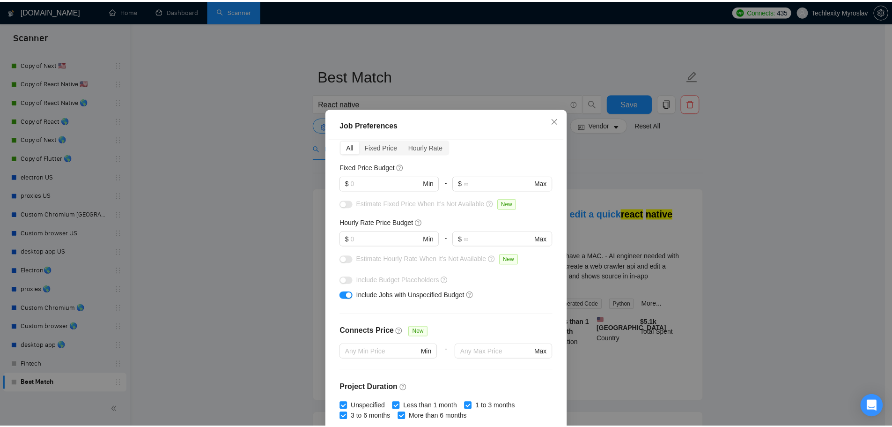
scroll to position [47, 0]
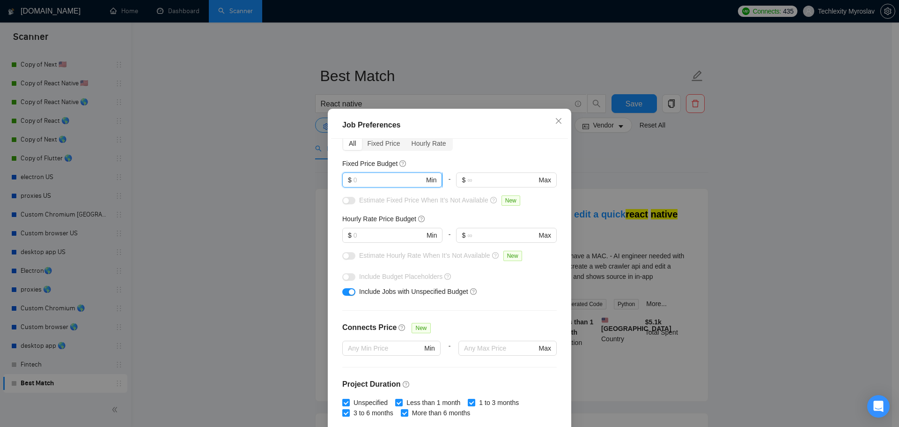
click at [382, 184] on input "text" at bounding box center [389, 180] width 71 height 10
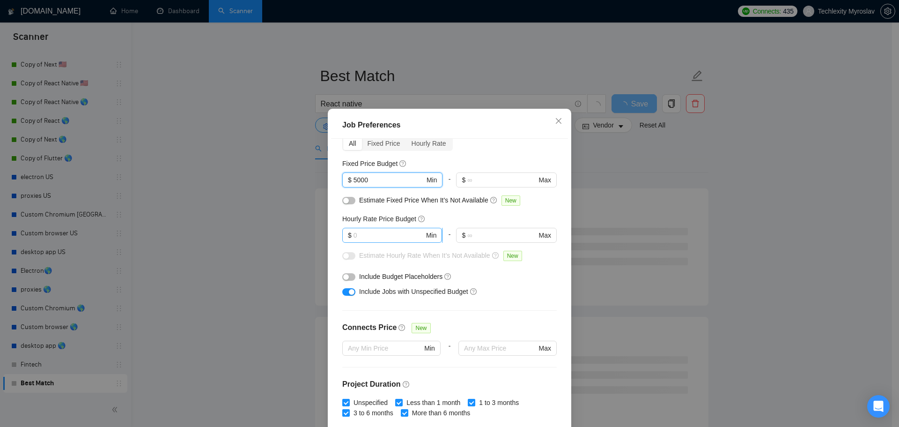
type input "5000"
click at [375, 233] on input "text" at bounding box center [389, 235] width 71 height 10
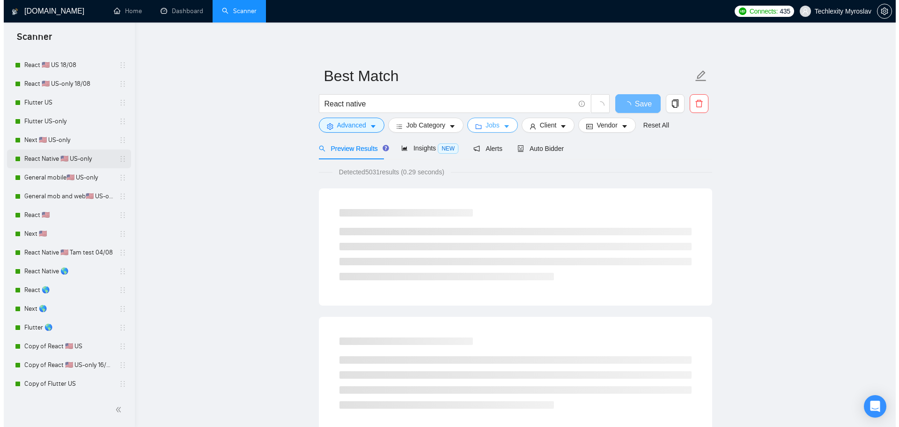
scroll to position [0, 0]
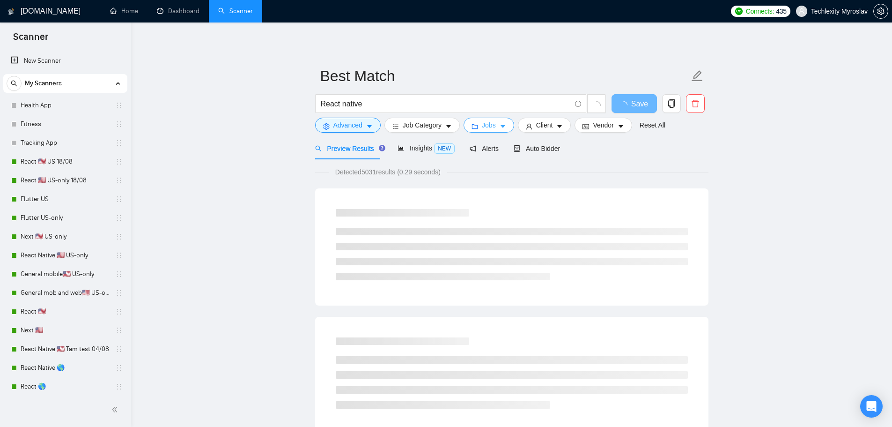
click at [486, 125] on span "Jobs" at bounding box center [489, 125] width 14 height 10
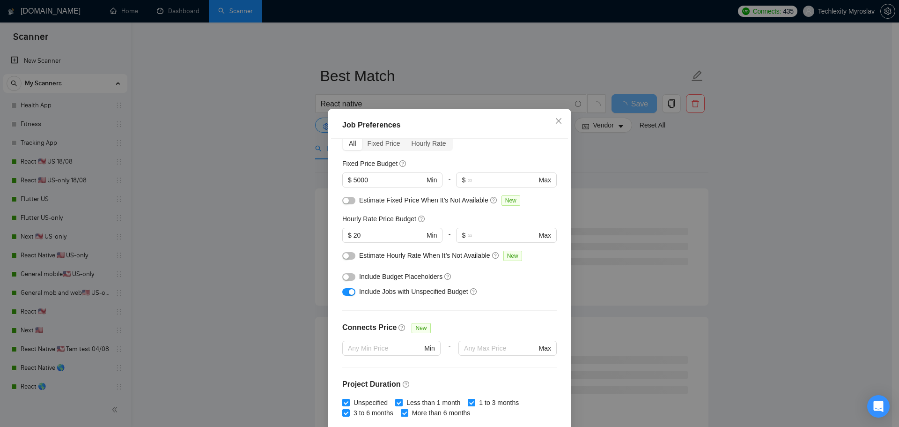
click at [349, 205] on div at bounding box center [348, 200] width 13 height 10
click at [344, 208] on div at bounding box center [348, 202] width 13 height 15
click at [345, 199] on div "button" at bounding box center [346, 201] width 6 height 6
click at [348, 253] on button "button" at bounding box center [348, 255] width 13 height 7
drag, startPoint x: 353, startPoint y: 235, endPoint x: 348, endPoint y: 235, distance: 5.2
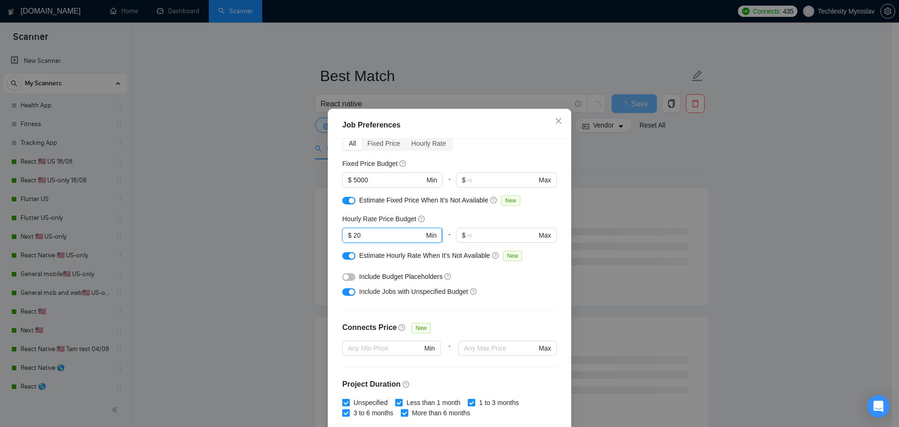
click at [348, 235] on span "$ 20 Min" at bounding box center [392, 235] width 100 height 15
type input "30"
click at [345, 298] on div at bounding box center [348, 291] width 13 height 15
click at [351, 293] on button "button" at bounding box center [348, 291] width 13 height 7
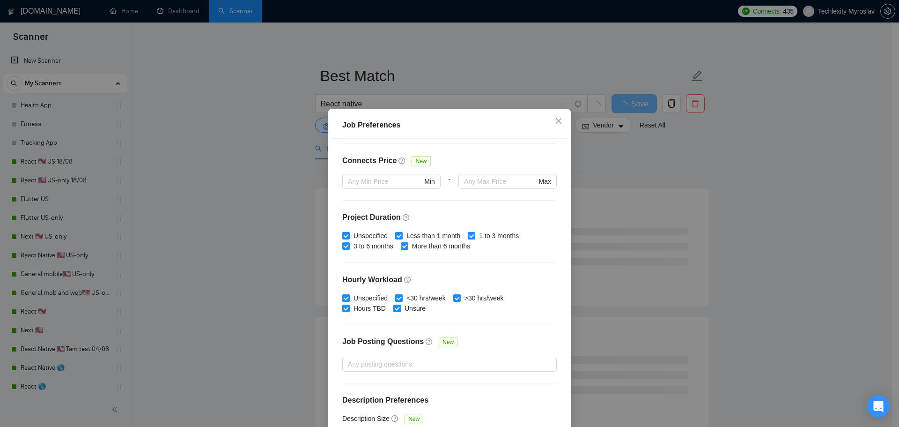
scroll to position [182, 0]
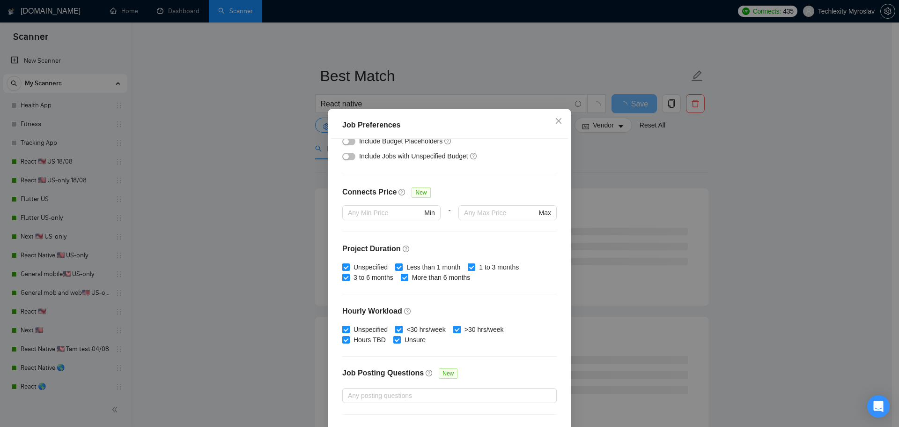
click at [363, 267] on span "Unspecified" at bounding box center [371, 267] width 42 height 10
click at [349, 267] on input "Unspecified" at bounding box center [345, 266] width 7 height 7
checkbox input "false"
click at [433, 266] on span "Less than 1 month" at bounding box center [433, 267] width 61 height 10
click at [402, 266] on input "Less than 1 month" at bounding box center [398, 266] width 7 height 7
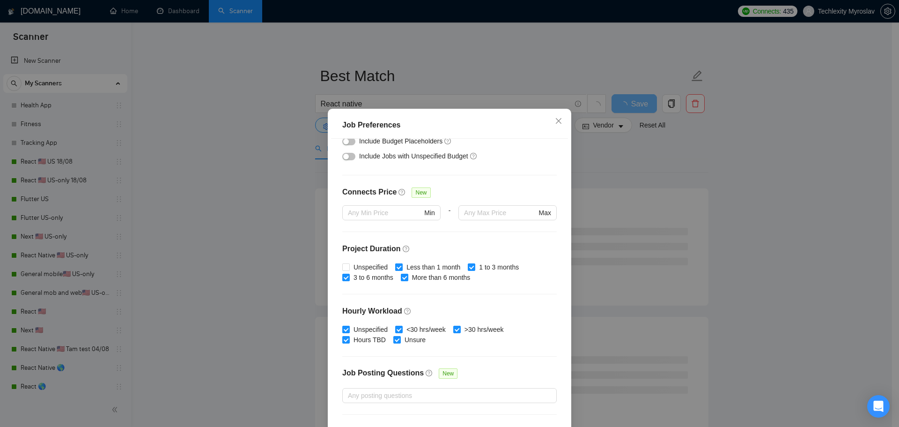
checkbox input "false"
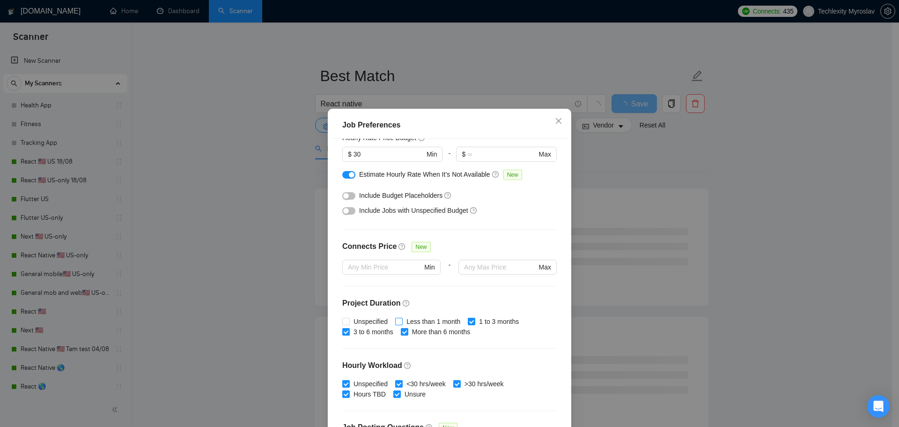
scroll to position [0, 0]
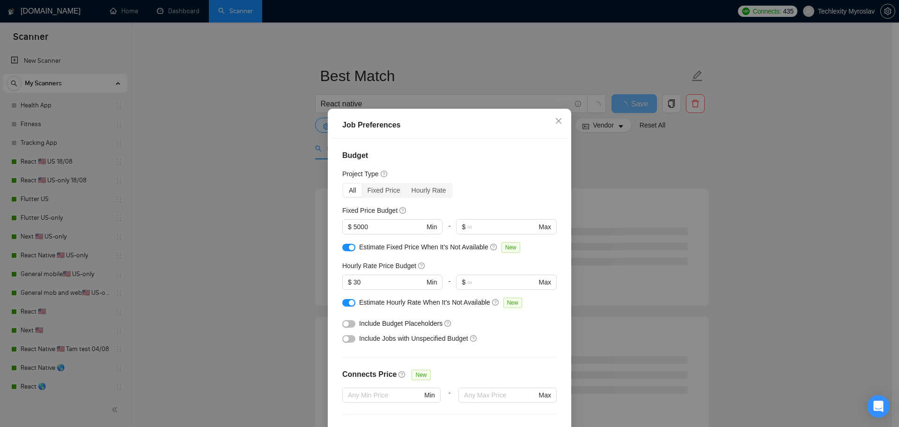
click at [490, 147] on div "Budget Project Type All Fixed Price Hourly Rate Fixed Price Budget $ 5000 Min -…" at bounding box center [449, 288] width 237 height 299
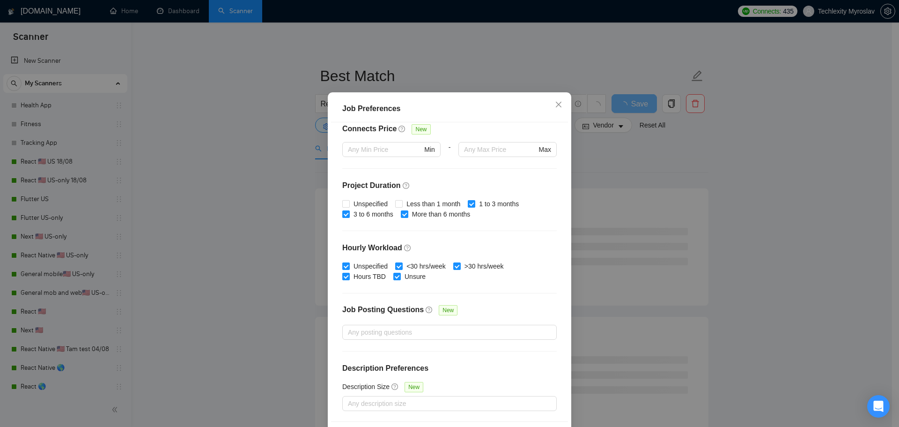
scroll to position [52, 0]
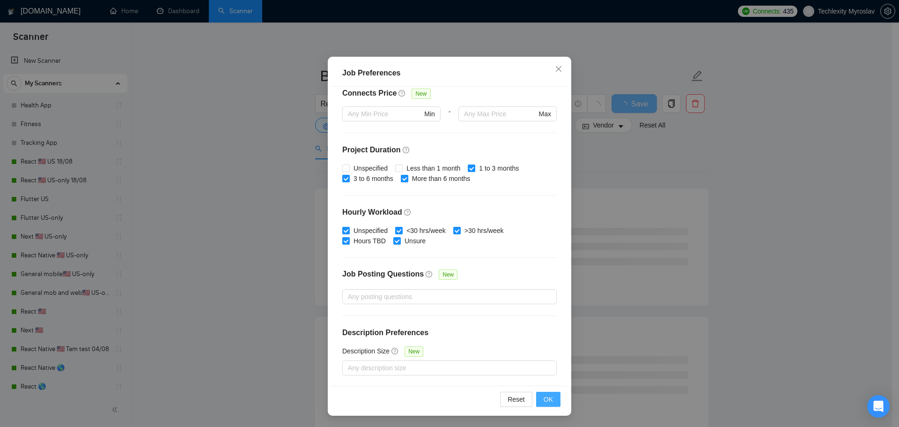
click at [549, 399] on span "OK" at bounding box center [548, 399] width 9 height 10
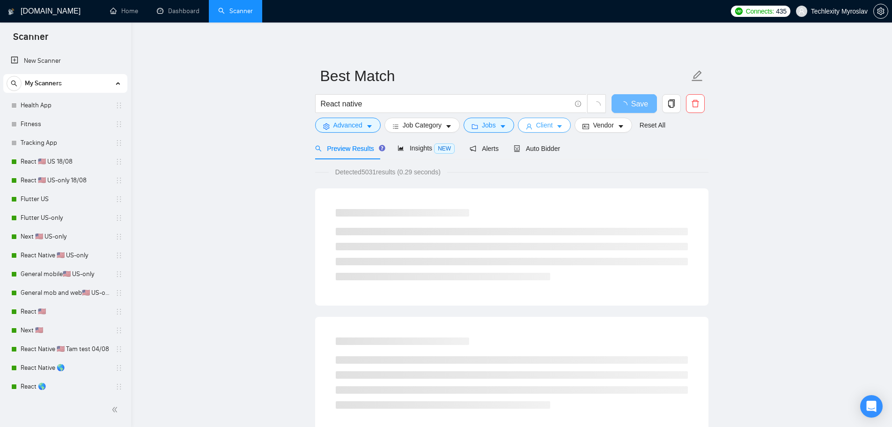
click at [550, 121] on button "Client" at bounding box center [544, 125] width 53 height 15
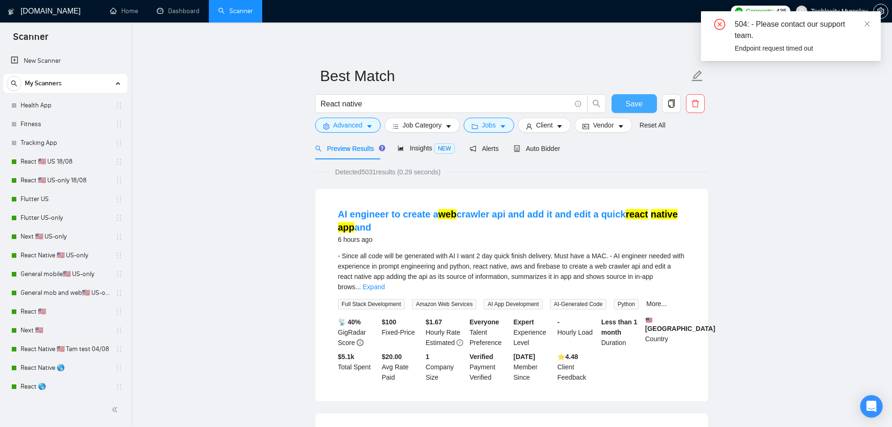
click at [638, 102] on span "Save" at bounding box center [634, 104] width 17 height 12
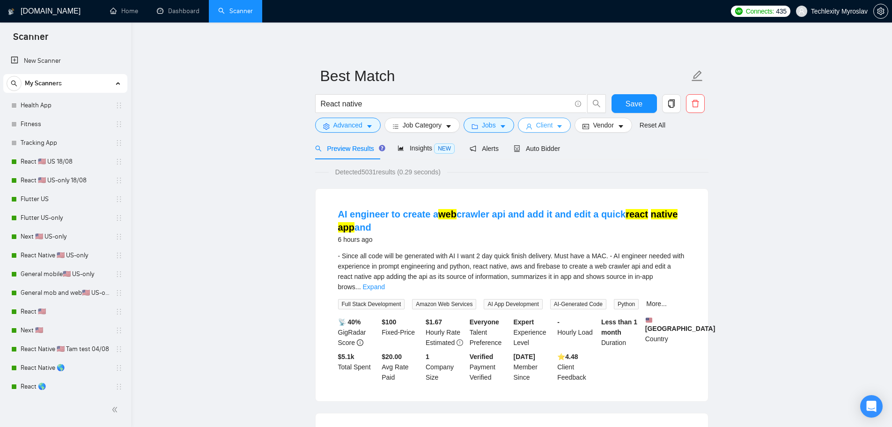
click at [550, 128] on span "Client" at bounding box center [544, 125] width 17 height 10
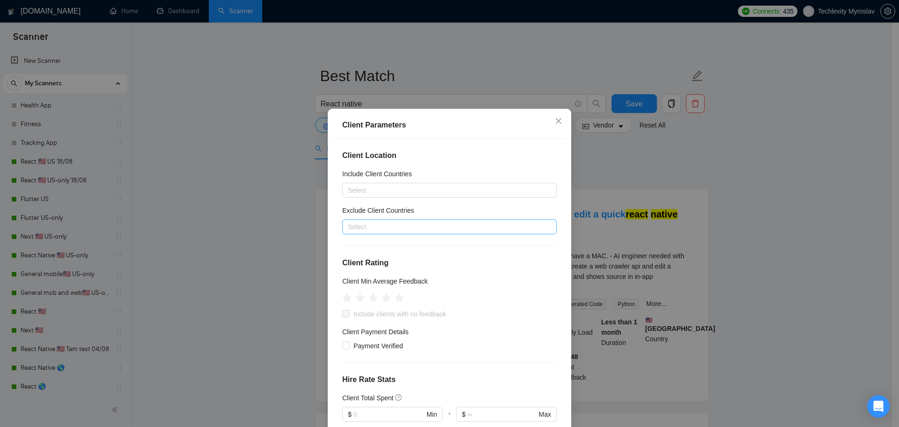
click at [390, 228] on div at bounding box center [445, 226] width 201 height 11
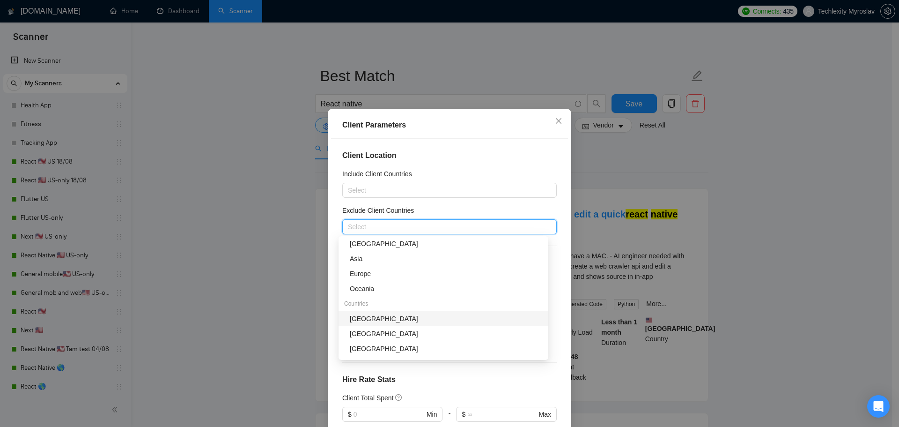
scroll to position [94, 0]
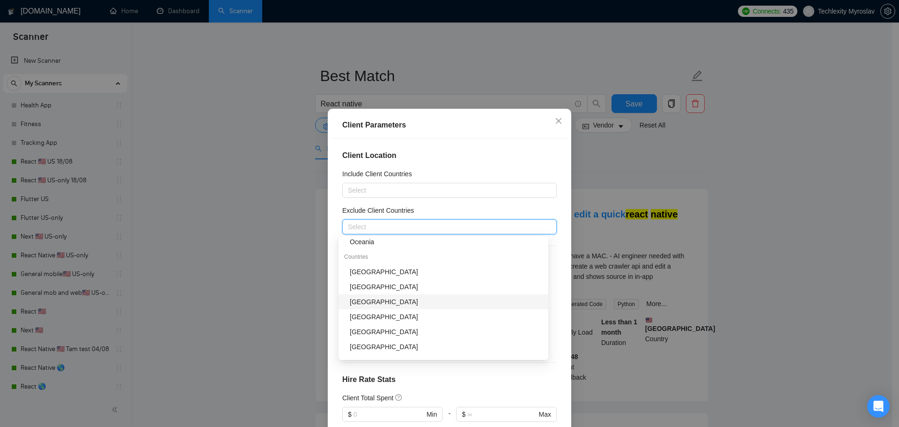
click at [380, 303] on div "[GEOGRAPHIC_DATA]" at bounding box center [446, 302] width 193 height 10
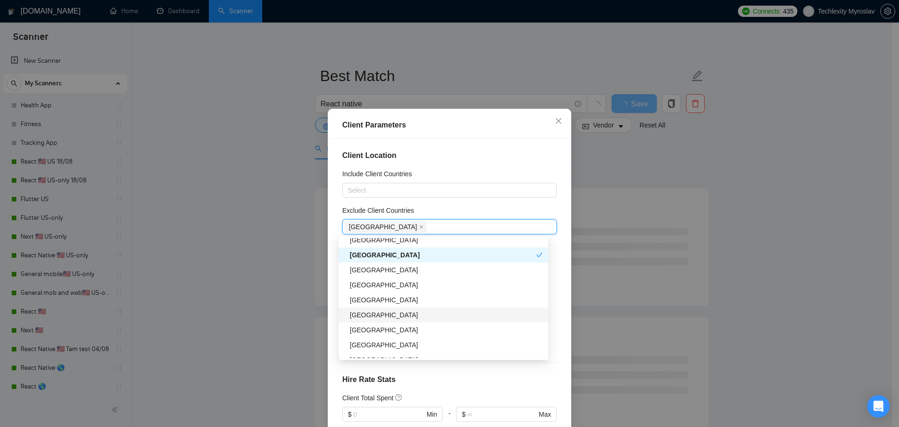
click at [397, 315] on div "[GEOGRAPHIC_DATA]" at bounding box center [446, 315] width 193 height 10
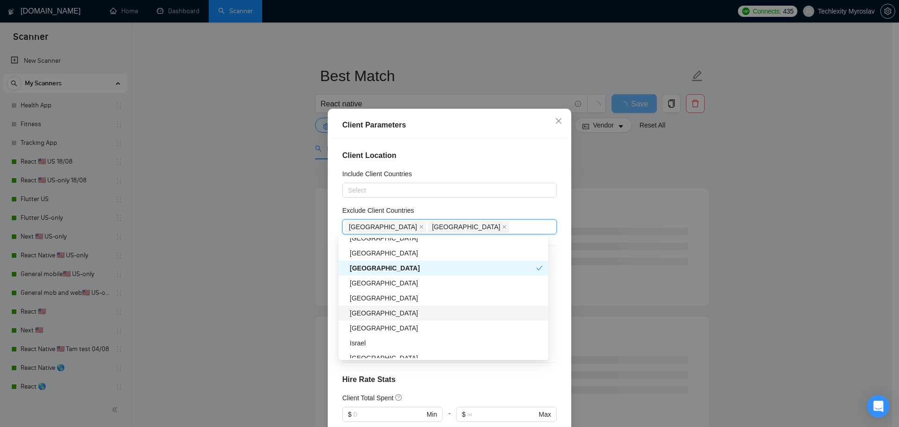
scroll to position [234, 0]
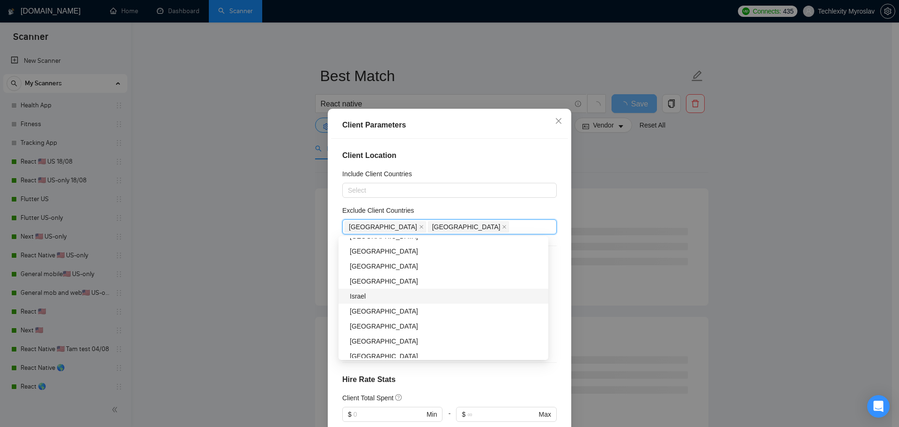
click at [398, 297] on div "Israel" at bounding box center [446, 296] width 193 height 10
click at [398, 297] on div "Israel" at bounding box center [443, 296] width 186 height 10
click at [393, 292] on div "[GEOGRAPHIC_DATA]" at bounding box center [446, 292] width 193 height 10
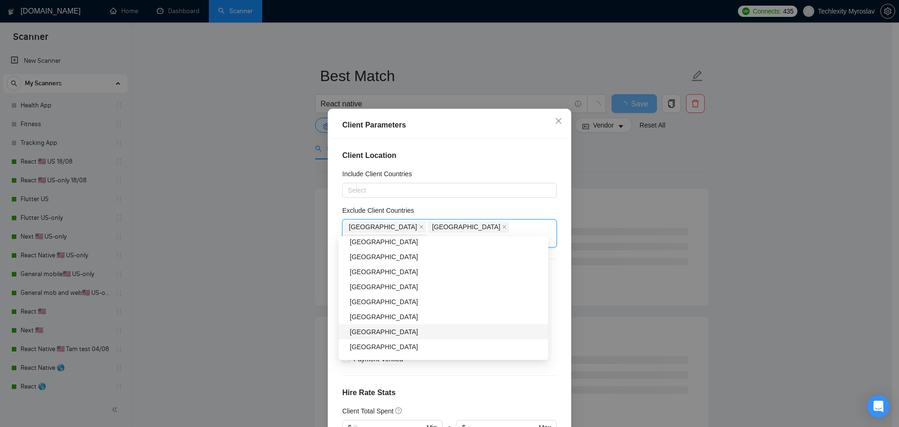
scroll to position [515, 0]
click at [406, 314] on div "[GEOGRAPHIC_DATA]" at bounding box center [446, 315] width 193 height 10
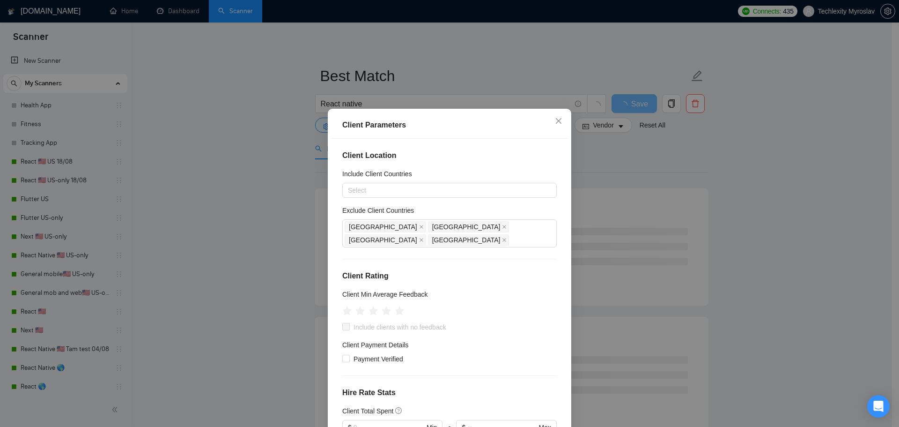
click at [505, 153] on h4 "Client Location" at bounding box center [449, 155] width 215 height 11
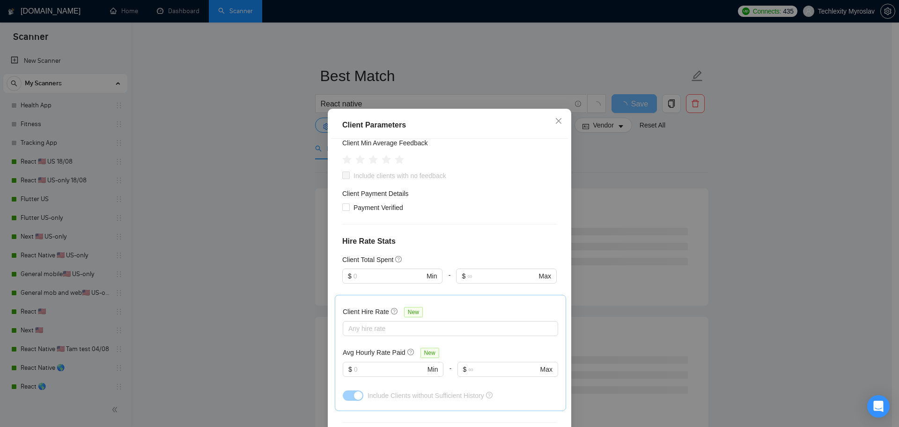
scroll to position [94, 0]
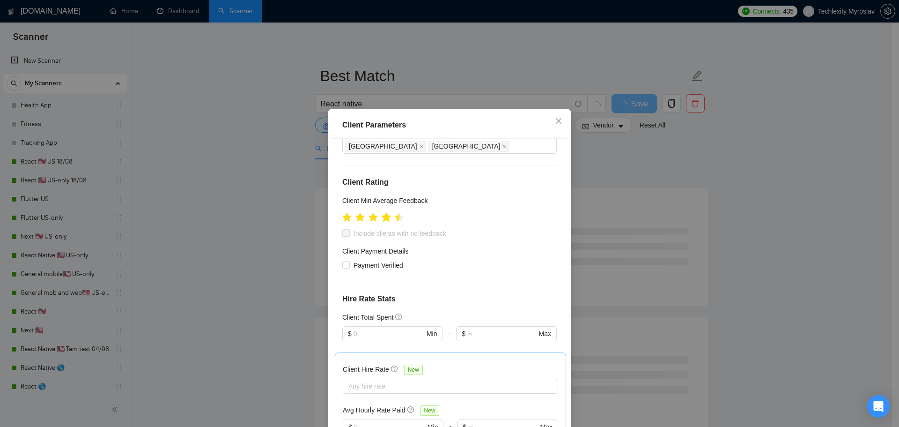
click at [387, 212] on icon "star" at bounding box center [386, 217] width 10 height 10
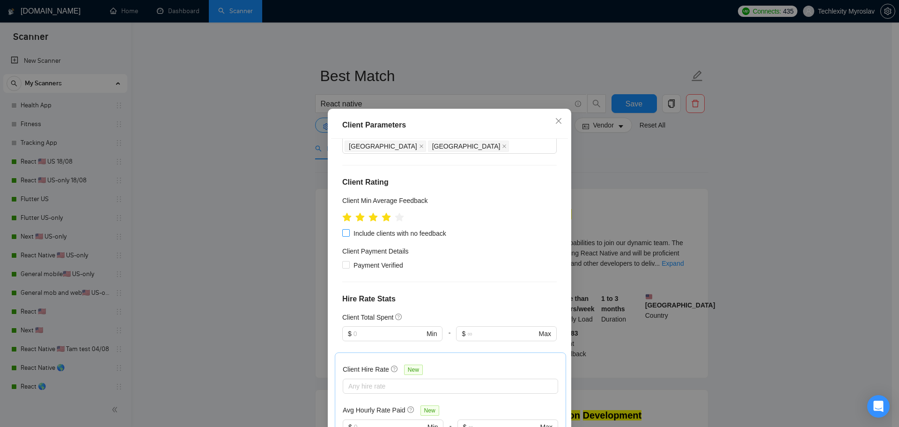
click at [350, 228] on span "Include clients with no feedback" at bounding box center [400, 233] width 100 height 10
click at [349, 229] on input "Include clients with no feedback" at bounding box center [345, 232] width 7 height 7
checkbox input "true"
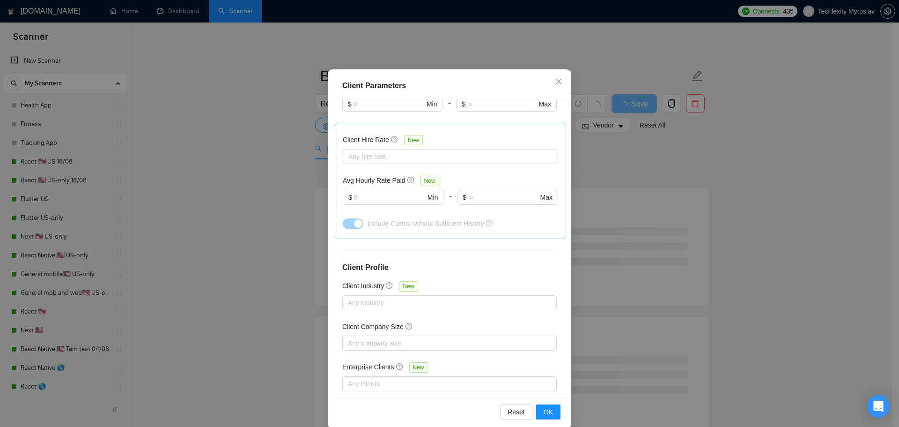
scroll to position [52, 0]
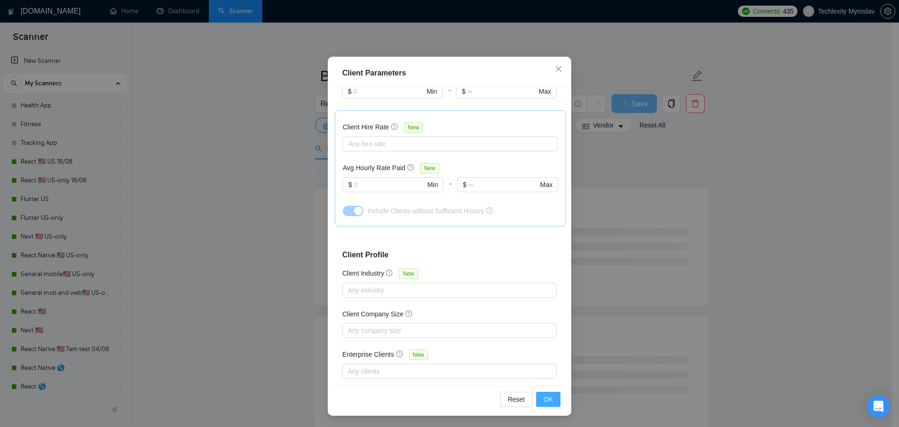
click at [553, 397] on button "OK" at bounding box center [548, 399] width 24 height 15
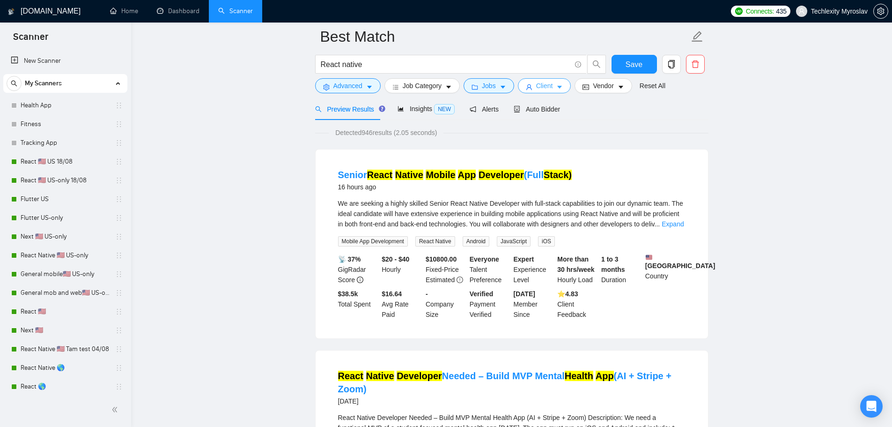
scroll to position [0, 0]
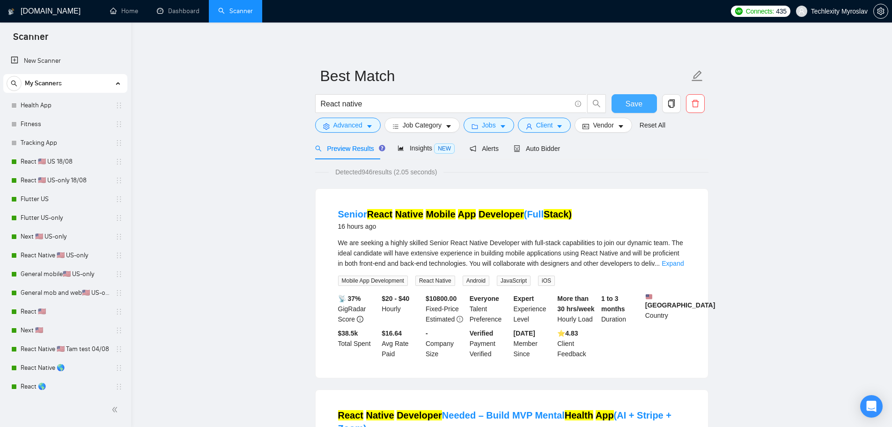
click at [646, 100] on button "Save" at bounding box center [634, 103] width 45 height 19
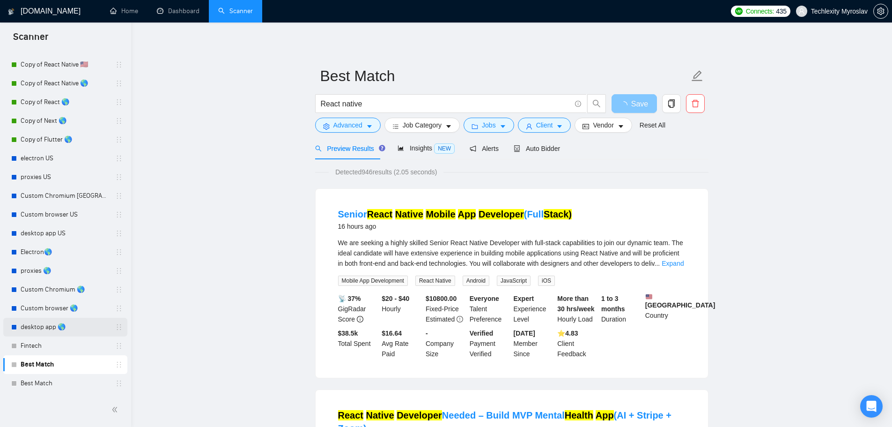
scroll to position [328, 0]
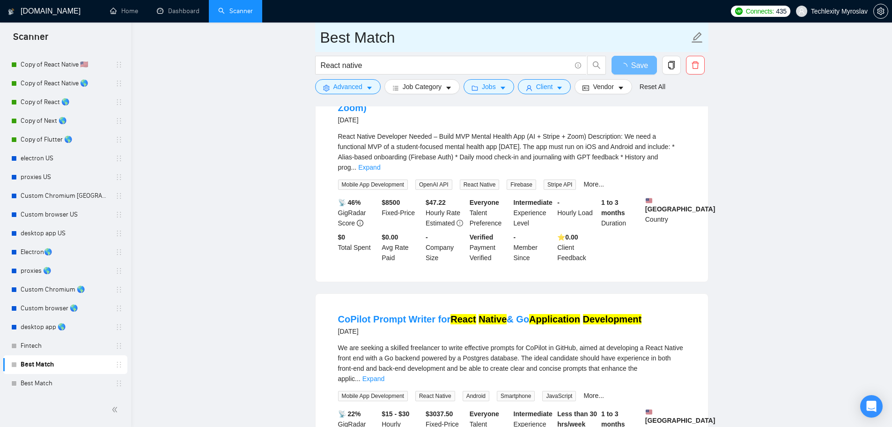
drag, startPoint x: 61, startPoint y: 384, endPoint x: 529, endPoint y: 41, distance: 580.6
click at [61, 384] on link "Best Match" at bounding box center [65, 383] width 89 height 19
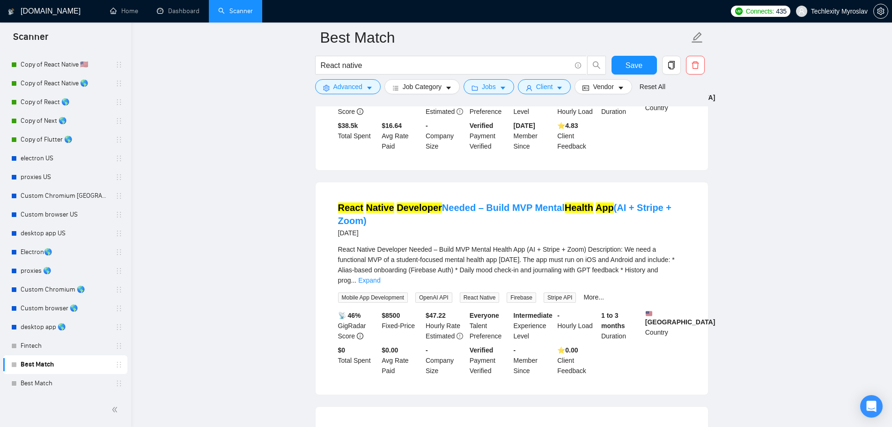
scroll to position [0, 0]
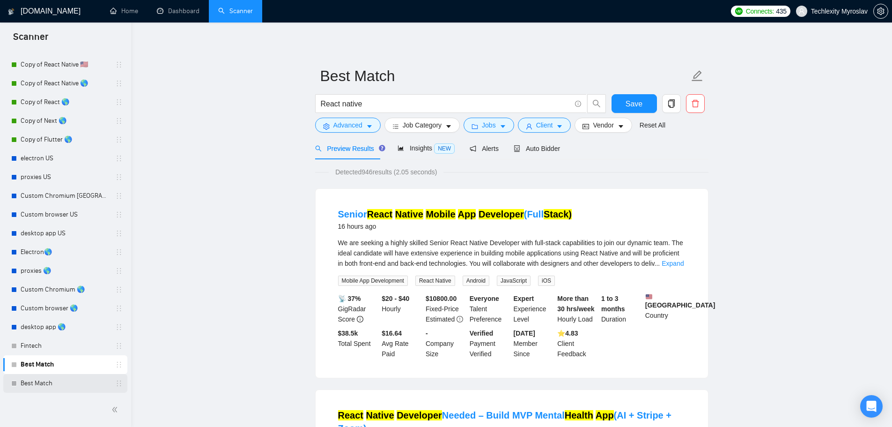
click at [50, 379] on link "Best Match" at bounding box center [65, 383] width 89 height 19
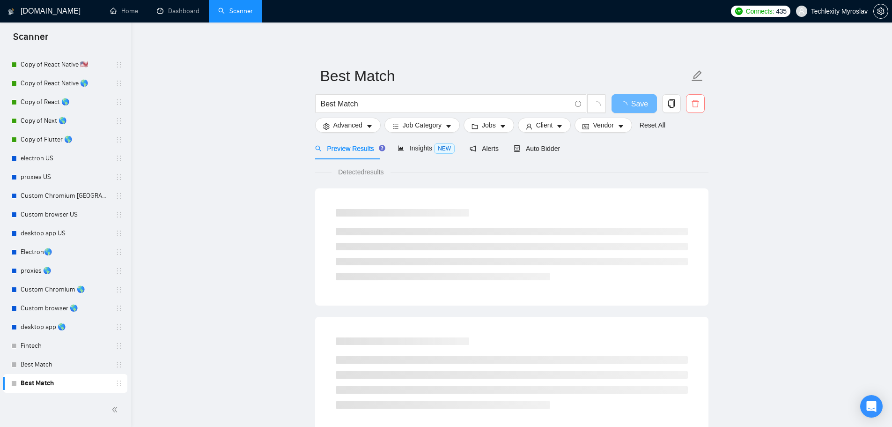
click at [695, 109] on button "button" at bounding box center [695, 103] width 19 height 19
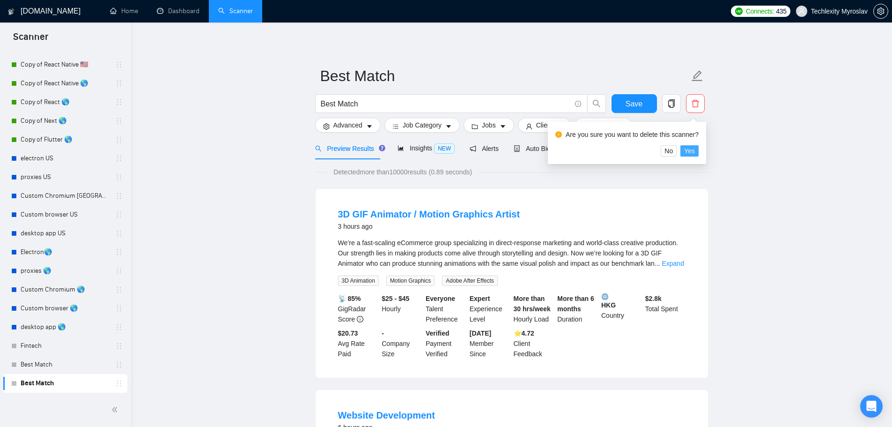
click at [689, 149] on span "Yes" at bounding box center [689, 151] width 11 height 10
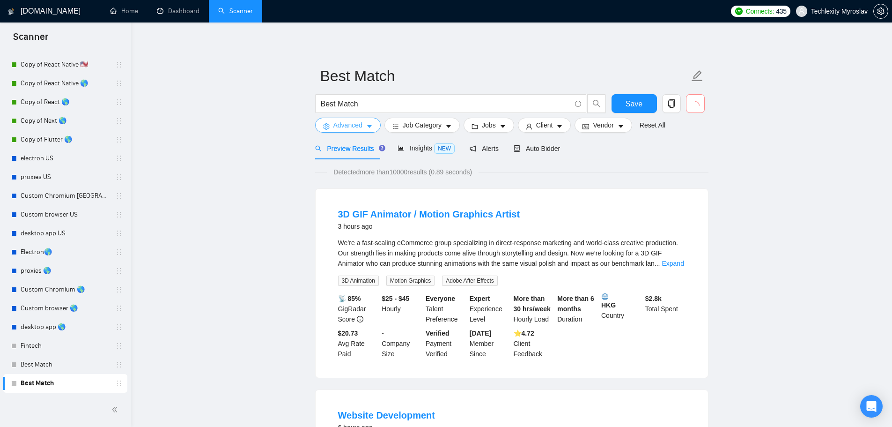
click at [349, 125] on span "Advanced" at bounding box center [348, 125] width 29 height 10
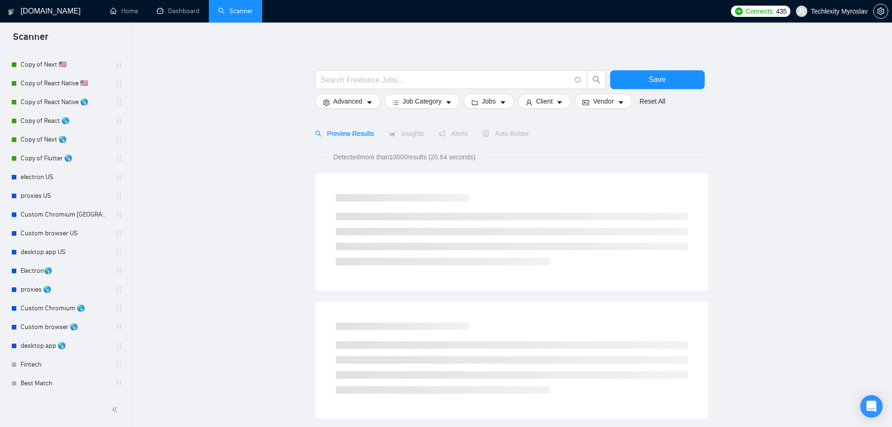
scroll to position [547, 0]
click at [57, 378] on link "Best Match" at bounding box center [65, 383] width 89 height 19
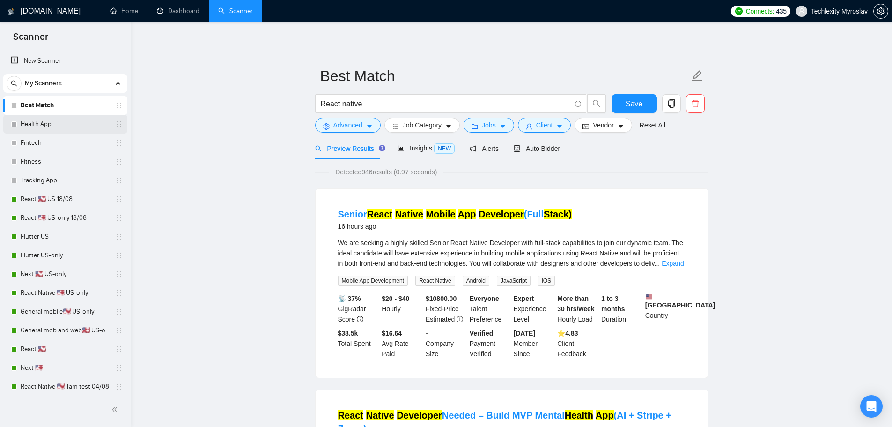
click at [64, 127] on link "Health App" at bounding box center [65, 124] width 89 height 19
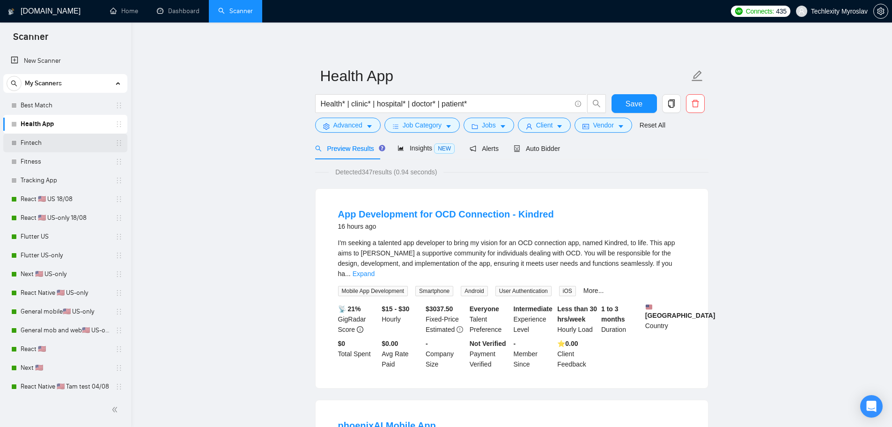
click at [59, 142] on link "Fintech" at bounding box center [65, 143] width 89 height 19
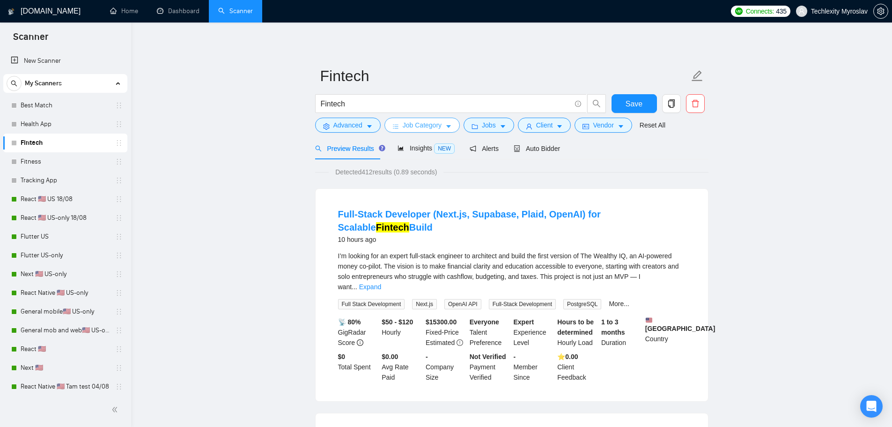
click at [424, 127] on span "Job Category" at bounding box center [422, 125] width 39 height 10
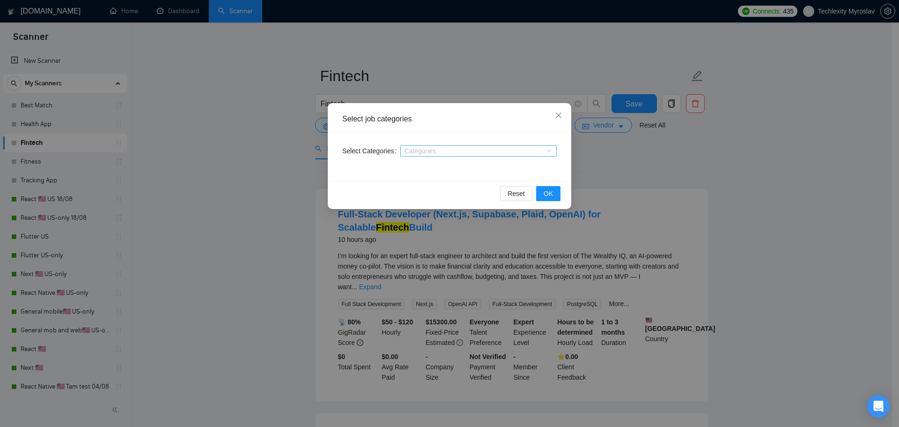
click at [420, 150] on div at bounding box center [474, 150] width 142 height 7
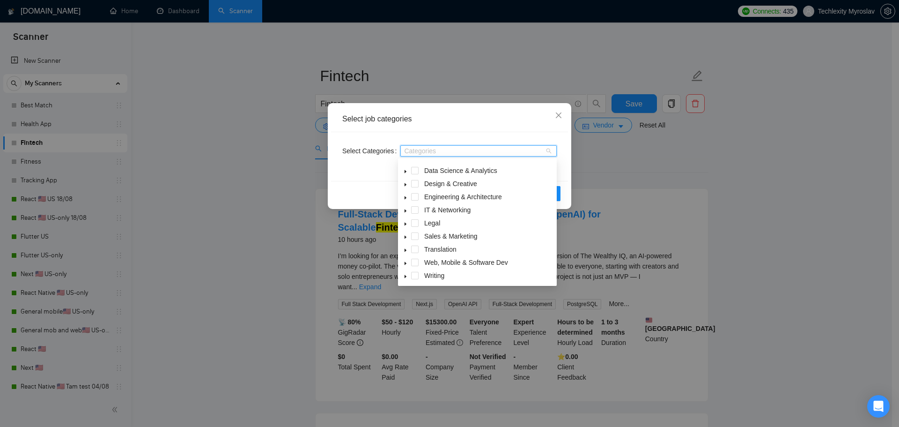
scroll to position [37, 0]
click at [407, 260] on icon "caret-down" at bounding box center [405, 262] width 5 height 5
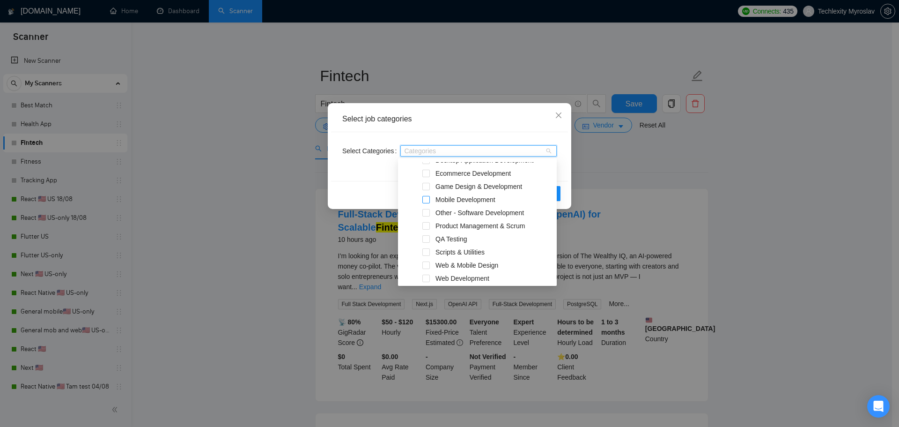
click at [429, 198] on span at bounding box center [426, 199] width 7 height 7
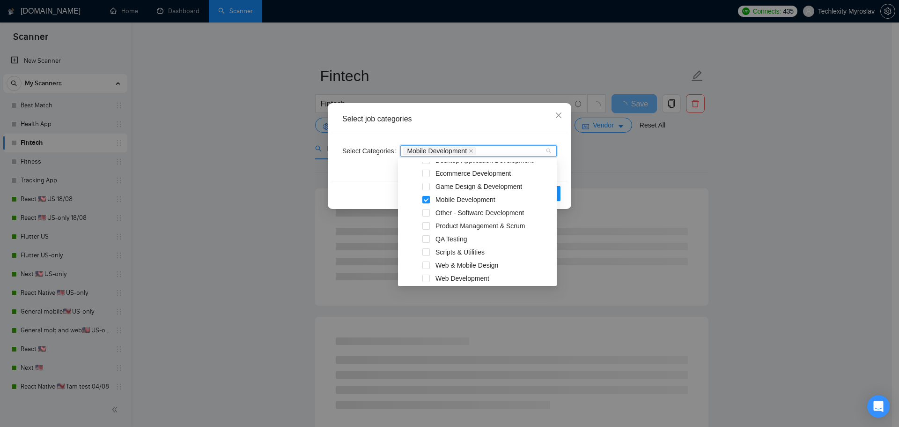
click at [431, 279] on div "Web Development" at bounding box center [477, 279] width 155 height 13
click at [429, 278] on span at bounding box center [426, 278] width 7 height 7
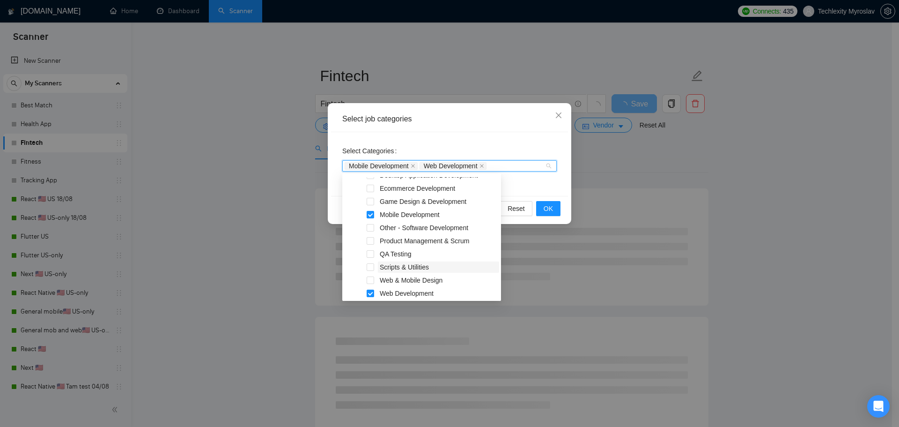
click at [428, 268] on span "Scripts & Utilities" at bounding box center [404, 266] width 49 height 7
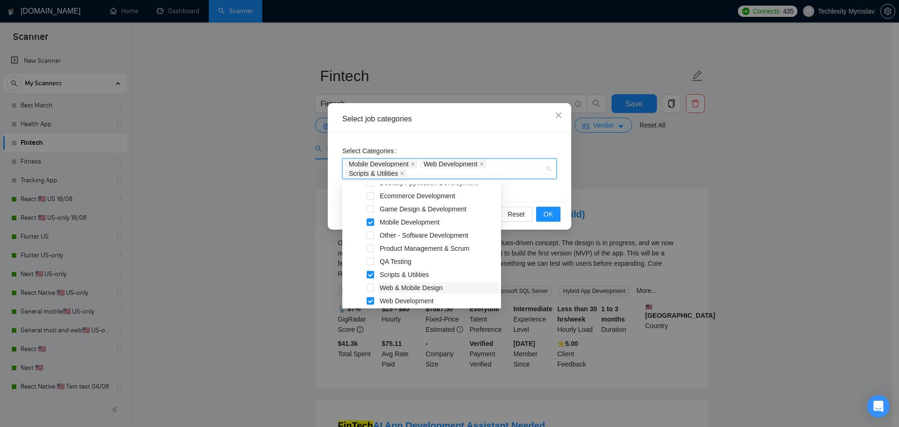
click at [385, 286] on span "Web & Mobile Design" at bounding box center [411, 287] width 63 height 7
click at [372, 276] on span at bounding box center [370, 274] width 7 height 7
click at [550, 215] on span "OK" at bounding box center [548, 214] width 9 height 10
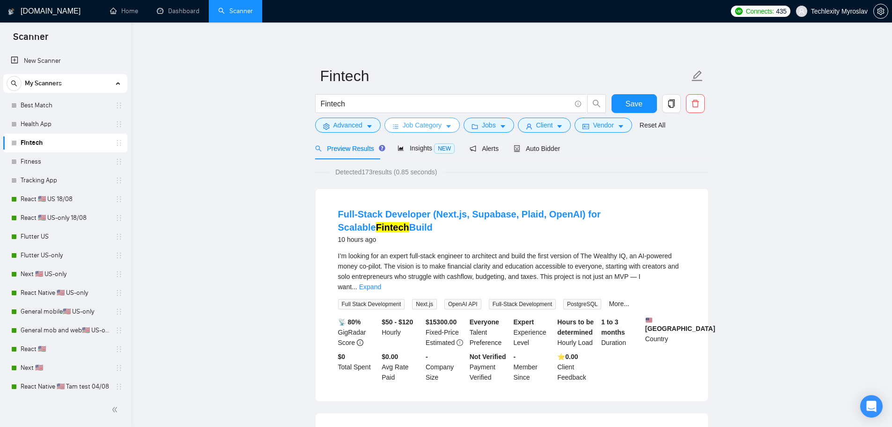
click at [431, 125] on span "Job Category" at bounding box center [422, 125] width 39 height 10
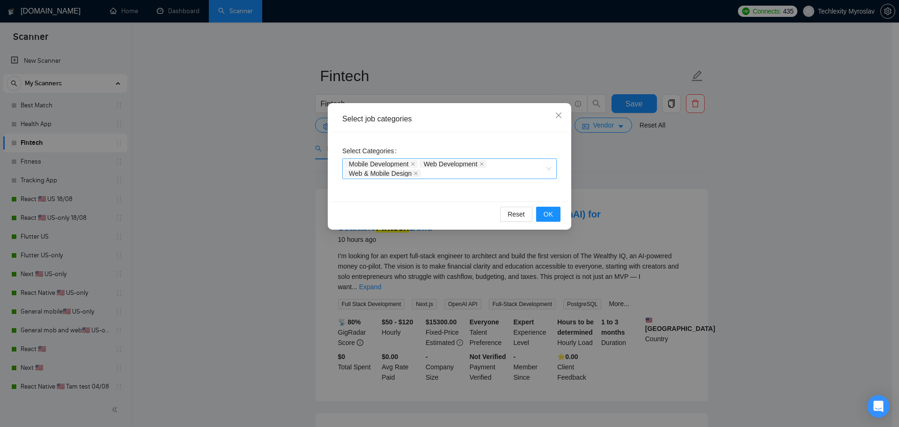
click at [411, 162] on span "Mobile Development" at bounding box center [381, 163] width 73 height 7
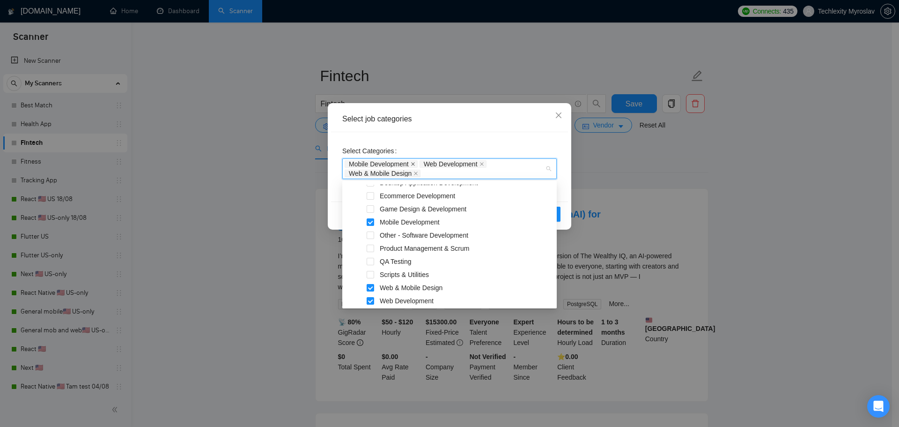
click at [413, 163] on icon "close" at bounding box center [413, 164] width 4 height 4
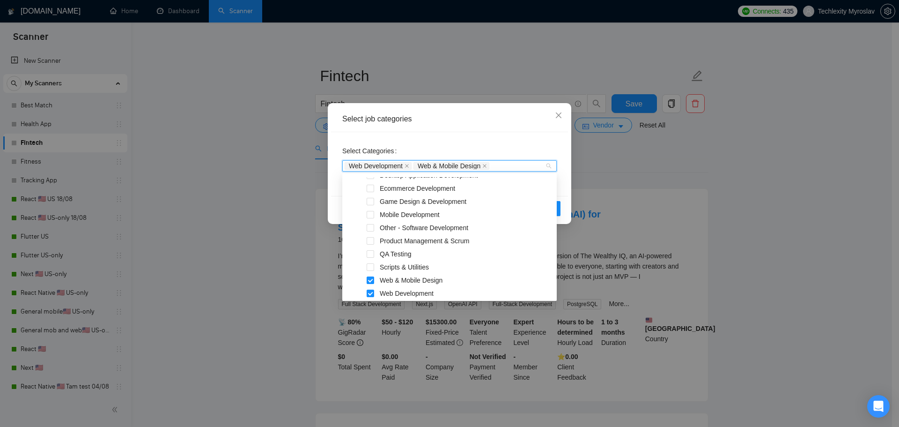
click at [414, 163] on span "Web & Mobile Design" at bounding box center [452, 165] width 76 height 7
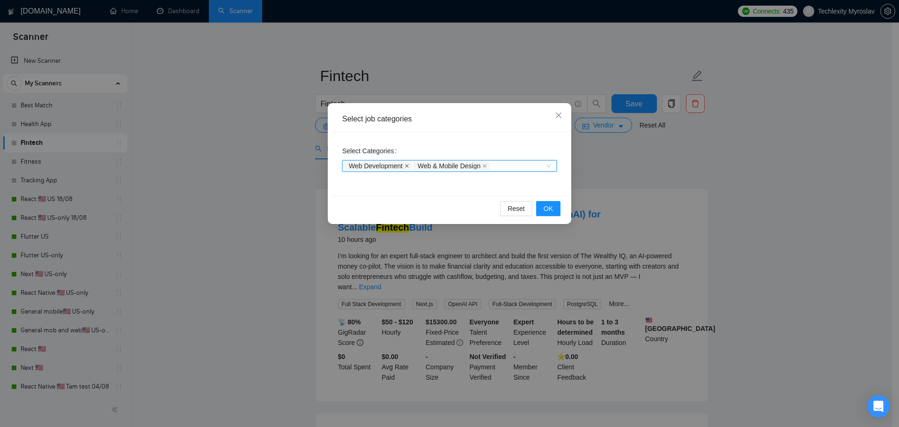
click at [408, 165] on icon "close" at bounding box center [407, 165] width 5 height 5
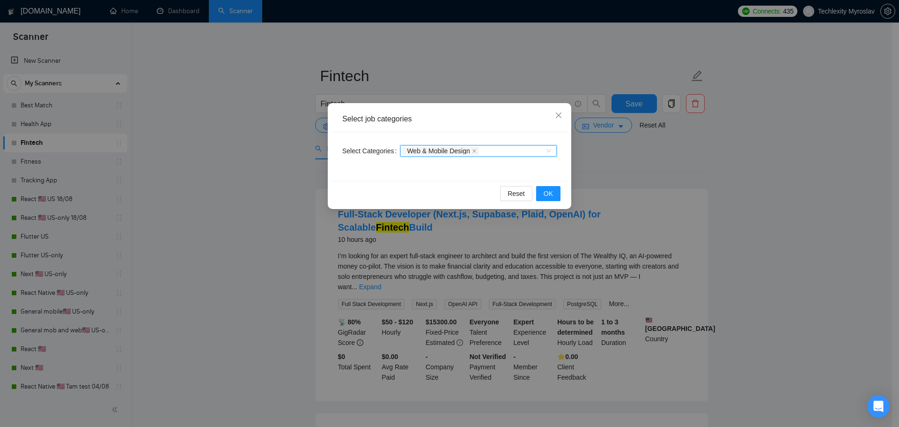
click at [472, 151] on icon "close" at bounding box center [474, 151] width 5 height 5
click at [548, 195] on span "OK" at bounding box center [548, 193] width 9 height 10
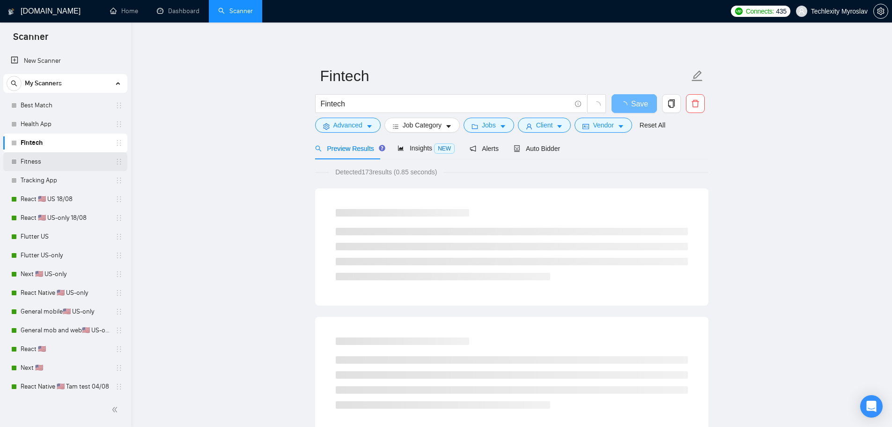
click at [56, 163] on link "Fitness" at bounding box center [65, 161] width 89 height 19
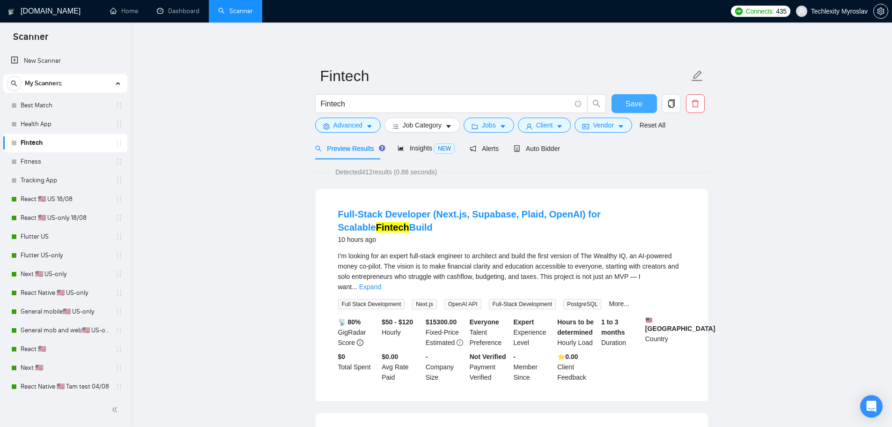
click at [642, 102] on button "Save" at bounding box center [634, 103] width 45 height 19
click at [52, 180] on link "Tracking App" at bounding box center [65, 180] width 89 height 19
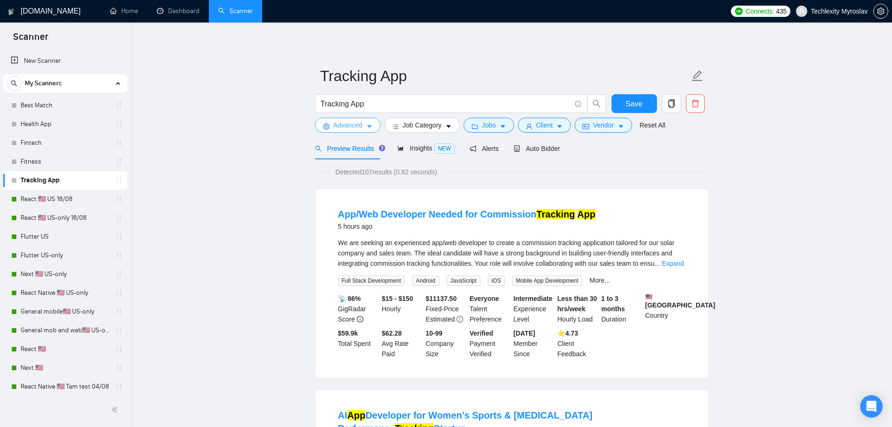
click at [364, 126] on button "Advanced" at bounding box center [348, 125] width 66 height 15
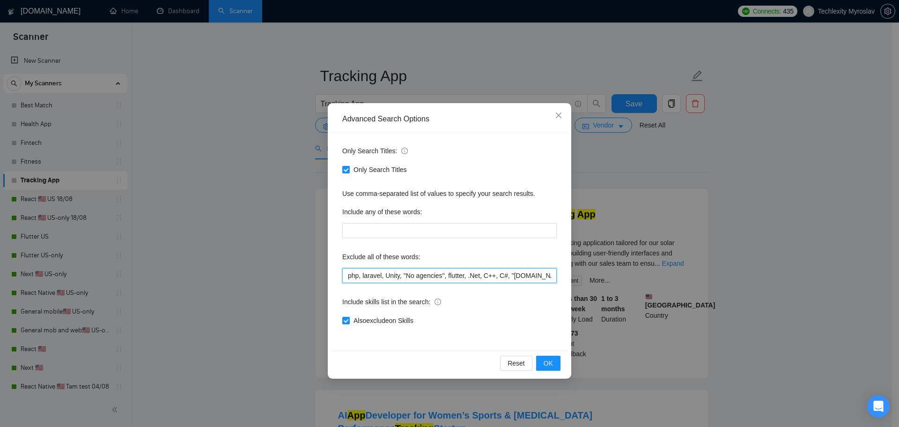
click at [454, 277] on input "php, laravel, Unity, "No agencies", flutter, .Net, C++, C#, "bubble.io", Bubble…" at bounding box center [449, 275] width 215 height 15
click at [446, 275] on input "php, laravel, Unity, "No agencies", flutter, .Net, C++, C#, "bubble.io", Bubble…" at bounding box center [449, 275] width 215 height 15
drag, startPoint x: 403, startPoint y: 275, endPoint x: 320, endPoint y: 275, distance: 83.4
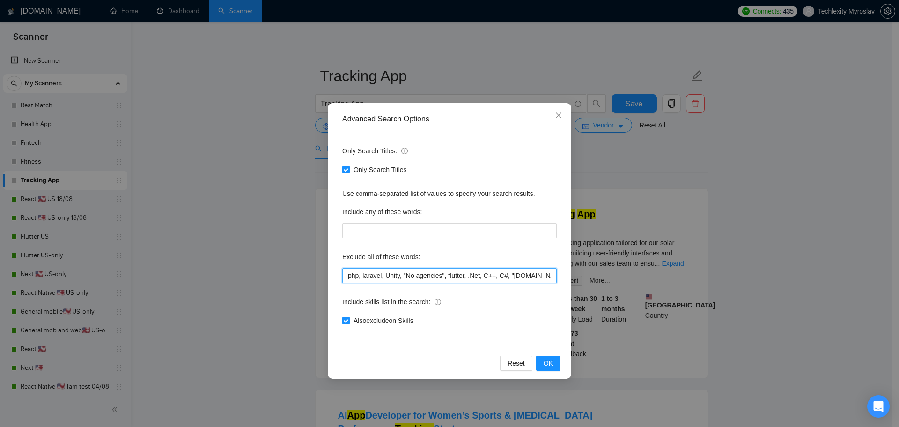
click at [320, 275] on div "Advanced Search Options Only Search Titles: Only Search Titles Use comma-separa…" at bounding box center [449, 213] width 899 height 427
click at [401, 275] on input "php, laravel, Unity, "No agencies", flutter, .Net, C++, C#, "bubble.io", Bubble…" at bounding box center [449, 275] width 215 height 15
drag, startPoint x: 405, startPoint y: 275, endPoint x: 300, endPoint y: 271, distance: 105.0
click at [300, 271] on div "Advanced Search Options Only Search Titles: Only Search Titles Use comma-separa…" at bounding box center [449, 213] width 899 height 427
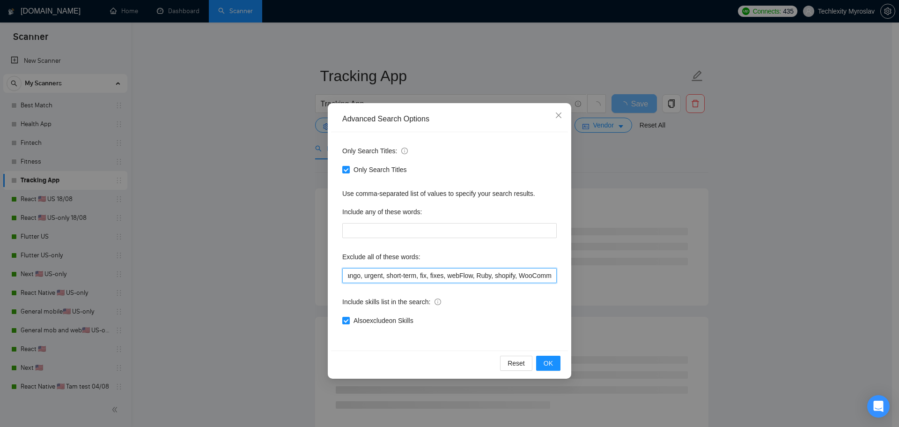
drag, startPoint x: 383, startPoint y: 275, endPoint x: 688, endPoint y: 278, distance: 305.0
click at [688, 278] on div "Advanced Search Options Only Search Titles: Only Search Titles Use comma-separa…" at bounding box center [449, 213] width 899 height 427
type input "No agencies"
click at [547, 361] on span "OK" at bounding box center [548, 363] width 9 height 10
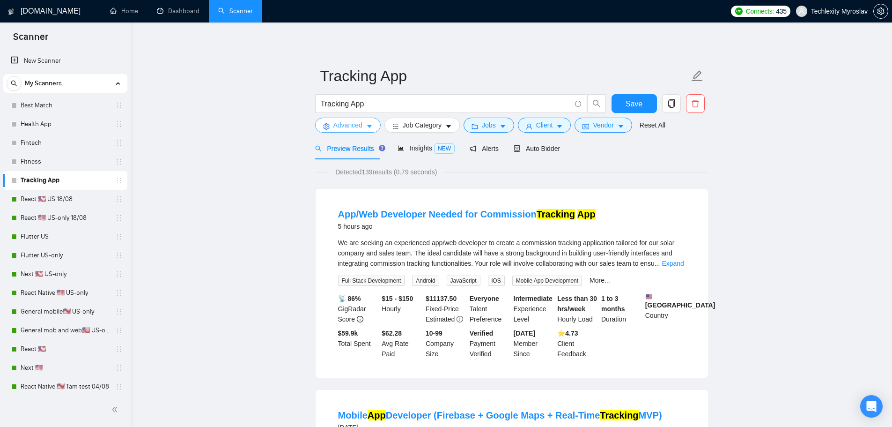
click at [355, 125] on span "Advanced" at bounding box center [348, 125] width 29 height 10
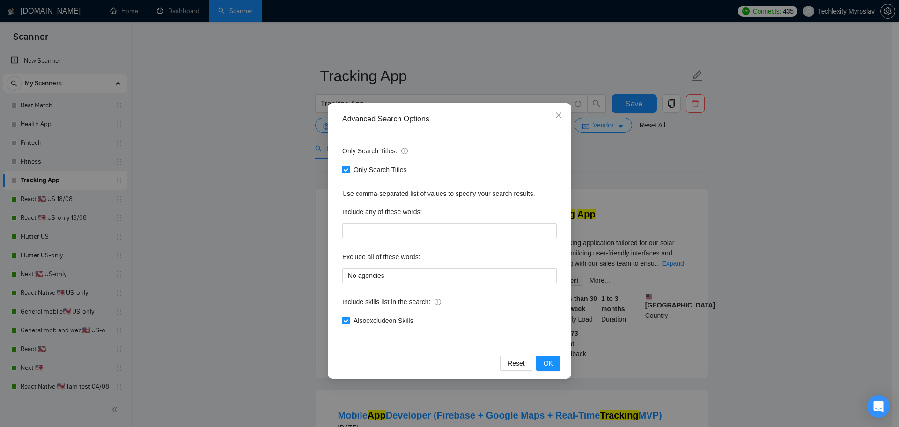
click at [364, 171] on span "Only Search Titles" at bounding box center [380, 169] width 61 height 10
click at [349, 171] on input "Only Search Titles" at bounding box center [345, 169] width 7 height 7
checkbox input "false"
click at [376, 230] on input "text" at bounding box center [449, 230] width 215 height 15
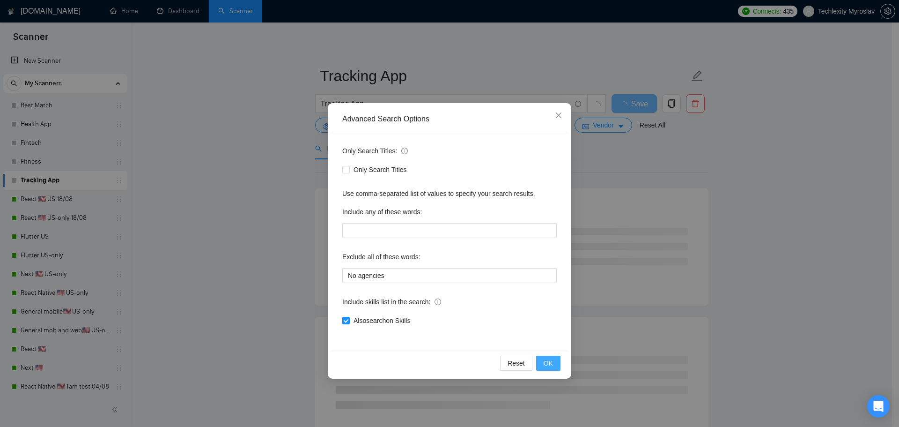
click at [552, 362] on span "OK" at bounding box center [548, 363] width 9 height 10
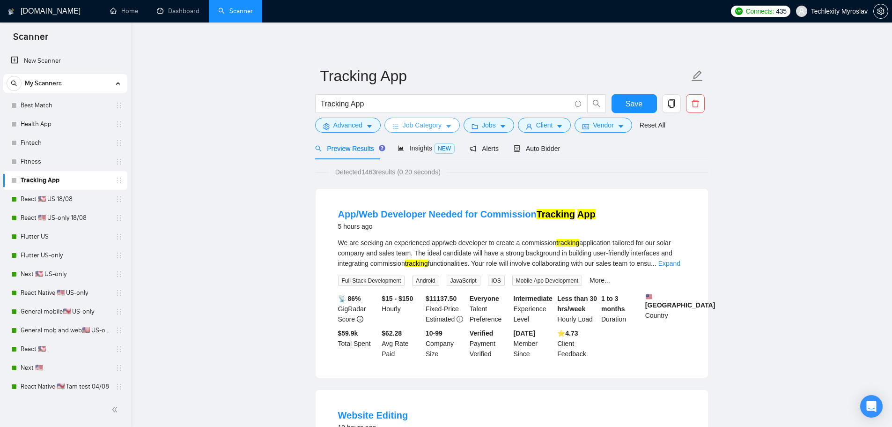
click at [403, 126] on span "Job Category" at bounding box center [422, 125] width 39 height 10
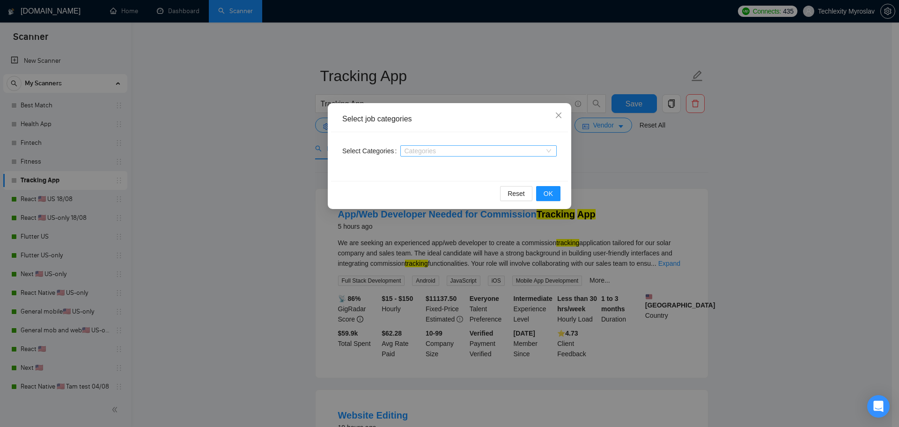
click at [432, 153] on div at bounding box center [474, 150] width 142 height 7
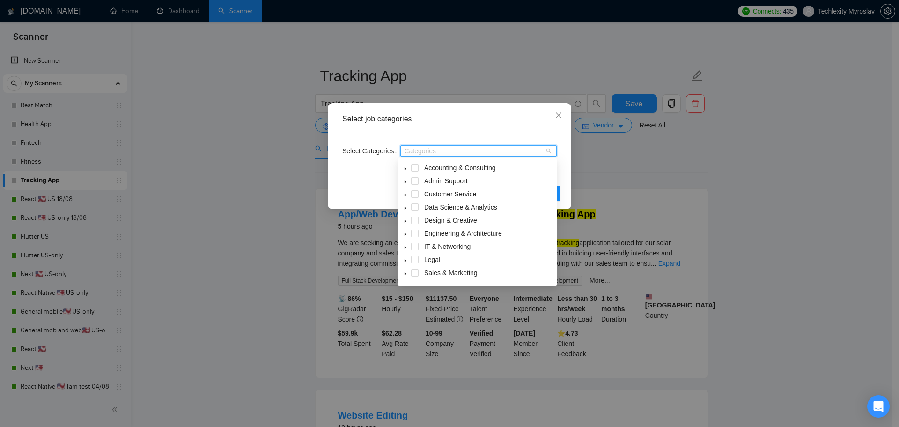
scroll to position [37, 0]
click at [408, 263] on span at bounding box center [405, 261] width 11 height 11
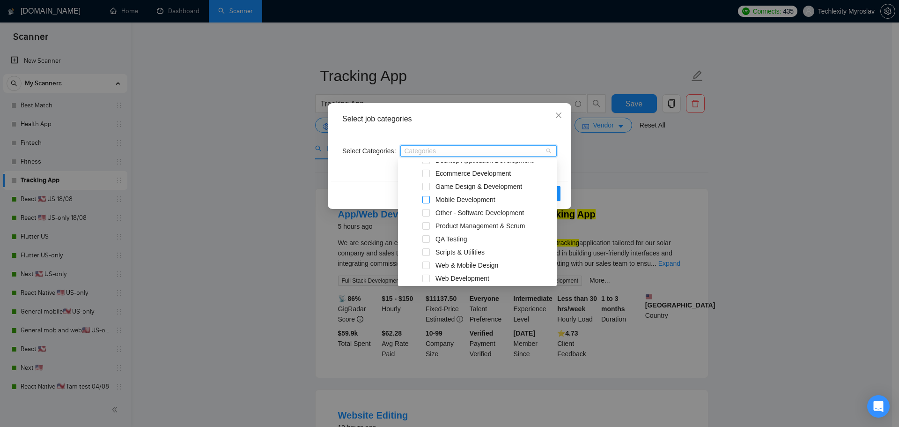
click at [427, 199] on span at bounding box center [426, 199] width 7 height 7
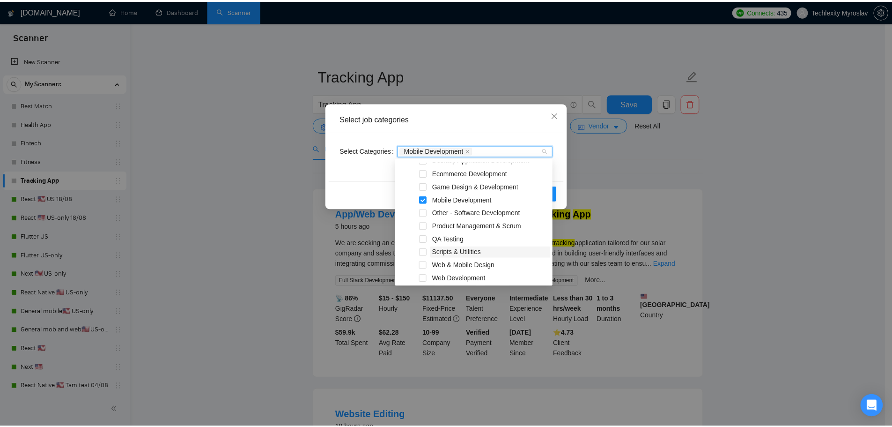
scroll to position [195, 0]
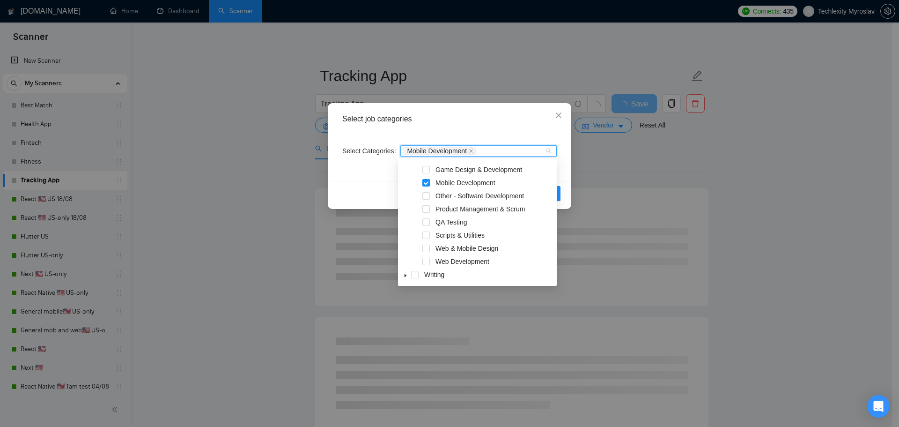
click at [513, 134] on div "Select Categories Mobile Development" at bounding box center [449, 156] width 237 height 49
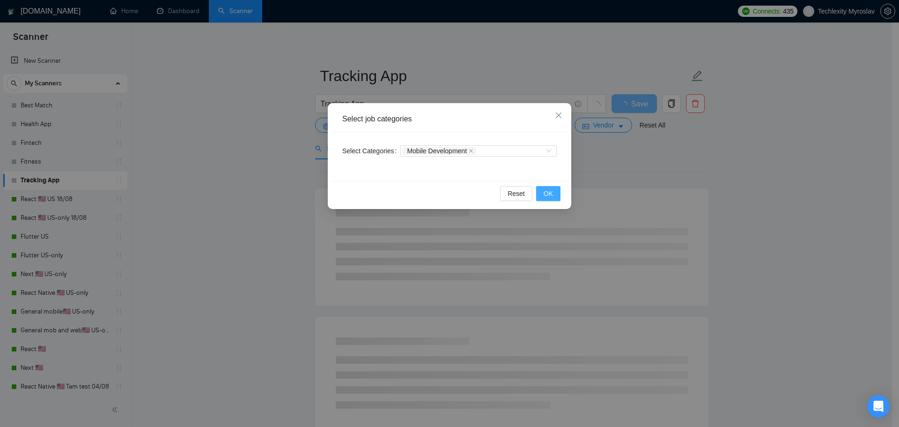
click at [554, 192] on button "OK" at bounding box center [548, 193] width 24 height 15
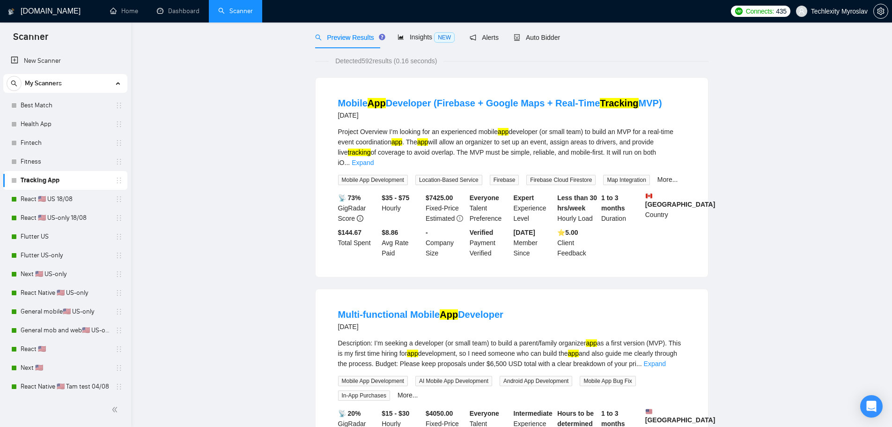
scroll to position [0, 0]
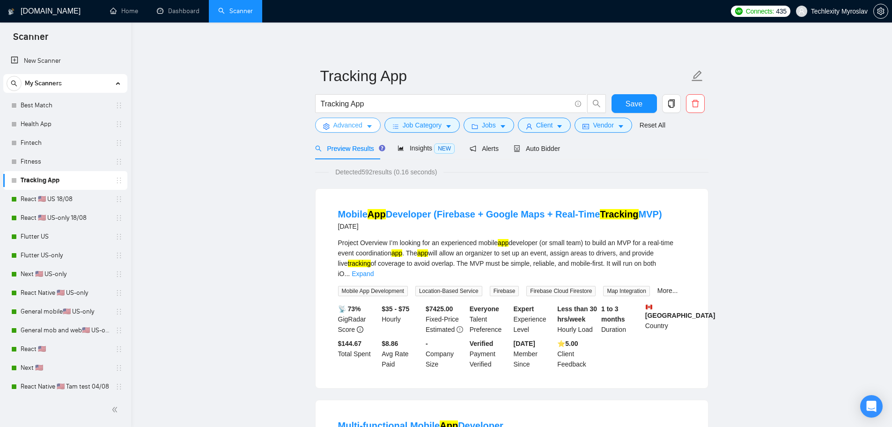
click at [350, 123] on span "Advanced" at bounding box center [348, 125] width 29 height 10
click at [629, 98] on span "Save" at bounding box center [634, 104] width 17 height 12
click at [37, 161] on link "Fitness" at bounding box center [65, 161] width 89 height 19
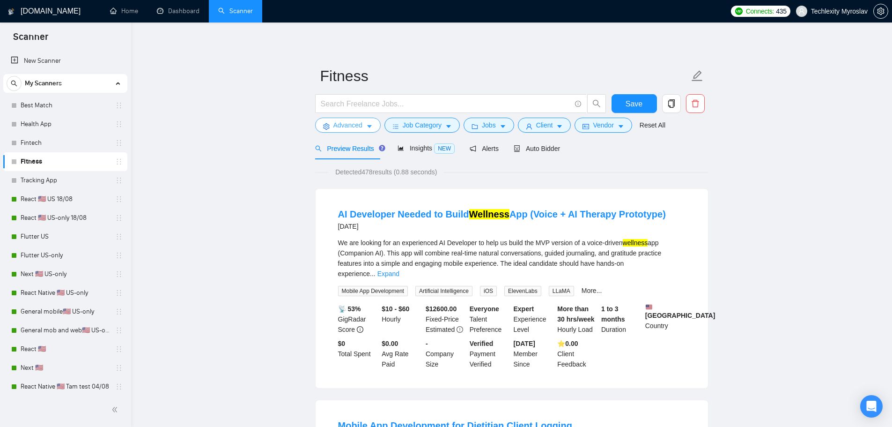
click at [357, 126] on span "Advanced" at bounding box center [348, 125] width 29 height 10
click at [33, 182] on link "Tracking App" at bounding box center [65, 180] width 89 height 19
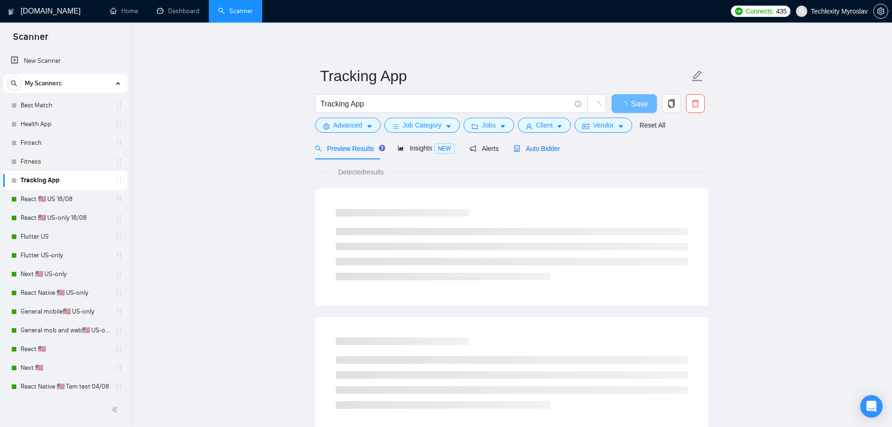
click at [542, 148] on span "Auto Bidder" at bounding box center [537, 148] width 46 height 7
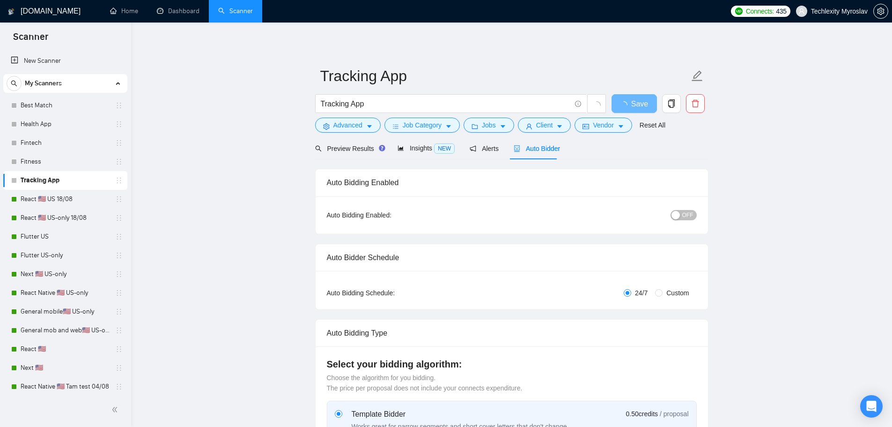
radio input "false"
radio input "true"
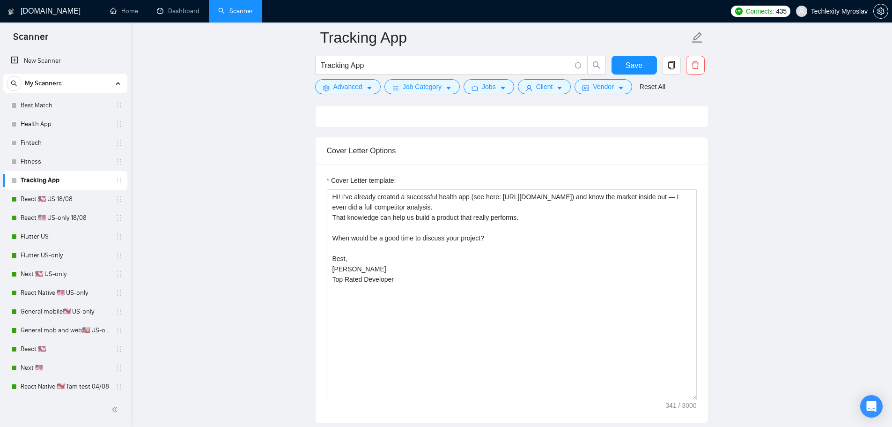
scroll to position [703, 0]
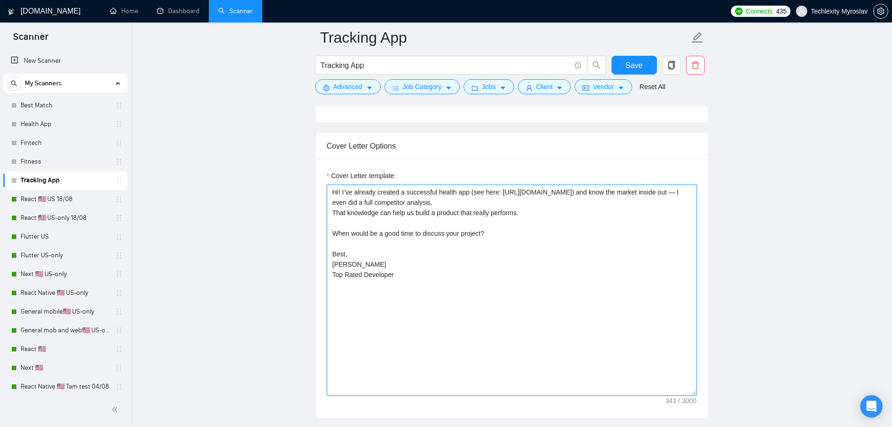
click at [452, 281] on textarea "Hi! I’ve already created a successful health app (see here: https://apps.apple.…" at bounding box center [512, 290] width 370 height 211
click at [495, 288] on textarea "Hi! I’ve already created a successful health app (see here: https://apps.apple.…" at bounding box center [512, 290] width 370 height 211
drag, startPoint x: 421, startPoint y: 278, endPoint x: 261, endPoint y: 153, distance: 202.9
click at [491, 248] on textarea "Hi! I’ve already created a successful health app (see here: https://apps.apple.…" at bounding box center [512, 290] width 370 height 211
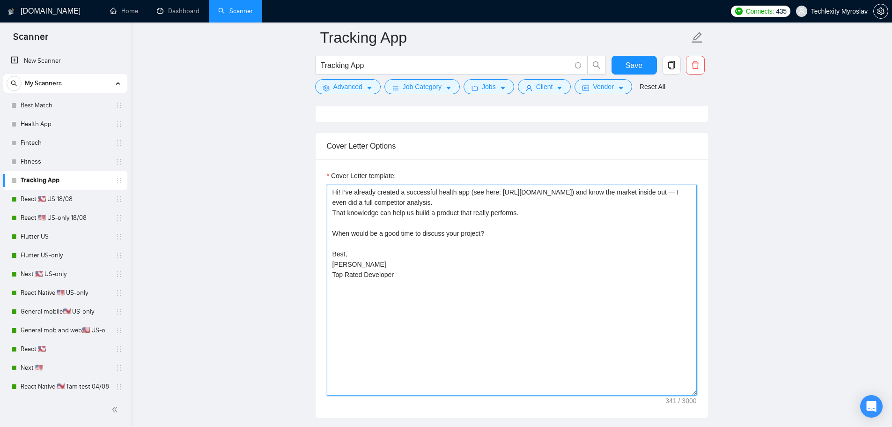
click at [523, 319] on textarea "Hi! I’ve already created a successful health app (see here: https://apps.apple.…" at bounding box center [512, 290] width 370 height 211
paste textarea "built a successful tracking app (see here: https://apps.apple.com/ua/app/srama:…"
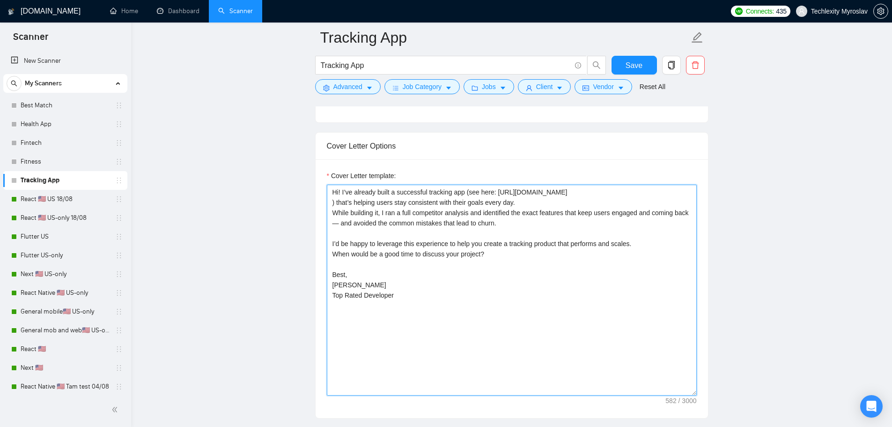
click at [442, 195] on textarea "Hi! I’ve already built a successful tracking app (see here: https://apps.apple.…" at bounding box center [512, 290] width 370 height 211
click at [448, 205] on textarea "Hi! I’ve already built a successful tracking app (see here: https://apps.apple.…" at bounding box center [512, 290] width 370 height 211
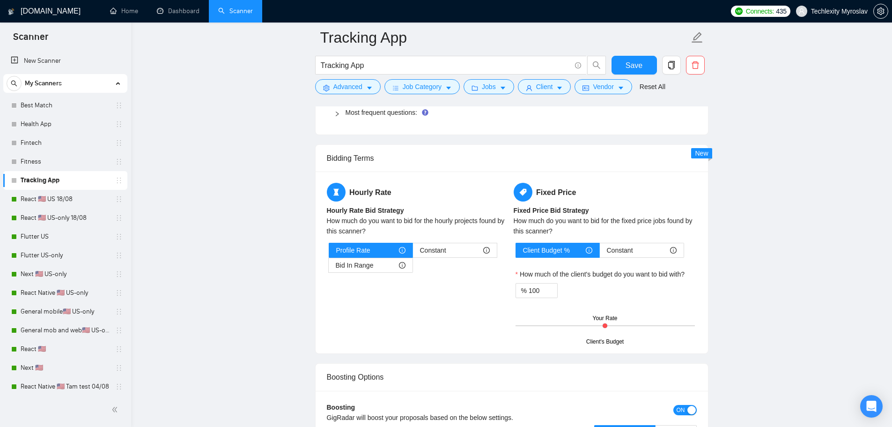
scroll to position [1124, 0]
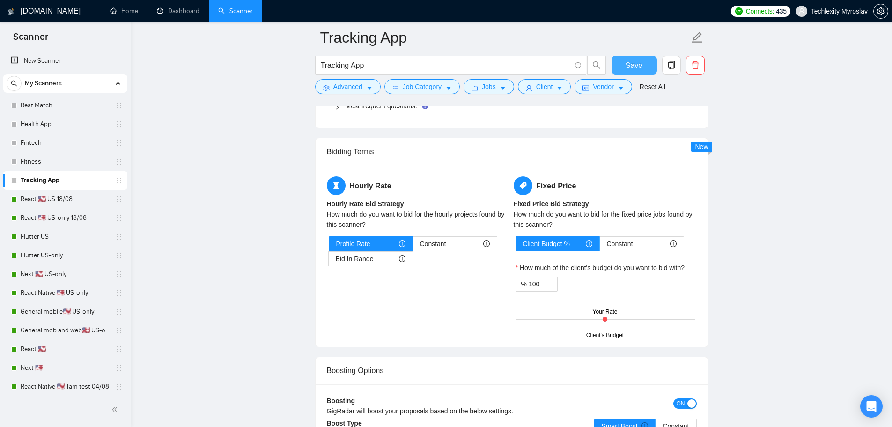
type textarea "Hi! I’ve already built a successful tracking app (see here: https://apps.apple.…"
click at [638, 65] on span "Save" at bounding box center [634, 65] width 17 height 12
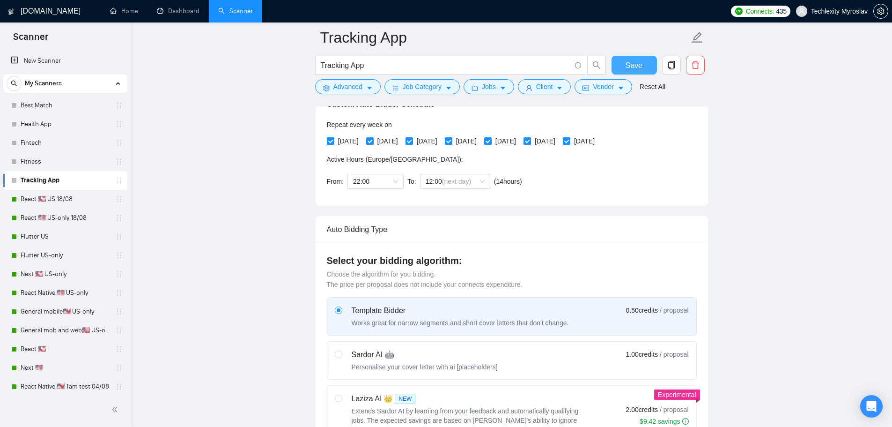
scroll to position [0, 0]
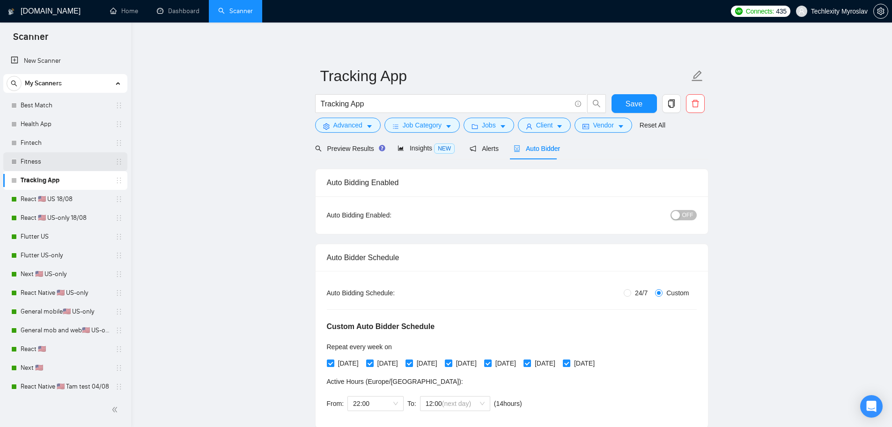
click at [37, 164] on link "Fitness" at bounding box center [65, 161] width 89 height 19
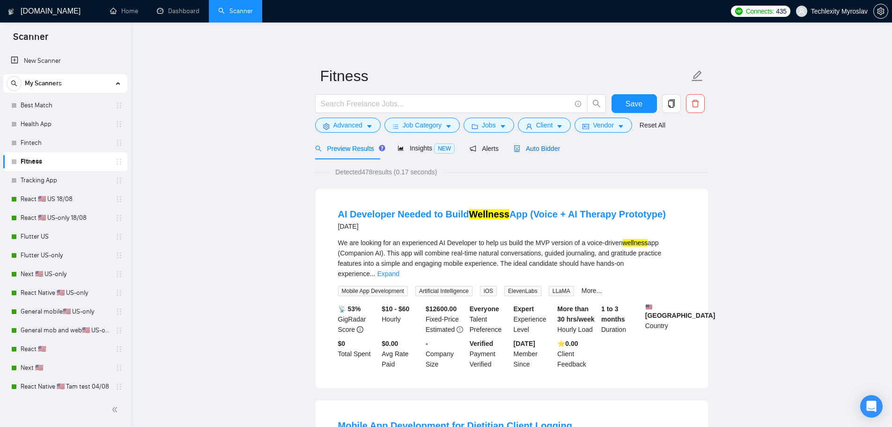
click at [536, 145] on span "Auto Bidder" at bounding box center [537, 148] width 46 height 7
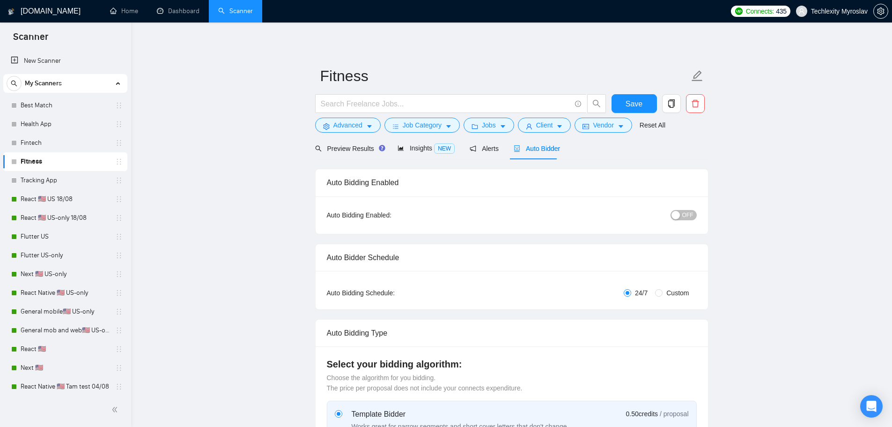
radio input "false"
radio input "true"
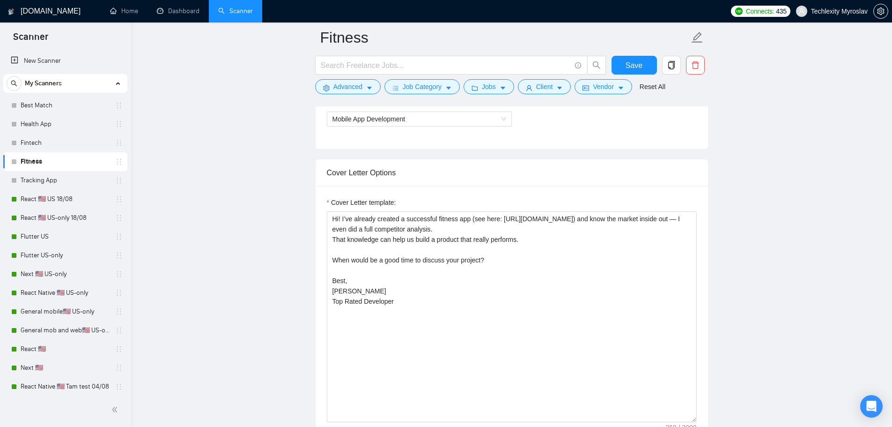
scroll to position [703, 0]
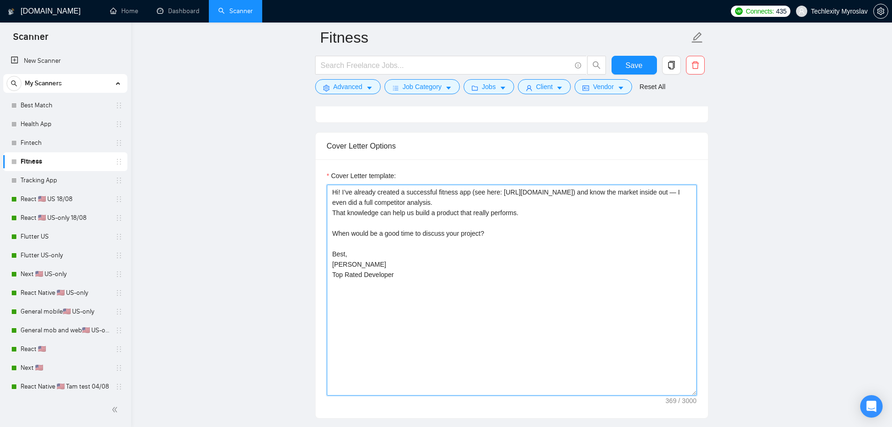
click at [461, 282] on textarea "Hi! I’ve already created a successful fitness app (see here: https://apps.apple…" at bounding box center [512, 290] width 370 height 211
drag, startPoint x: 463, startPoint y: 282, endPoint x: 271, endPoint y: 159, distance: 227.9
drag, startPoint x: 425, startPoint y: 212, endPoint x: 397, endPoint y: 211, distance: 28.6
click at [397, 211] on textarea "Hi! I’ve already created a successful fitness app (see here: https://apps.apple…" at bounding box center [512, 290] width 370 height 211
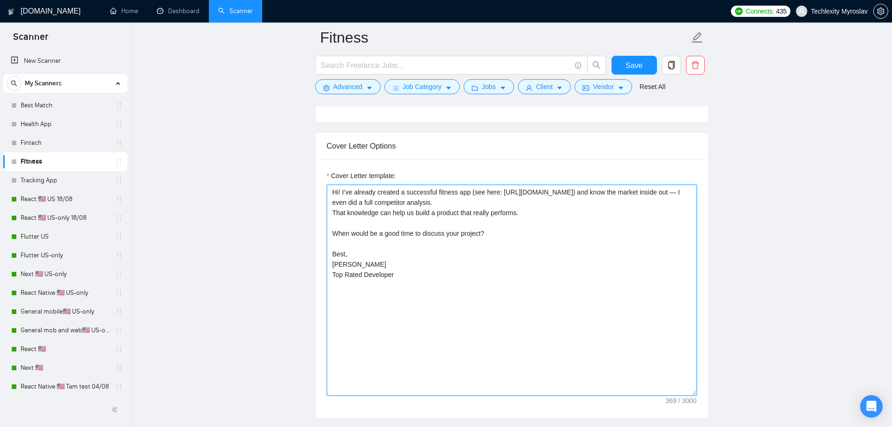
drag, startPoint x: 382, startPoint y: 260, endPoint x: 281, endPoint y: 186, distance: 124.4
click at [490, 285] on textarea "Hi! I’ve already created a successful fitness app (see here: https://apps.apple…" at bounding box center [512, 290] width 370 height 211
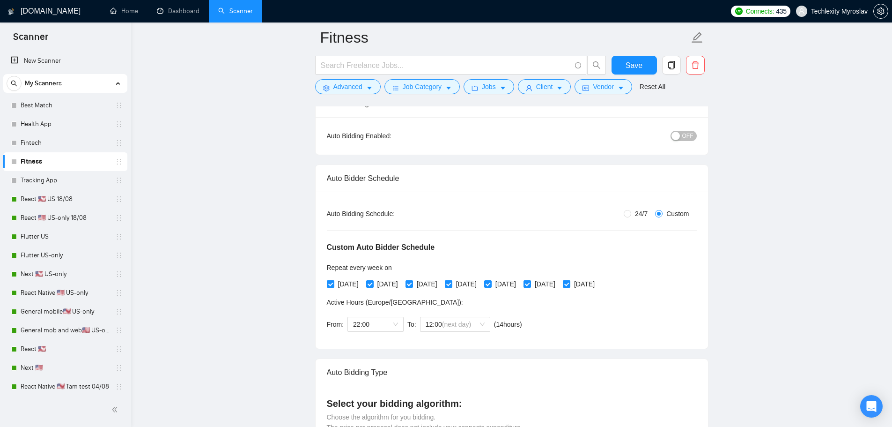
scroll to position [0, 0]
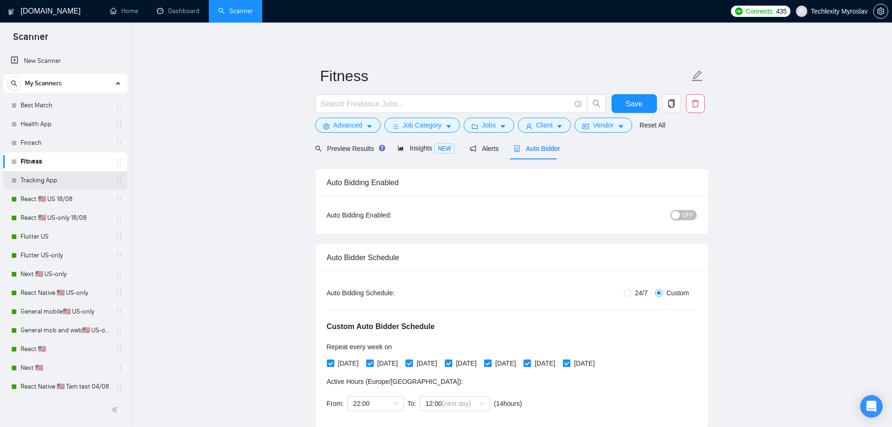
click at [62, 181] on link "Tracking App" at bounding box center [65, 180] width 89 height 19
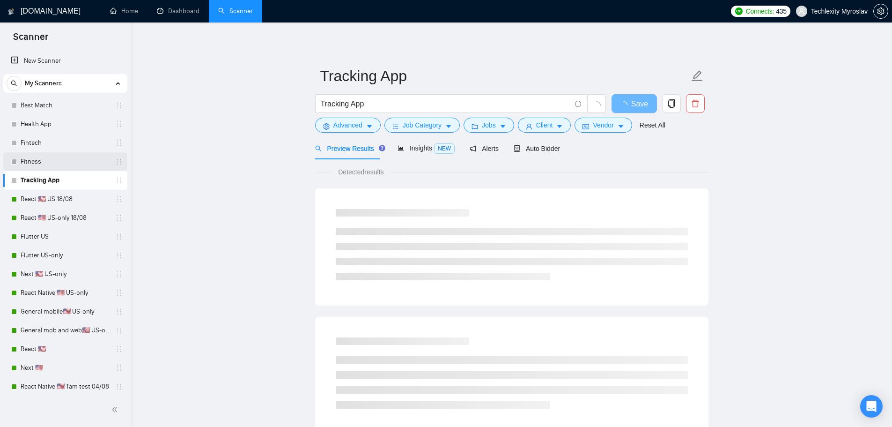
click at [67, 162] on link "Fitness" at bounding box center [65, 161] width 89 height 19
click at [64, 178] on link "Tracking App" at bounding box center [65, 180] width 89 height 19
click at [336, 126] on span "Advanced" at bounding box center [348, 125] width 29 height 10
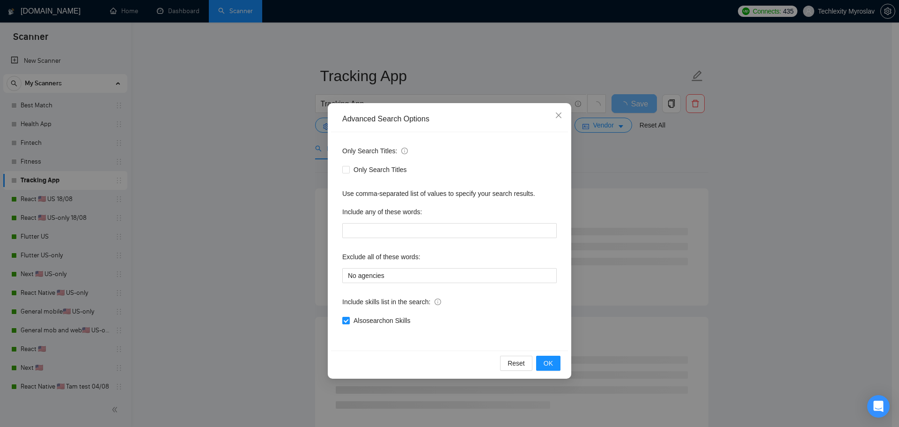
click at [228, 162] on div "Advanced Search Options Only Search Titles: Only Search Titles Use comma-separa…" at bounding box center [449, 213] width 899 height 427
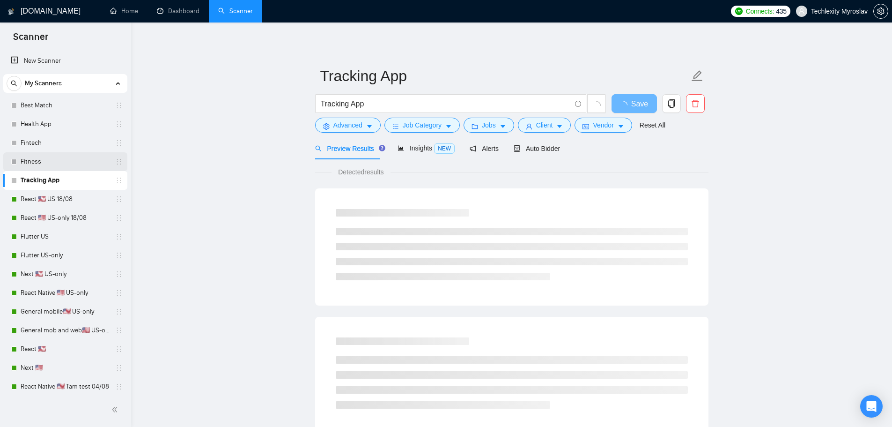
click at [43, 164] on link "Fitness" at bounding box center [65, 161] width 89 height 19
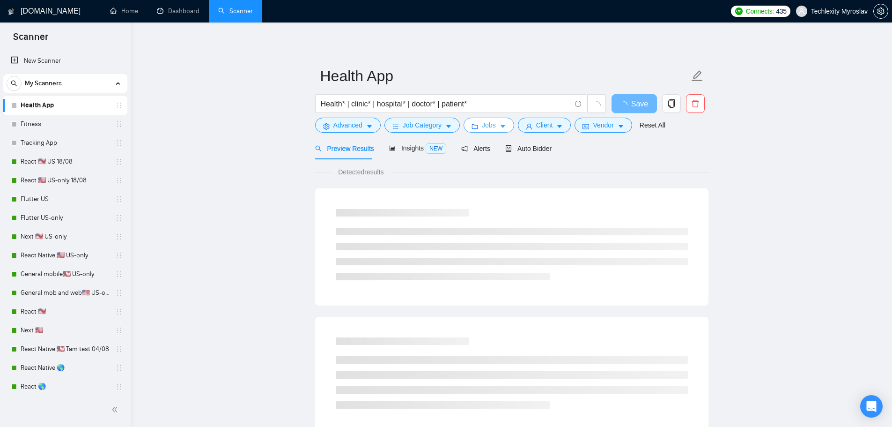
click at [491, 126] on span "Jobs" at bounding box center [489, 125] width 14 height 10
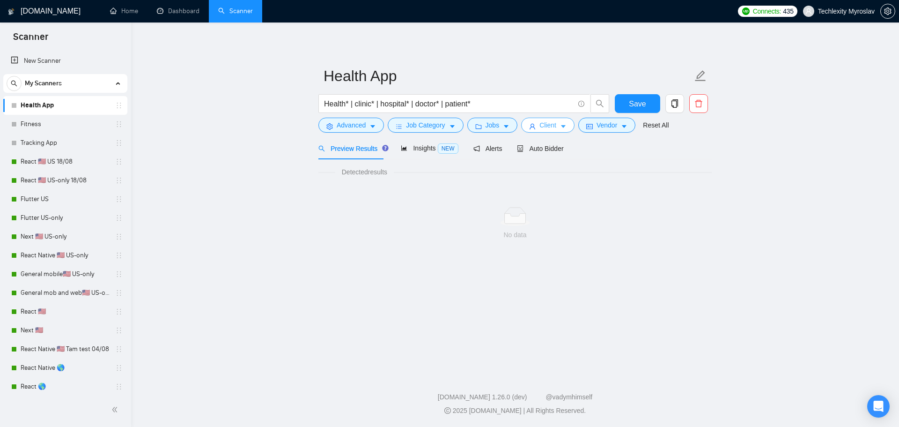
click at [542, 126] on span "Client" at bounding box center [548, 125] width 17 height 10
click at [543, 124] on span "Client" at bounding box center [548, 125] width 17 height 10
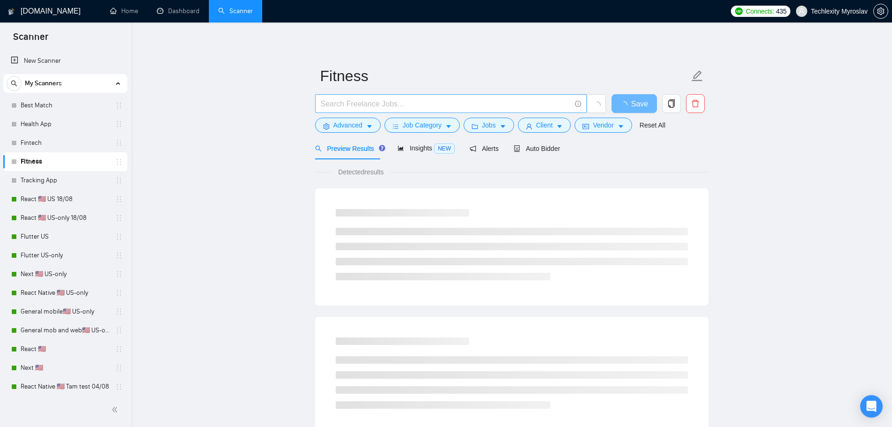
click at [356, 104] on input "text" at bounding box center [446, 104] width 250 height 12
click at [354, 103] on input "text" at bounding box center [446, 104] width 250 height 12
click at [44, 183] on link "Tracking App" at bounding box center [65, 180] width 89 height 19
click at [408, 150] on span "Insights NEW" at bounding box center [426, 147] width 57 height 7
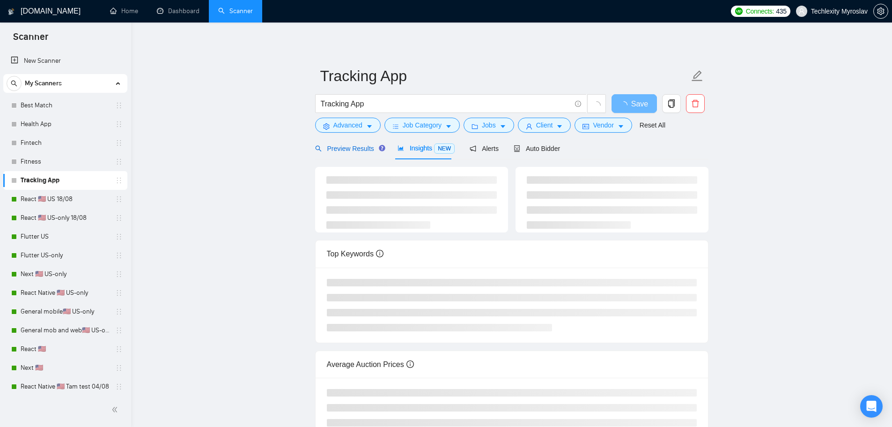
click at [339, 149] on span "Preview Results" at bounding box center [348, 148] width 67 height 7
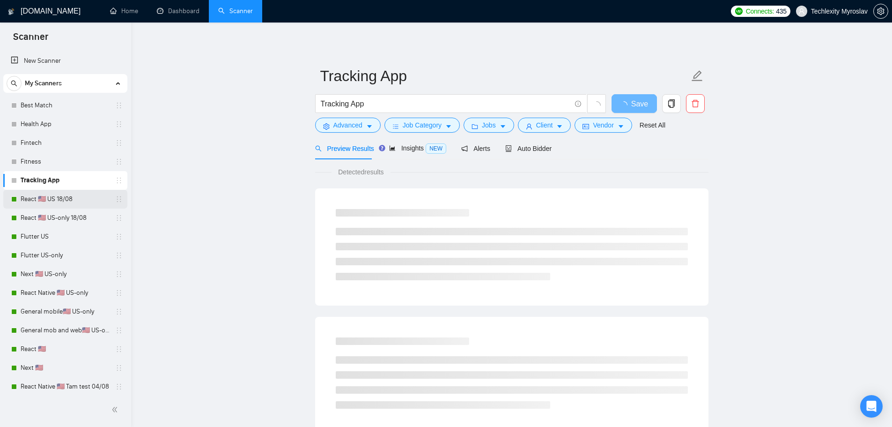
click at [60, 200] on link "React 🇺🇸 US 18/08" at bounding box center [65, 199] width 89 height 19
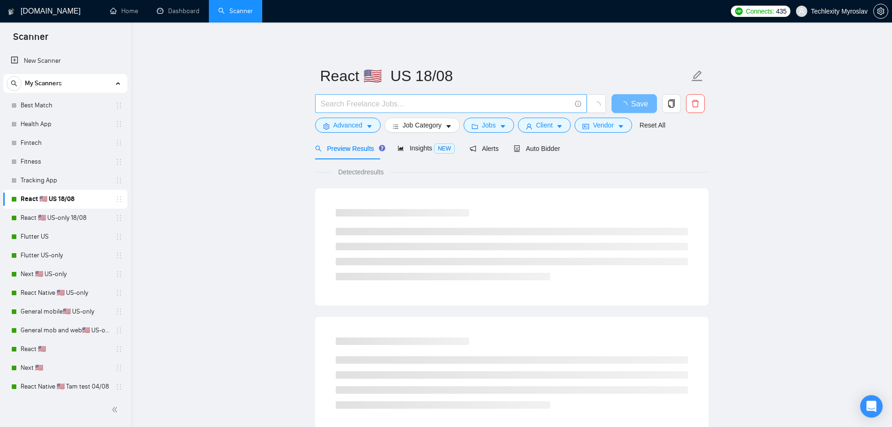
click at [365, 104] on input "text" at bounding box center [446, 104] width 250 height 12
click at [56, 218] on link "React 🇺🇸 US-only 18/08" at bounding box center [65, 217] width 89 height 19
click at [45, 120] on link "Health App" at bounding box center [65, 124] width 89 height 19
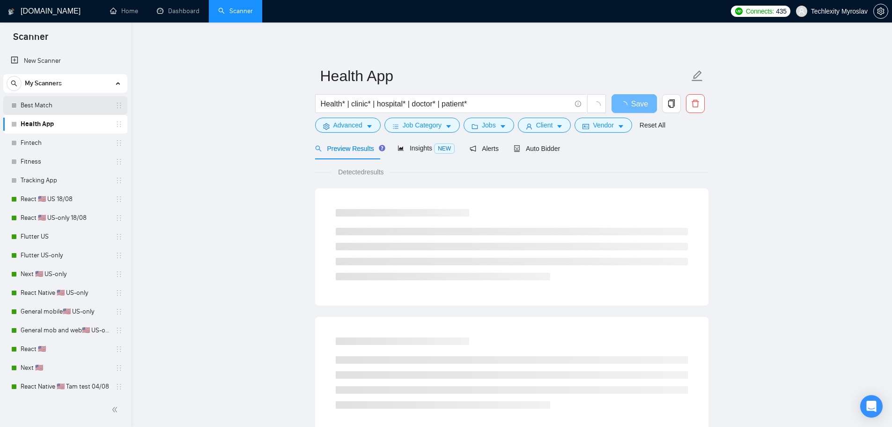
click at [54, 103] on link "Best Match" at bounding box center [65, 105] width 89 height 19
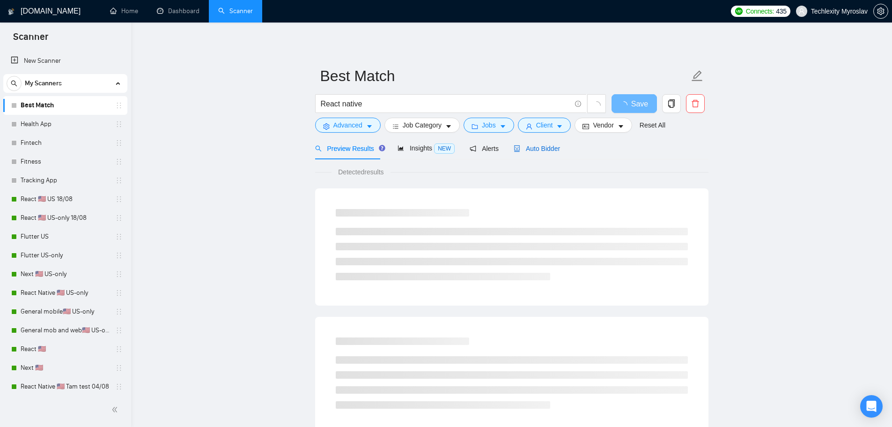
click at [538, 151] on span "Auto Bidder" at bounding box center [537, 148] width 46 height 7
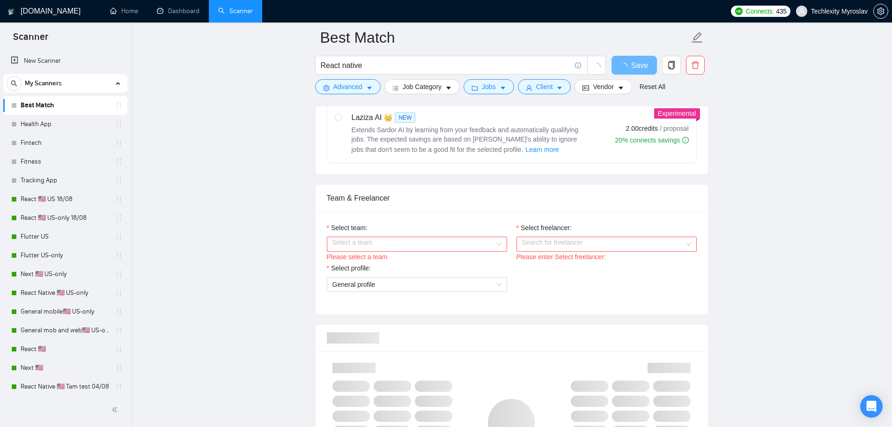
scroll to position [468, 0]
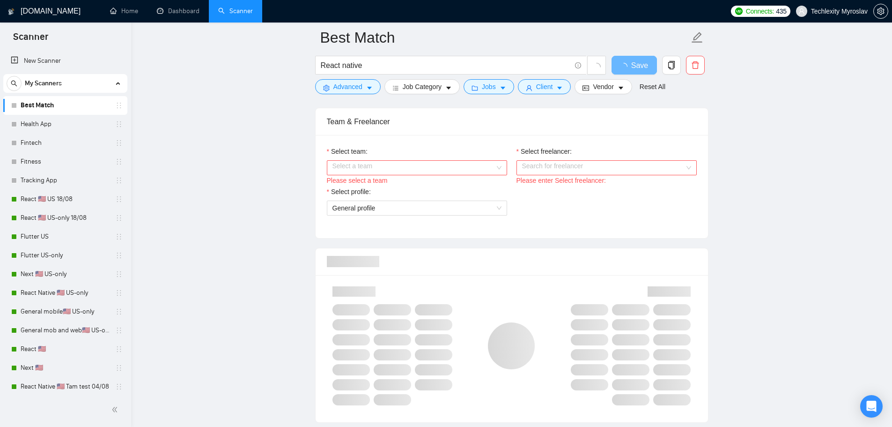
click at [452, 167] on input "Select team:" at bounding box center [414, 168] width 163 height 14
click at [431, 186] on div "Techlexity" at bounding box center [416, 185] width 169 height 10
click at [574, 169] on input "Select freelancer:" at bounding box center [603, 168] width 163 height 14
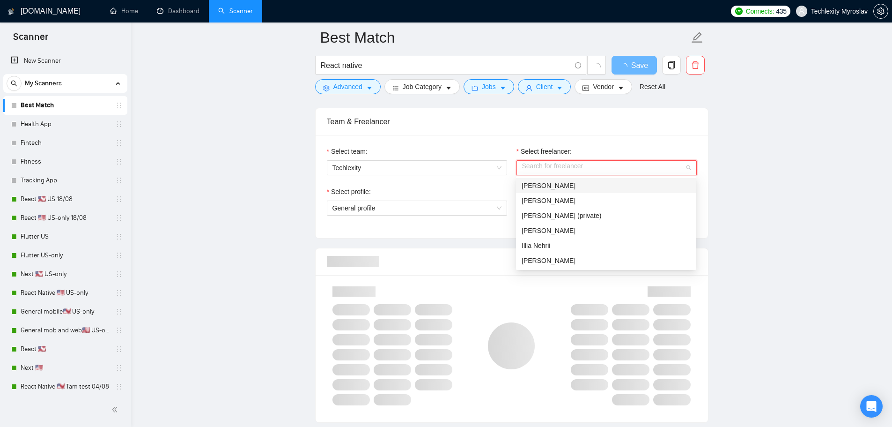
click at [573, 186] on div "[PERSON_NAME]" at bounding box center [606, 185] width 169 height 10
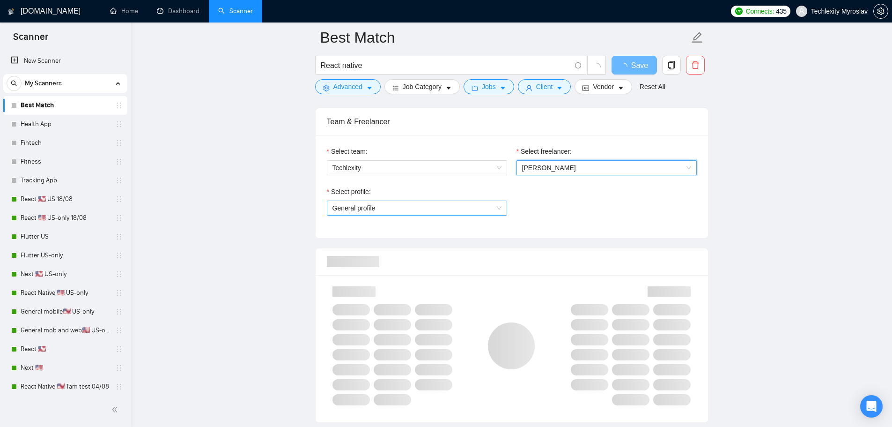
click at [483, 209] on span "General profile" at bounding box center [417, 208] width 169 height 14
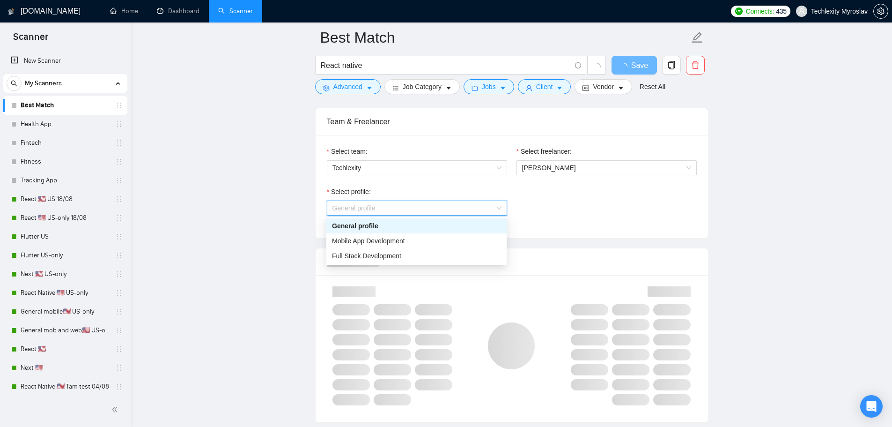
click at [485, 205] on span "General profile" at bounding box center [417, 208] width 169 height 14
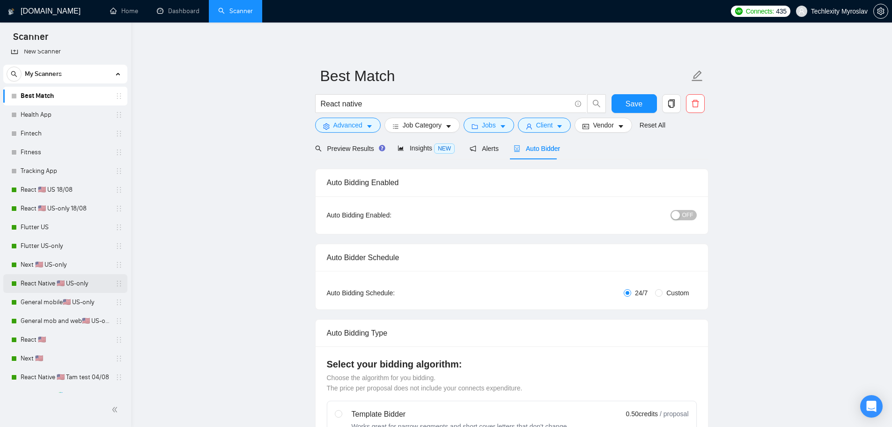
scroll to position [0, 0]
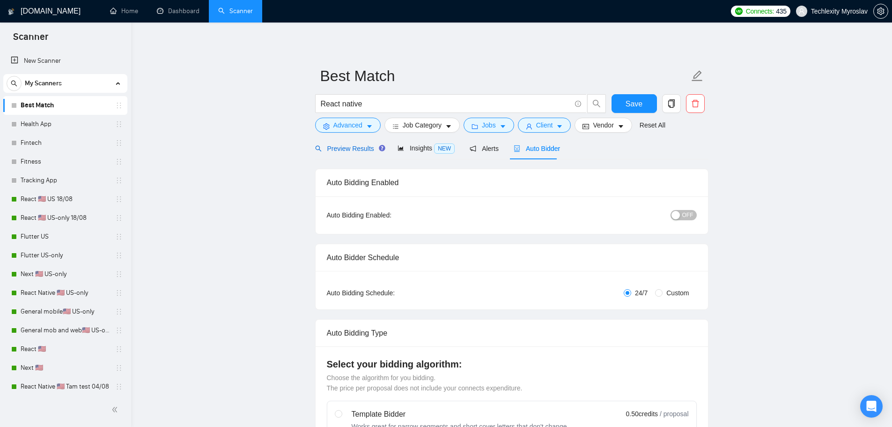
click at [337, 149] on span "Preview Results" at bounding box center [348, 148] width 67 height 7
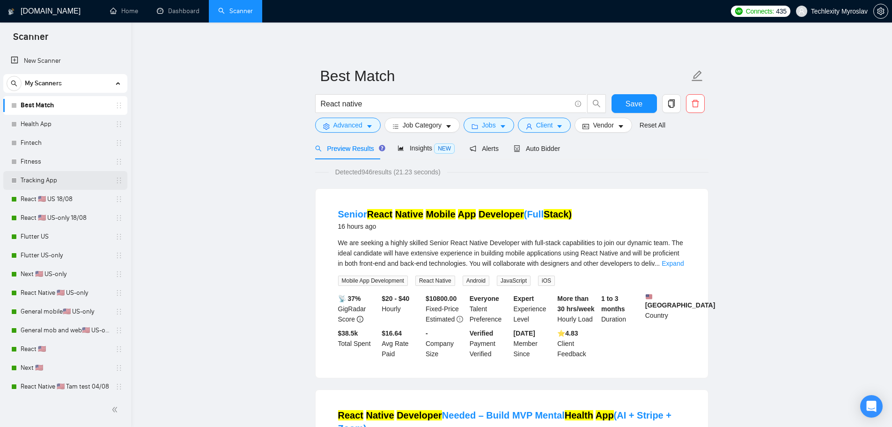
click at [51, 178] on link "Tracking App" at bounding box center [65, 180] width 89 height 19
click at [48, 187] on link "Tracking App" at bounding box center [65, 180] width 89 height 19
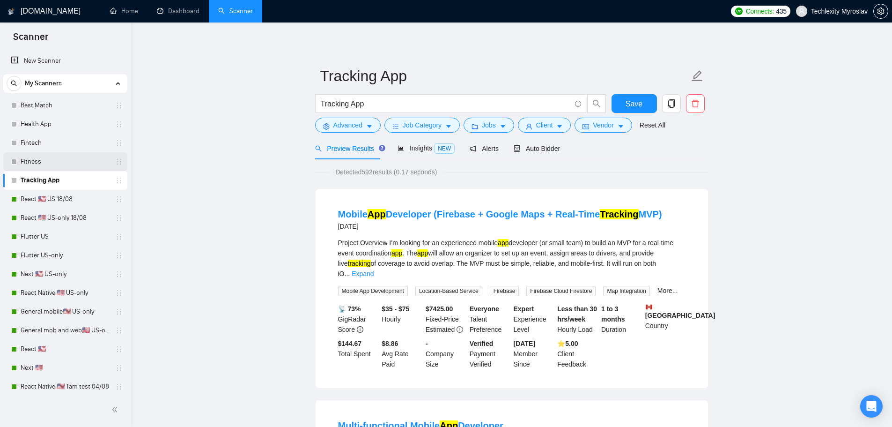
click at [53, 162] on link "Fitness" at bounding box center [65, 161] width 89 height 19
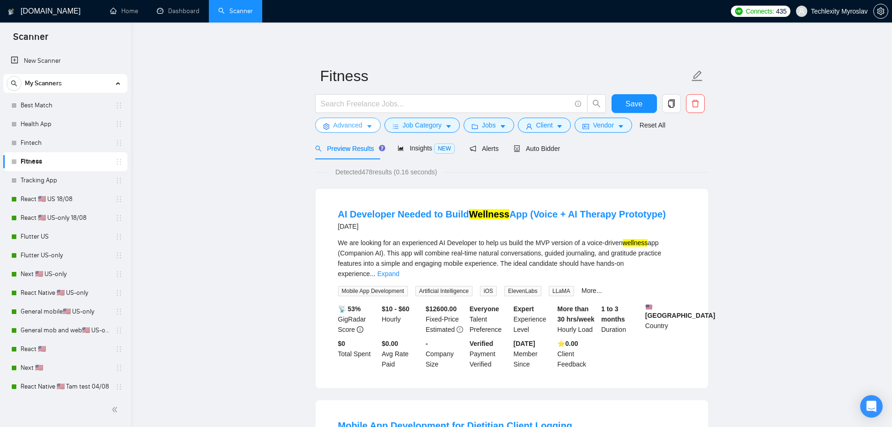
click at [361, 124] on span "Advanced" at bounding box center [348, 125] width 29 height 10
click at [36, 184] on link "Tracking App" at bounding box center [65, 180] width 89 height 19
